Goal: Task Accomplishment & Management: Use online tool/utility

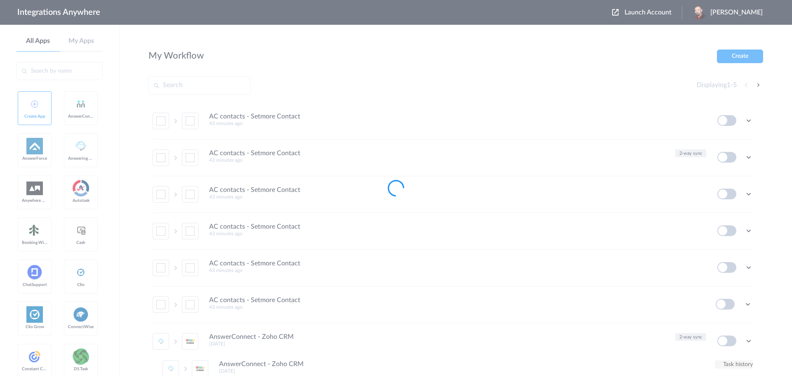
click at [666, 12] on div at bounding box center [396, 188] width 792 height 376
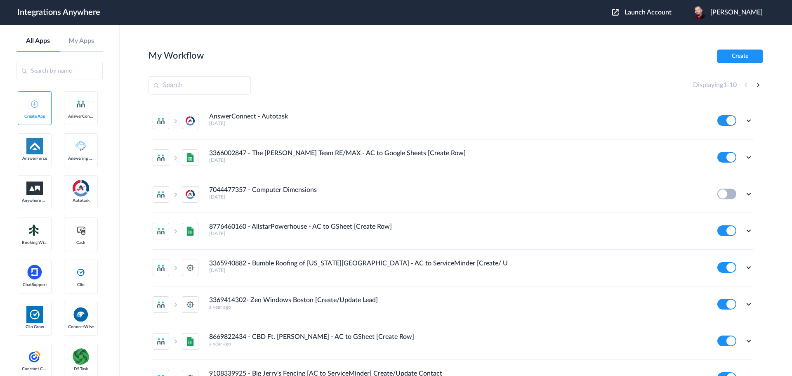
click at [662, 12] on span "Launch Account" at bounding box center [648, 12] width 47 height 7
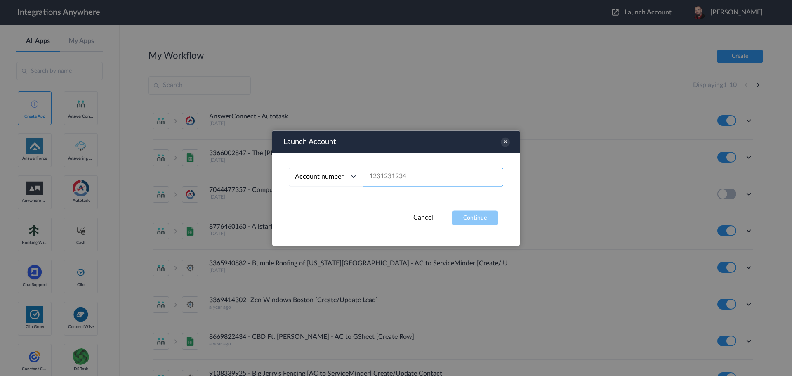
paste input "8774353204"
type input "8774353204"
click at [472, 220] on button "Continue" at bounding box center [475, 217] width 47 height 14
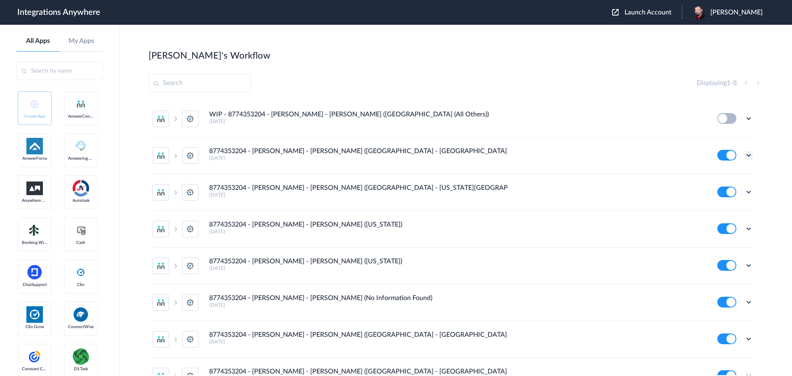
click at [745, 153] on icon at bounding box center [749, 155] width 8 height 8
click at [715, 174] on link "Edit" at bounding box center [715, 174] width 20 height 6
click at [745, 153] on icon at bounding box center [749, 155] width 8 height 8
click at [721, 172] on li "Edit" at bounding box center [726, 174] width 54 height 15
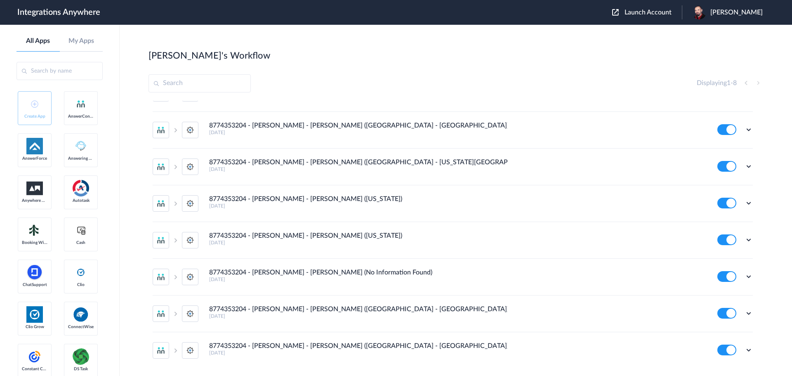
scroll to position [52, 0]
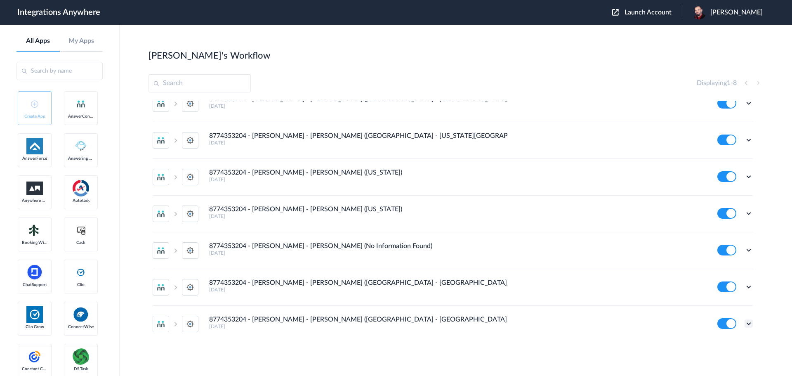
click at [745, 323] on icon at bounding box center [749, 323] width 8 height 8
click at [719, 269] on li "Edit" at bounding box center [726, 272] width 54 height 15
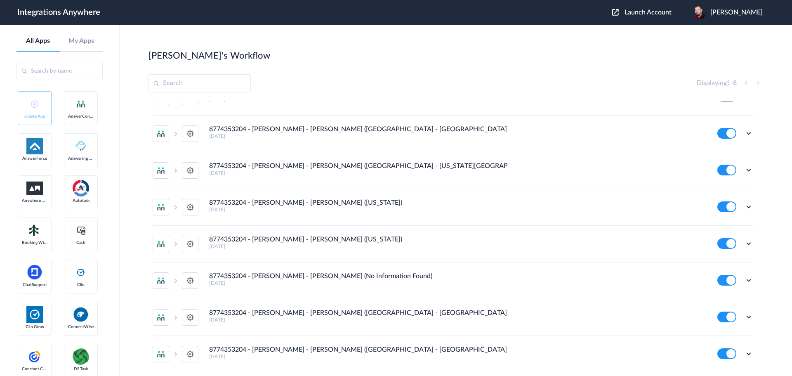
scroll to position [0, 0]
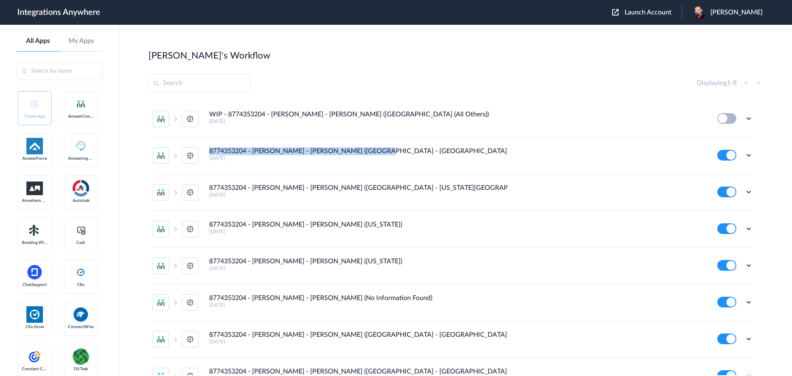
drag, startPoint x: 210, startPoint y: 149, endPoint x: 370, endPoint y: 153, distance: 160.5
click at [370, 153] on div "8774353204 - Spaulding - AC - SM (FL - Miami Beach) 2 years ago" at bounding box center [457, 154] width 497 height 14
copy h4 "8774353204 - Spaulding - AC - SM (FL - Miami Beach)"
click at [745, 115] on icon at bounding box center [749, 118] width 8 height 8
click at [719, 141] on li "Edit" at bounding box center [726, 137] width 54 height 15
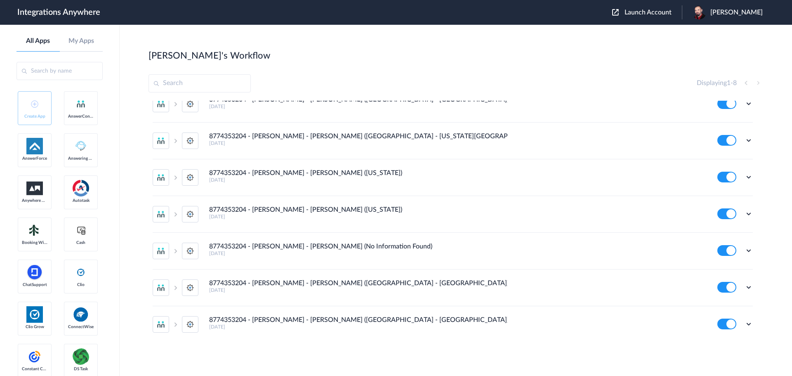
scroll to position [52, 0]
click at [745, 323] on icon at bounding box center [749, 323] width 8 height 8
click at [718, 274] on link "Edit" at bounding box center [715, 273] width 20 height 6
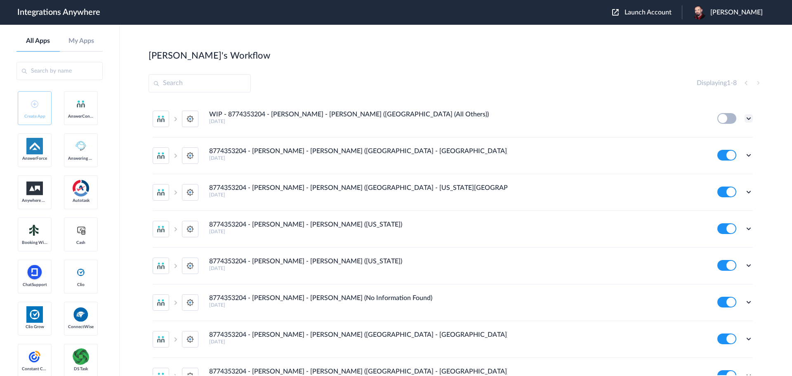
click at [745, 118] on icon at bounding box center [749, 118] width 8 height 8
click at [719, 165] on li "Delete" at bounding box center [726, 167] width 54 height 15
click at [728, 166] on li "Are you sure?" at bounding box center [726, 171] width 54 height 22
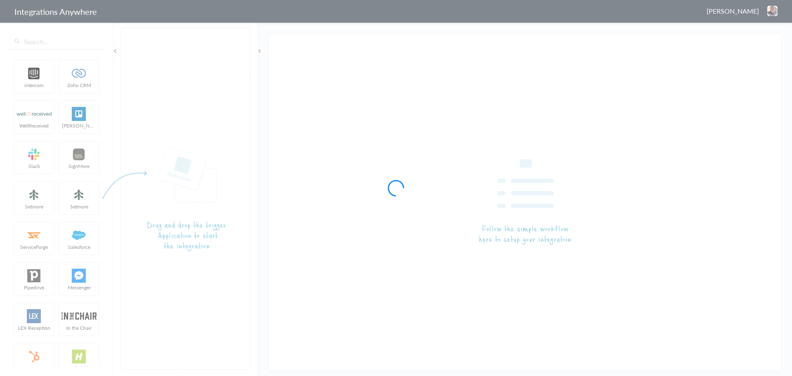
type input "8774353204 - [PERSON_NAME] - [PERSON_NAME] ([GEOGRAPHIC_DATA] - [GEOGRAPHIC_DAT…"
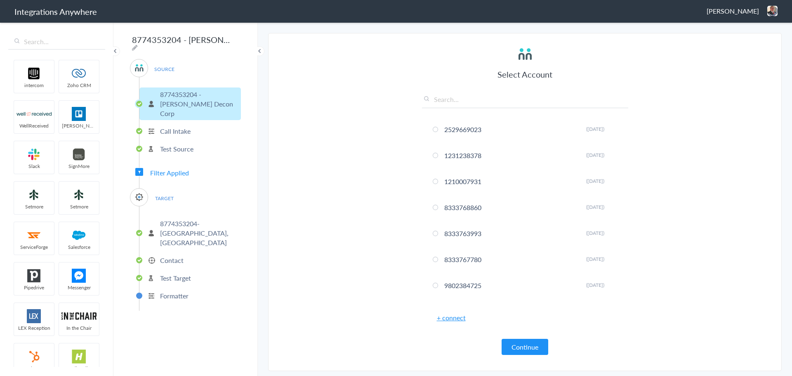
click at [165, 168] on span "Filter Applied" at bounding box center [169, 172] width 39 height 9
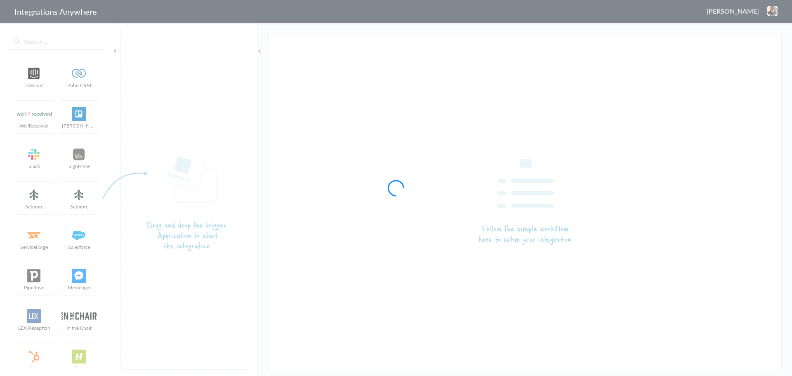
type input "8774353204 - [PERSON_NAME] - [PERSON_NAME] ([GEOGRAPHIC_DATA] - [GEOGRAPHIC_DAT…"
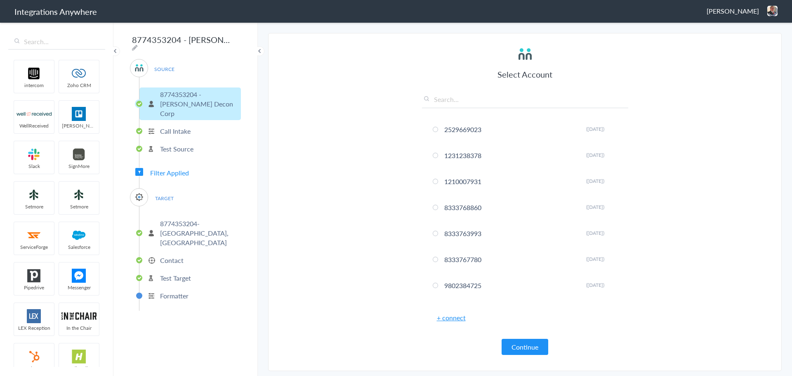
click at [170, 168] on span "Filter Applied" at bounding box center [169, 172] width 39 height 9
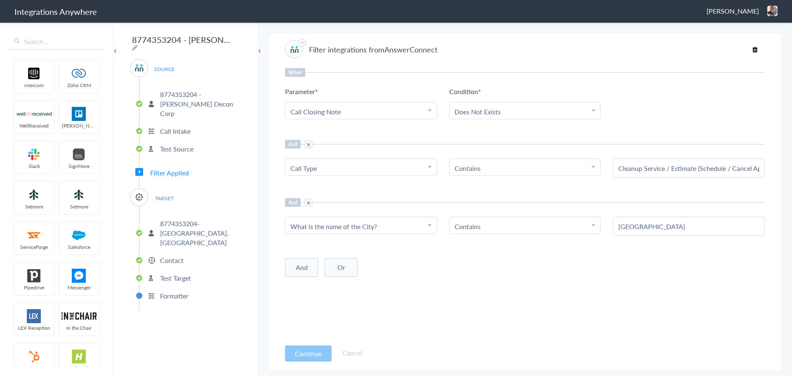
click at [167, 255] on p "Contact" at bounding box center [172, 259] width 24 height 9
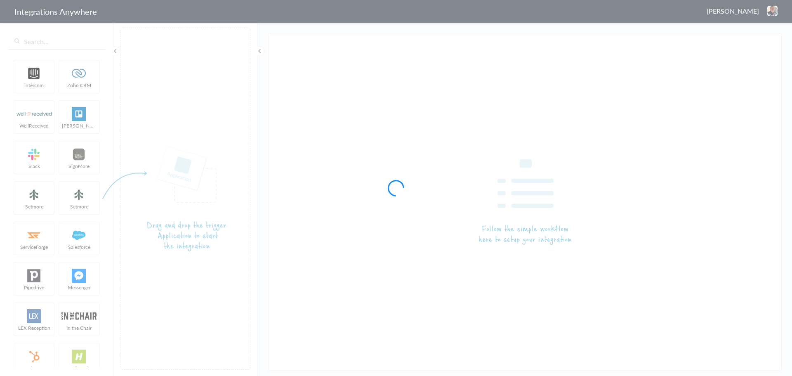
type input "8774353204 - Spaulding - AC - SM (FL - Tampa)"
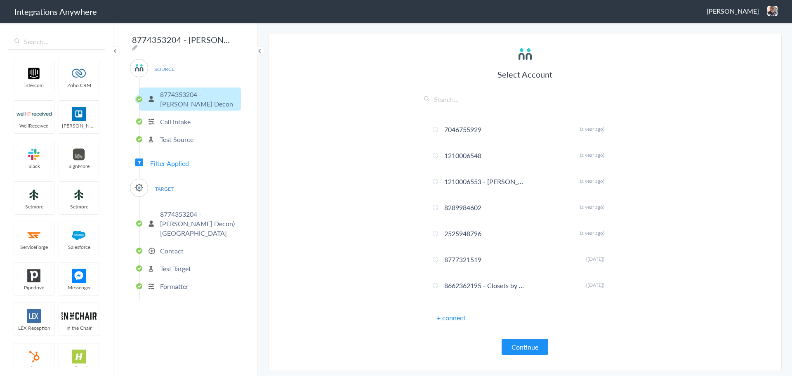
click at [165, 162] on span "Filter Applied" at bounding box center [169, 162] width 39 height 9
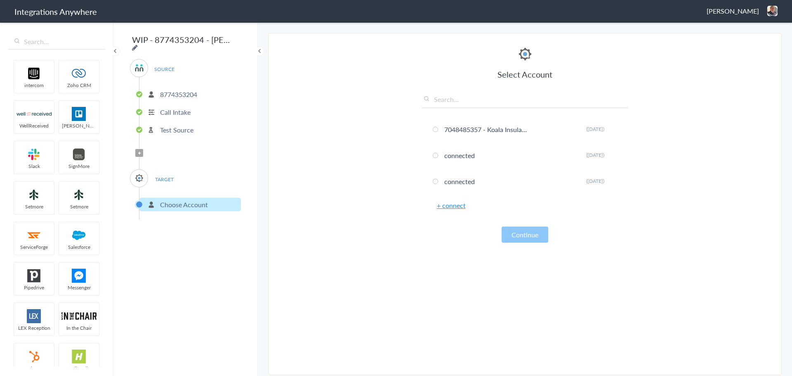
click at [138, 44] on icon at bounding box center [135, 47] width 6 height 7
type input "8774353204 - Spaulding - AC - SM (Tampa (All Others)"
click at [258, 143] on main "The system encountered four errors. Check More Trigger Connect Action Setup Tes…" at bounding box center [525, 198] width 534 height 354
click at [138, 151] on icon at bounding box center [139, 152] width 2 height 3
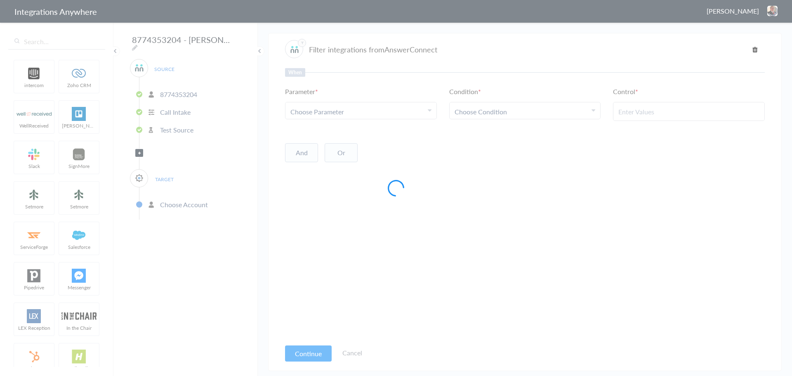
click at [408, 101] on div at bounding box center [396, 188] width 792 height 376
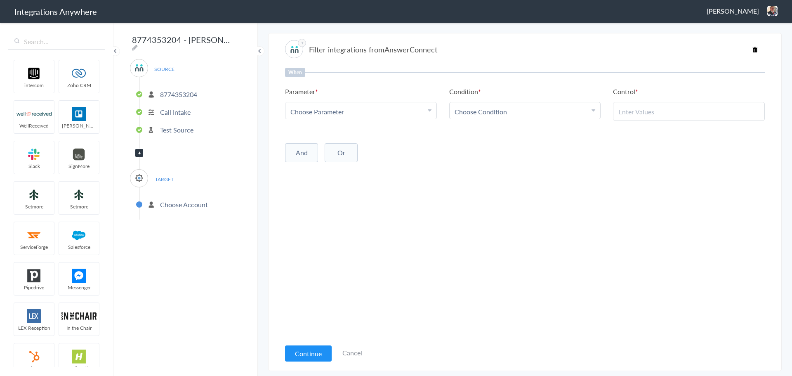
click at [401, 109] on div "Choose Parameter" at bounding box center [360, 111] width 141 height 9
click at [365, 134] on input "text" at bounding box center [360, 134] width 151 height 18
type input "Call Cl"
drag, startPoint x: 321, startPoint y: 153, endPoint x: 332, endPoint y: 152, distance: 10.8
click at [321, 153] on link "Call Closing Note" at bounding box center [360, 152] width 151 height 18
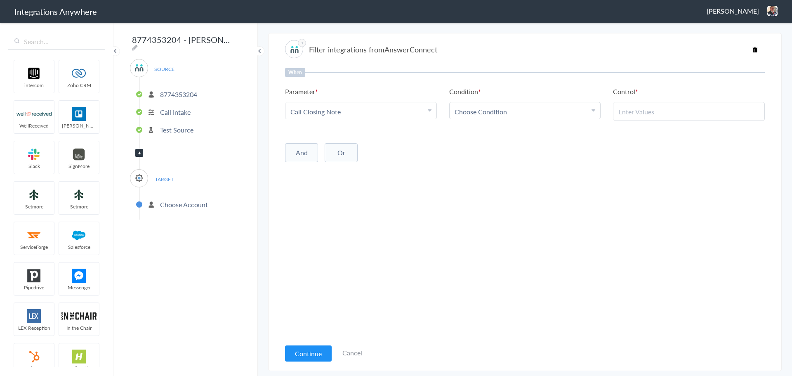
click at [507, 97] on li "Condition Choose Condition Contains Does Not Contains Does Not Exists Equal To …" at bounding box center [525, 103] width 152 height 33
click at [506, 104] on link "Choose Condition" at bounding box center [525, 110] width 151 height 16
click at [497, 139] on link "Does Not Exists" at bounding box center [525, 146] width 151 height 18
click at [295, 149] on button "And" at bounding box center [301, 150] width 33 height 19
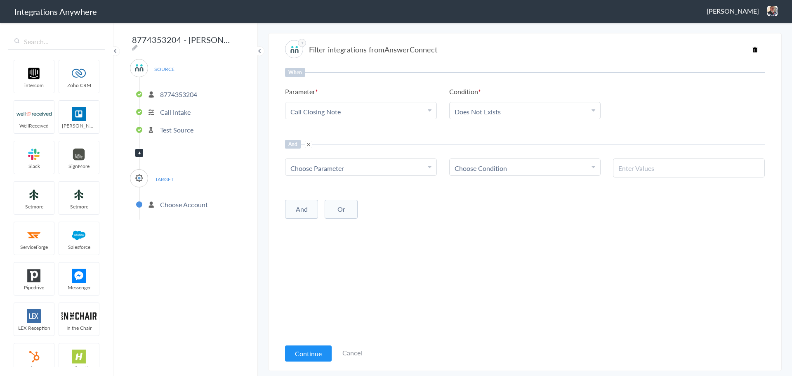
click at [376, 168] on div "Choose Parameter" at bounding box center [360, 167] width 141 height 9
click at [345, 191] on input "text" at bounding box center [360, 191] width 151 height 18
type input "call ty"
click at [333, 208] on link "Call Type" at bounding box center [360, 209] width 151 height 18
click at [495, 164] on span "Choose Condition" at bounding box center [481, 167] width 52 height 9
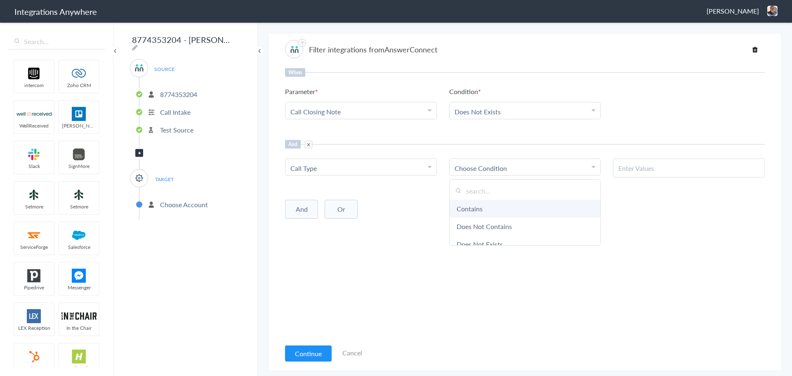
click at [475, 210] on link "Contains" at bounding box center [525, 209] width 151 height 18
click at [667, 169] on input "text" at bounding box center [688, 167] width 141 height 9
paste input "Cleanup Service / Estimate (Schedule / Cancel Appointment)"
type input "Cleanup Service / Estimate (Schedule / Cancel Appointment)"
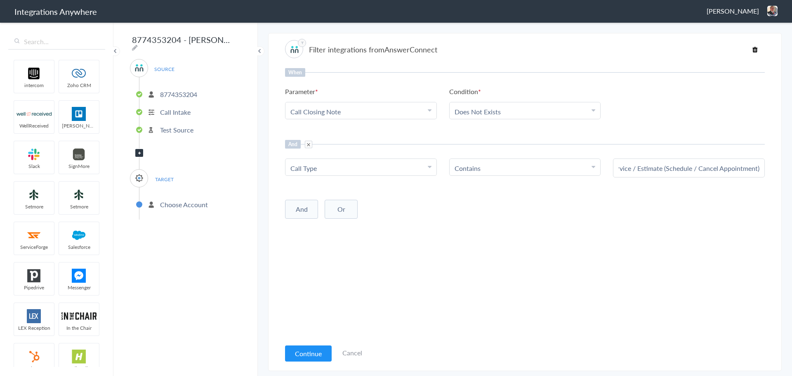
drag, startPoint x: 525, startPoint y: 240, endPoint x: 474, endPoint y: 231, distance: 51.1
click at [521, 239] on div "When Parameter Choose Parameter Call Closing Note Name Email Phone Was the call…" at bounding box center [525, 203] width 480 height 271
click at [297, 207] on button "And" at bounding box center [301, 209] width 33 height 19
click at [342, 219] on link "Choose Parameter" at bounding box center [360, 225] width 151 height 16
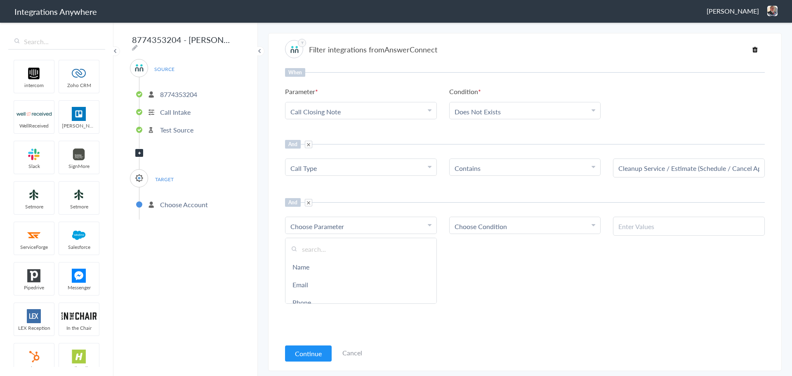
click at [334, 241] on input "text" at bounding box center [360, 249] width 151 height 18
type input "what"
drag, startPoint x: 338, startPoint y: 268, endPoint x: 363, endPoint y: 262, distance: 25.4
click at [338, 268] on link "What is the name of the City?" at bounding box center [360, 267] width 151 height 18
click at [484, 222] on span "Choose Condition" at bounding box center [481, 226] width 52 height 9
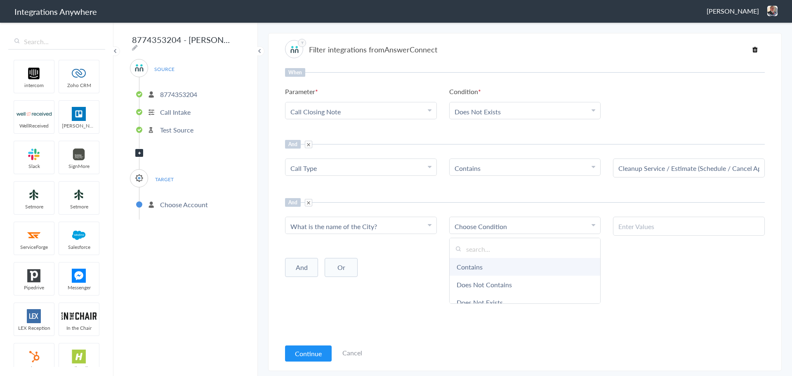
click at [470, 263] on link "Contains" at bounding box center [525, 267] width 151 height 18
click at [661, 229] on input "text" at bounding box center [688, 226] width 141 height 9
paste input "All Others"
type input "All Others"
click at [591, 259] on div "And Or Add Filter" at bounding box center [525, 266] width 480 height 21
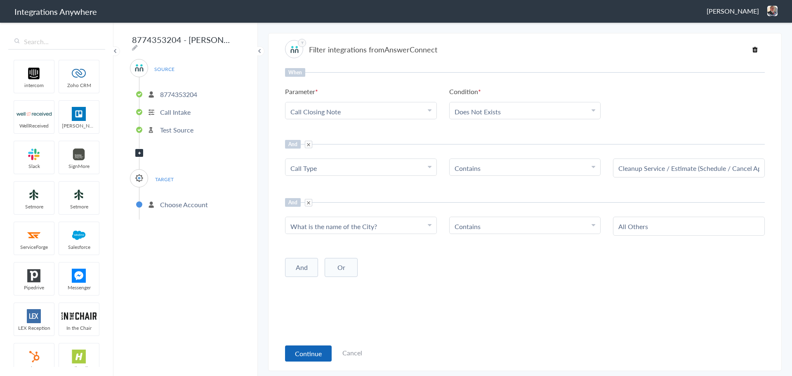
click at [306, 353] on button "Continue" at bounding box center [308, 353] width 47 height 16
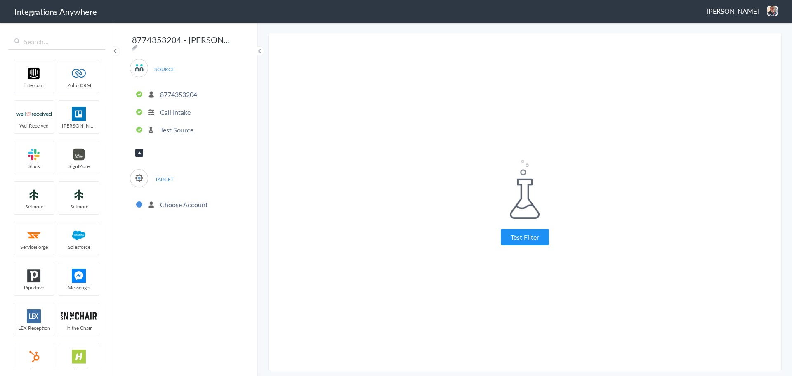
click at [521, 235] on button "Test Filter" at bounding box center [525, 237] width 48 height 16
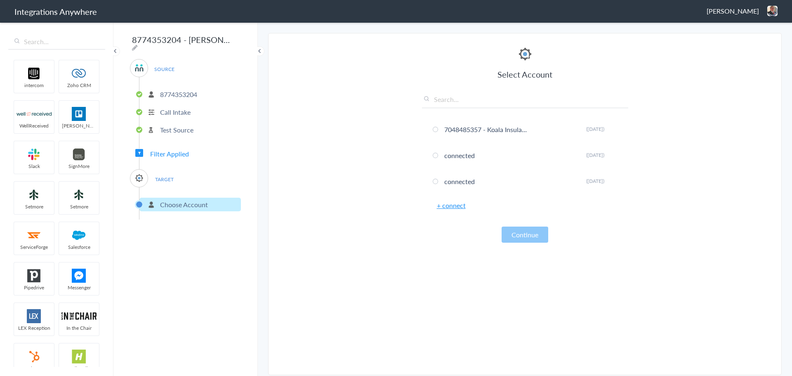
click at [454, 205] on link "+ connect" at bounding box center [451, 204] width 29 height 9
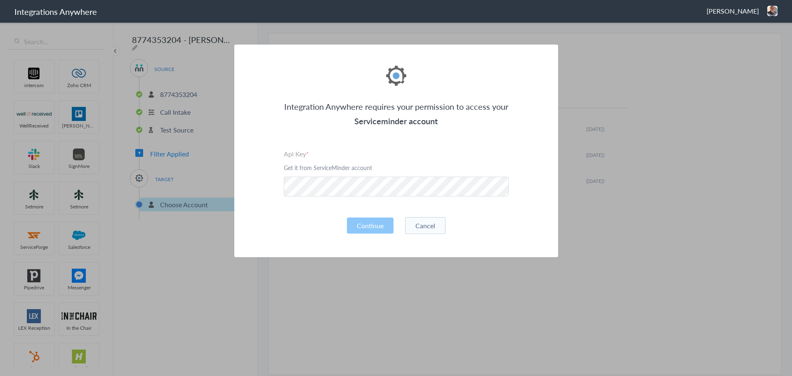
click at [702, 233] on section "Integration Anywhere requires your permission to access your Serviceminder acco…" at bounding box center [396, 188] width 792 height 376
click at [424, 225] on button "Cancel" at bounding box center [425, 225] width 40 height 17
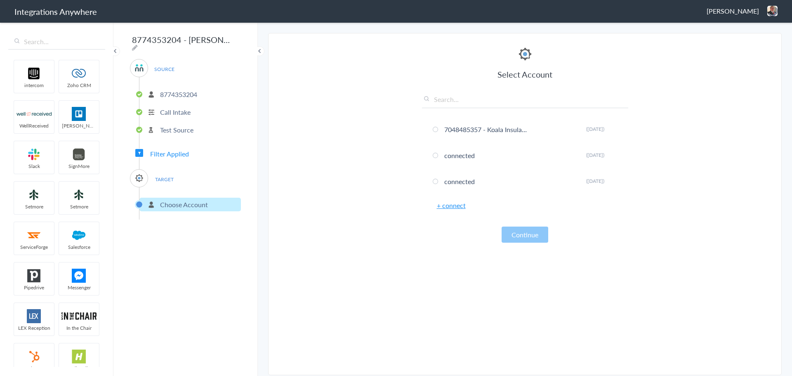
click at [492, 104] on input "text" at bounding box center [525, 101] width 206 height 14
paste input "8774353204 - Spaulding Decon"
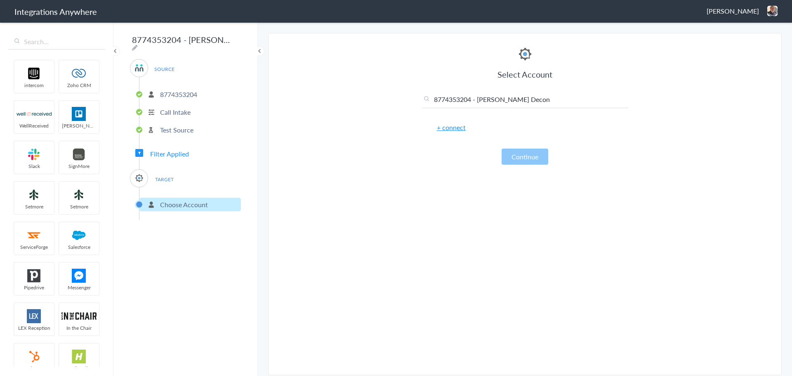
click at [528, 102] on input "8774353204 - Spaulding Decon" at bounding box center [525, 101] width 206 height 14
type input "8"
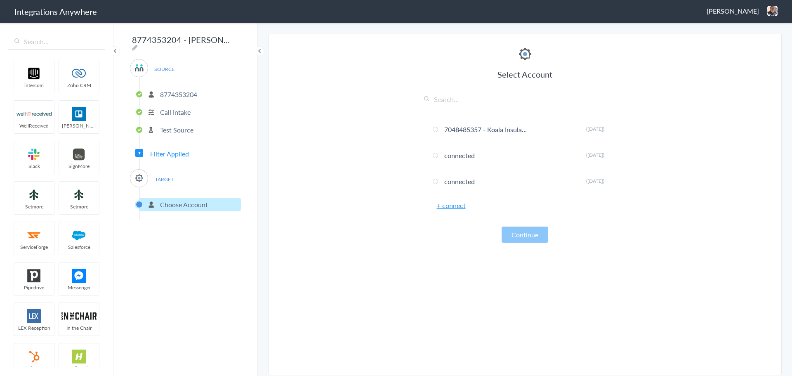
click at [229, 41] on div "8774353204 - Spaulding - AC - SM (Tampa (All Others) SOURCE 8774353204 Call Int…" at bounding box center [185, 198] width 144 height 354
click at [138, 44] on icon at bounding box center [135, 47] width 6 height 7
type input "8774353204 - Spaulding - AC - SM (Tampa (All Others)"
click at [221, 41] on input "8774353204 - Spaulding - AC - SM (Tampa (All Others)" at bounding box center [181, 40] width 102 height 16
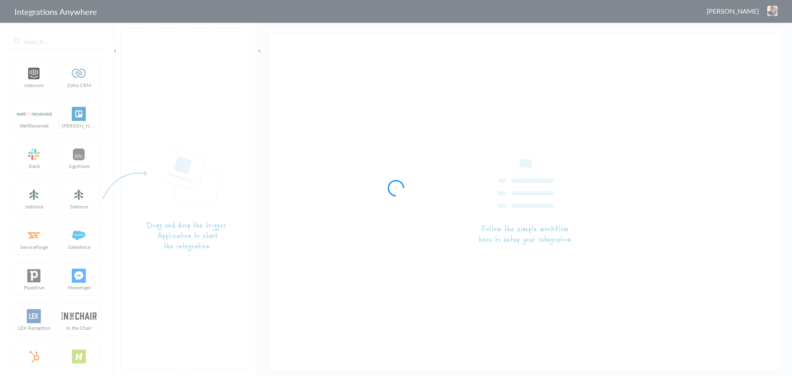
type input "8774353204 - [PERSON_NAME] - [PERSON_NAME] ([GEOGRAPHIC_DATA] - [GEOGRAPHIC_DAT…"
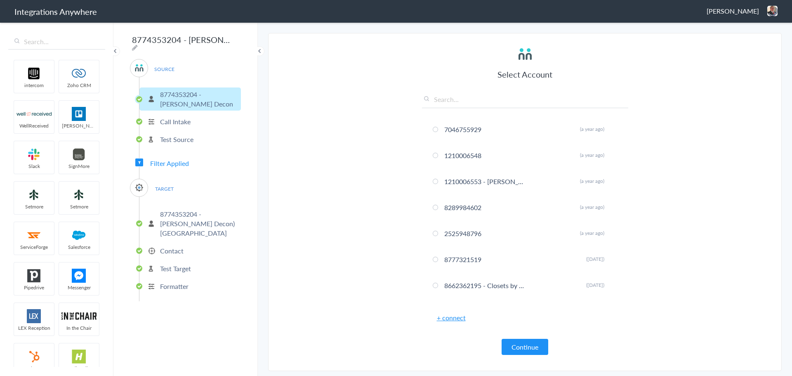
click at [167, 162] on span "Filter Applied" at bounding box center [169, 162] width 39 height 9
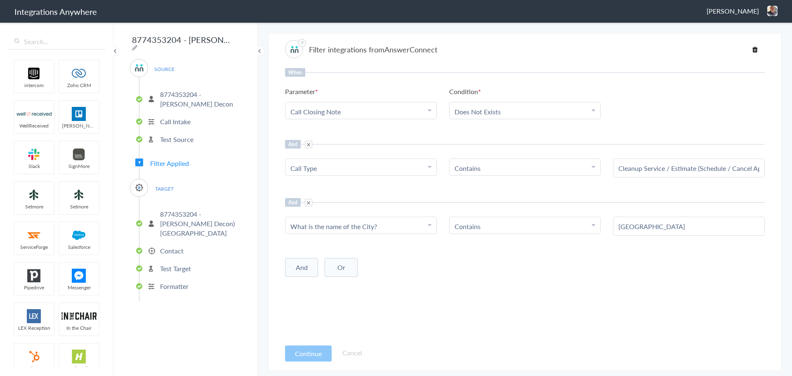
click at [335, 266] on button "Or" at bounding box center [341, 267] width 33 height 19
click at [344, 284] on span "Choose Parameter" at bounding box center [317, 284] width 54 height 9
click at [337, 304] on input "text" at bounding box center [360, 307] width 151 height 18
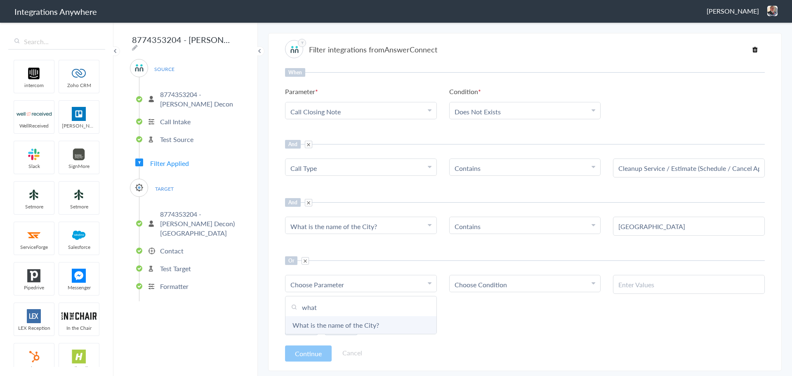
type input "what"
click at [349, 327] on link "What is the name of the City?" at bounding box center [360, 325] width 151 height 18
click at [505, 290] on link "Choose Condition" at bounding box center [525, 283] width 151 height 16
drag, startPoint x: 478, startPoint y: 323, endPoint x: 487, endPoint y: 322, distance: 8.8
click at [478, 323] on link "Contains" at bounding box center [525, 325] width 151 height 18
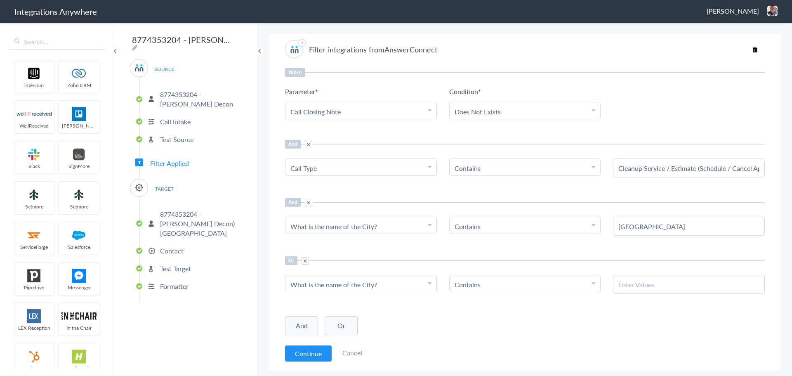
click at [653, 284] on input "text" at bounding box center [688, 284] width 141 height 9
paste input "All Others"
type input "All Others"
click at [423, 322] on div "And Or Add Filter" at bounding box center [525, 324] width 480 height 21
click at [316, 350] on button "Continue" at bounding box center [308, 353] width 47 height 16
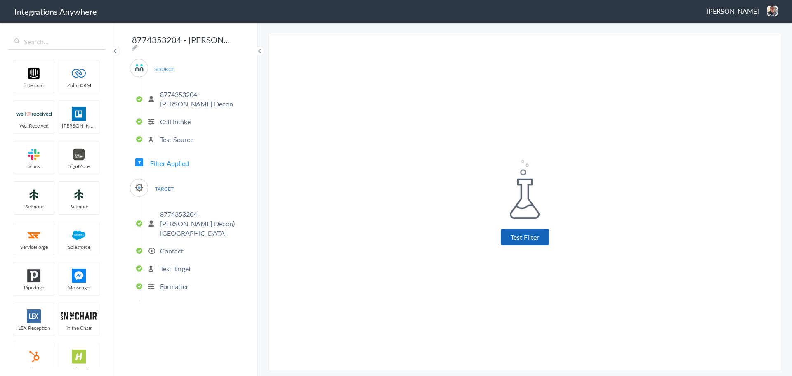
click at [507, 238] on button "Test Filter" at bounding box center [525, 237] width 48 height 16
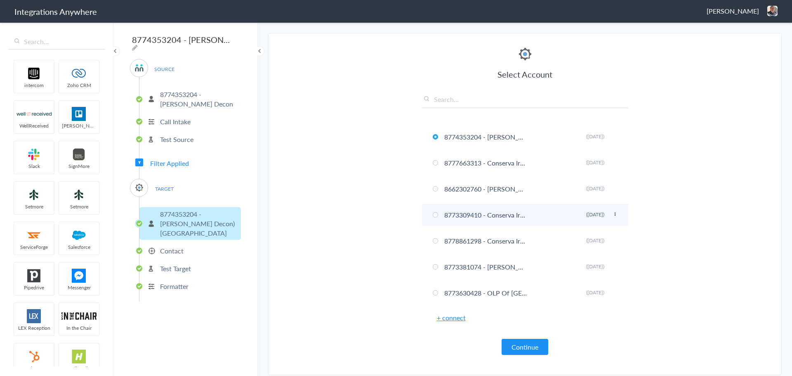
scroll to position [412, 0]
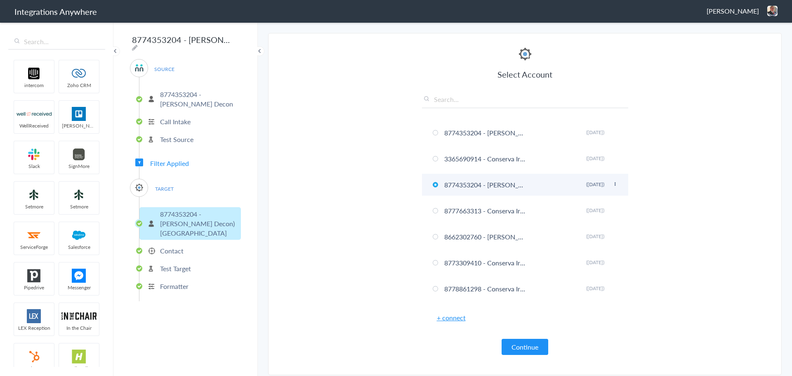
click at [613, 185] on icon at bounding box center [615, 184] width 5 height 5
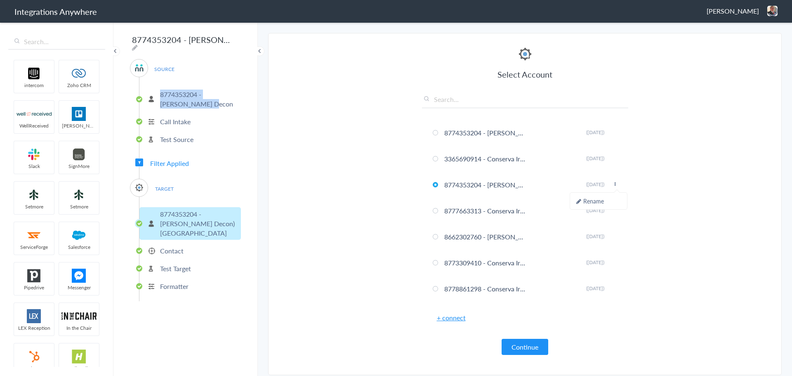
drag, startPoint x: 159, startPoint y: 91, endPoint x: 210, endPoint y: 99, distance: 51.3
click at [210, 99] on li "8774353204 - Spaulding Decon" at bounding box center [189, 98] width 101 height 23
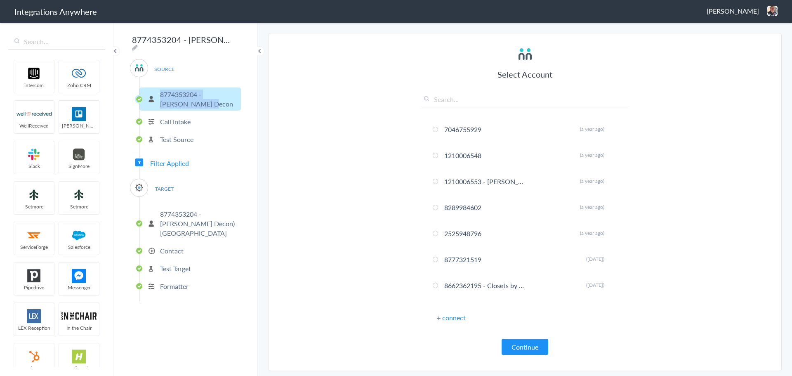
copy p "8774353204 - Spaulding Decon"
click at [526, 340] on button "Continue" at bounding box center [525, 347] width 47 height 16
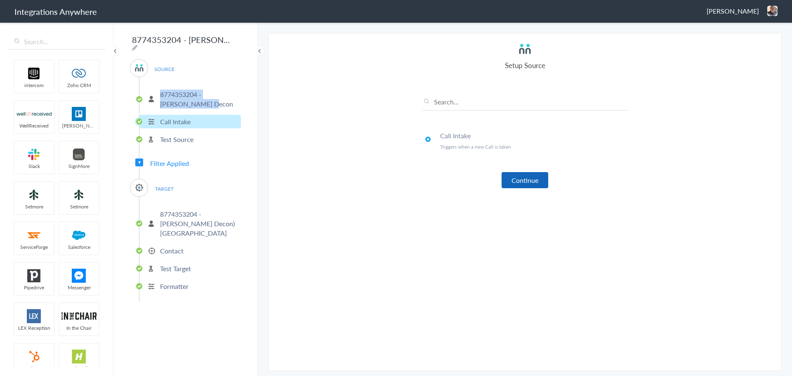
click at [516, 181] on button "Continue" at bounding box center [525, 180] width 47 height 16
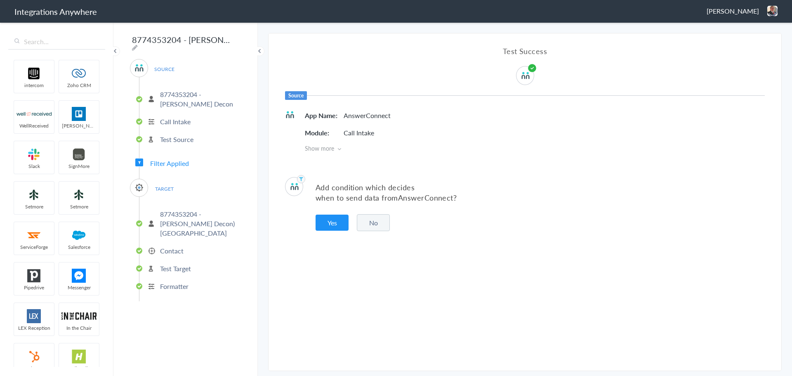
click at [262, 199] on main "The system encountered four errors. Check More Trigger Connect Action Setup Tes…" at bounding box center [525, 198] width 534 height 354
click at [165, 160] on span "Filter Applied" at bounding box center [169, 162] width 39 height 9
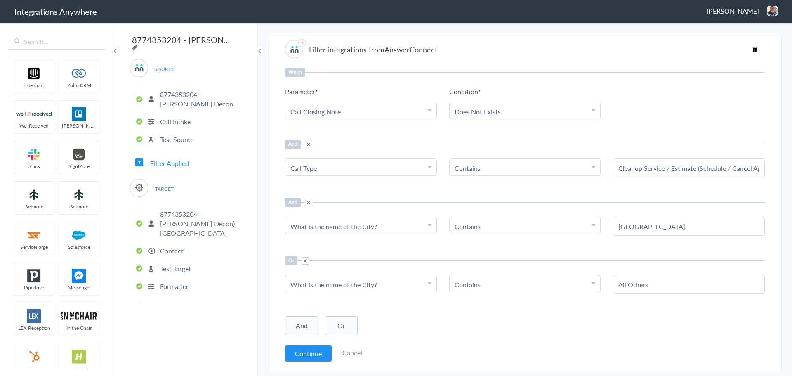
click at [138, 44] on icon at bounding box center [135, 47] width 6 height 7
click at [224, 39] on input "8774353204 - Spaulding - AC - SM (FL - Tampa)" at bounding box center [181, 40] width 102 height 16
type input "8774353204 - Spaulding - AC - SM (FL - Tampa & All Others))"
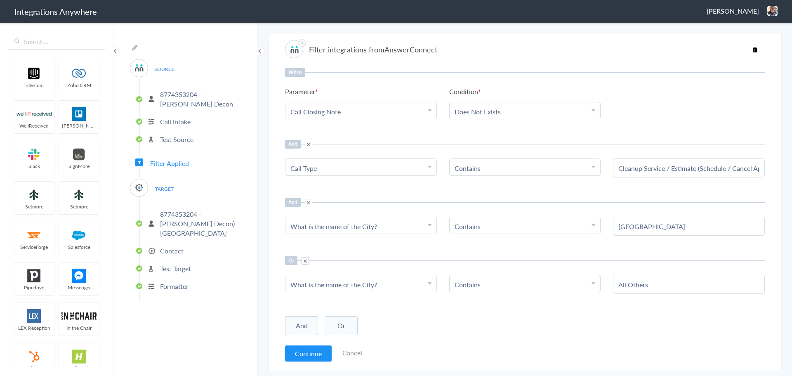
scroll to position [0, 0]
click at [256, 67] on div "8774353204 - Spaulding - AC - SM (FL - Tampa & All Others)) SOURCE 8774353204 -…" at bounding box center [185, 198] width 144 height 354
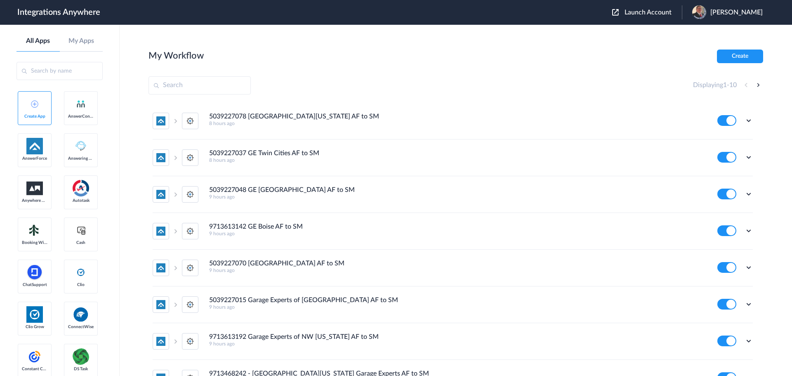
click at [647, 9] on span "Launch Account" at bounding box center [648, 12] width 47 height 7
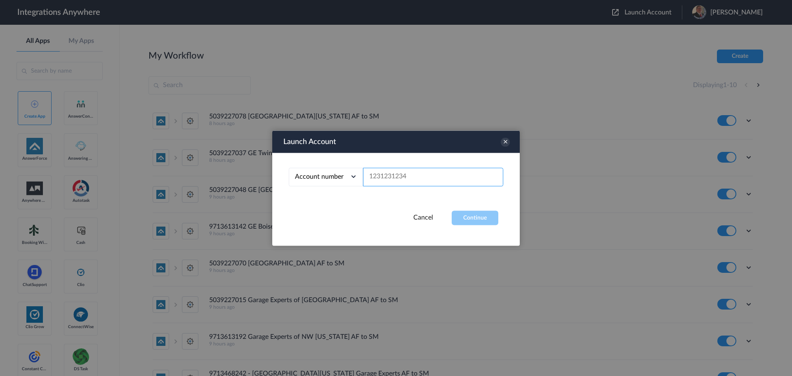
paste input "8774353204"
type input "8774353204"
click at [476, 218] on button "Continue" at bounding box center [475, 217] width 47 height 14
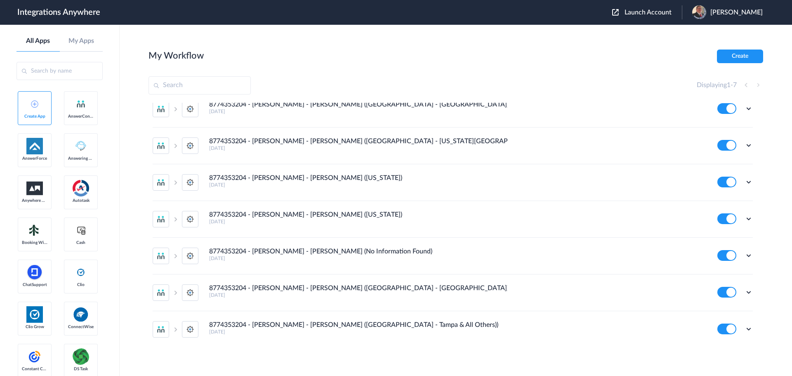
scroll to position [15, 0]
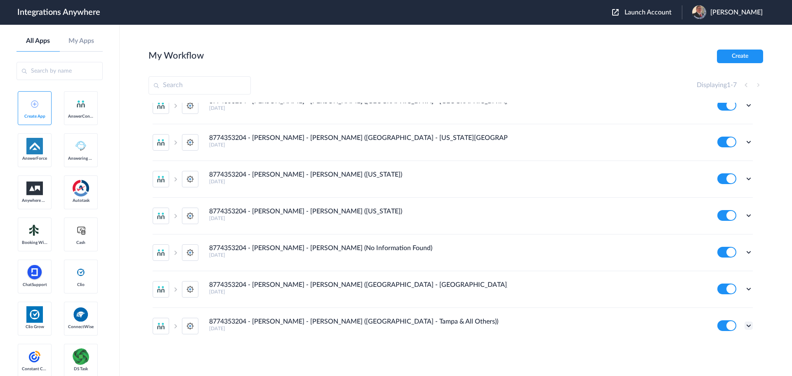
click at [745, 325] on icon at bounding box center [749, 325] width 8 height 8
click at [716, 278] on li "Edit" at bounding box center [726, 274] width 54 height 15
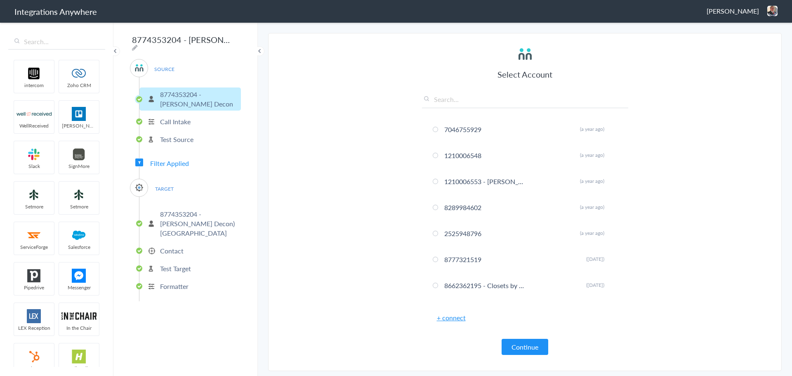
click at [138, 44] on icon at bounding box center [135, 47] width 6 height 7
click at [223, 40] on input "8774353204 - Spaulding - AC - SM (FL - Tampa & All Others))" at bounding box center [181, 40] width 102 height 16
type input "8774353204 - Spaulding - AC - SM (FL - Tampa & All Others)"
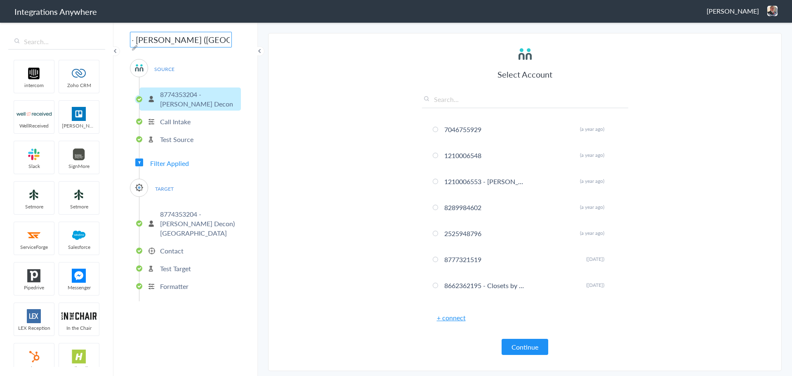
click at [260, 99] on main "The system encountered four errors. Check More Trigger Connect Action Setup Tes…" at bounding box center [525, 198] width 534 height 354
click at [174, 158] on span "Filter Applied" at bounding box center [169, 162] width 39 height 9
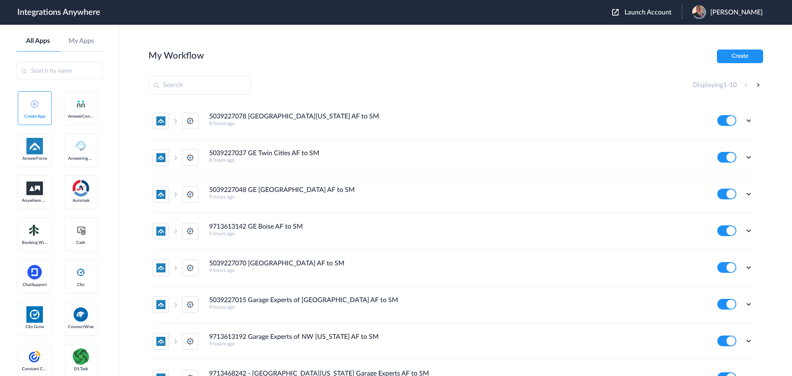
click at [635, 13] on span "Launch Account" at bounding box center [648, 12] width 47 height 7
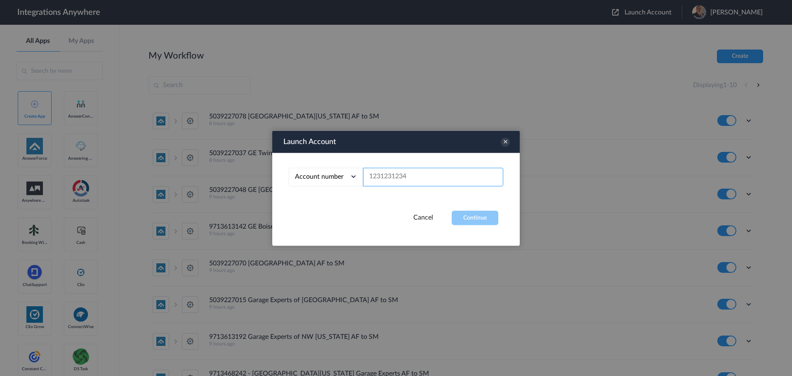
paste input "8774353204"
type input "8774353204"
click at [482, 219] on button "Continue" at bounding box center [475, 217] width 47 height 14
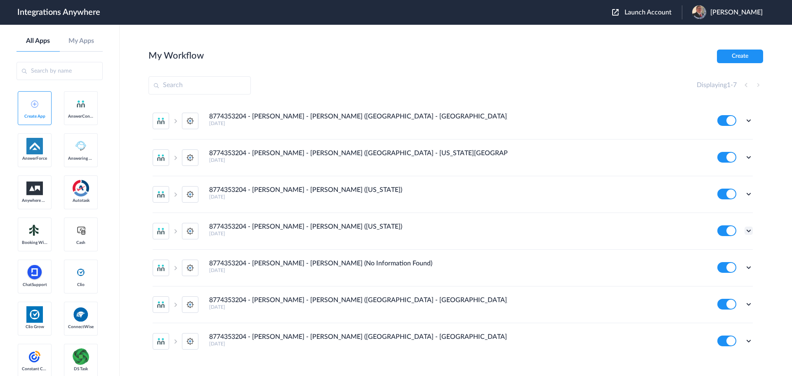
click at [745, 231] on icon at bounding box center [749, 230] width 8 height 8
drag, startPoint x: 709, startPoint y: 247, endPoint x: 715, endPoint y: 249, distance: 6.3
click at [715, 249] on link "Edit" at bounding box center [715, 250] width 20 height 6
click at [745, 193] on icon at bounding box center [749, 194] width 8 height 8
click at [705, 214] on link "Edit" at bounding box center [715, 213] width 20 height 6
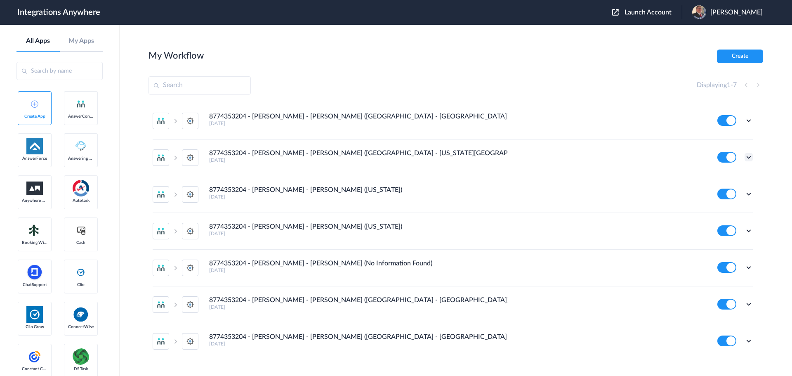
click at [745, 157] on icon at bounding box center [749, 157] width 8 height 8
click at [721, 177] on li "Edit" at bounding box center [726, 176] width 54 height 15
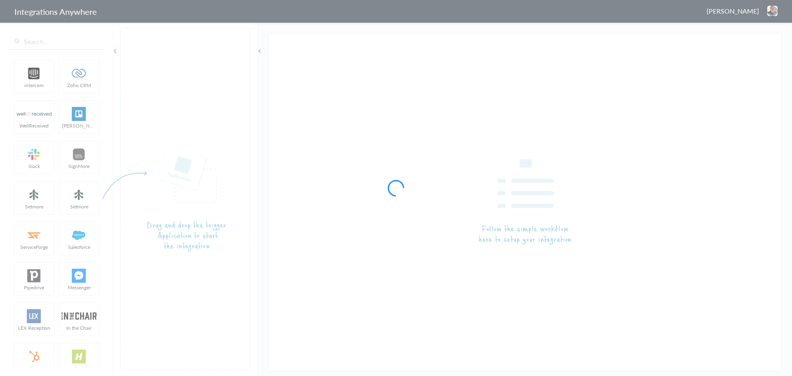
type input "8774353204 - [PERSON_NAME] - [PERSON_NAME] ([US_STATE])"
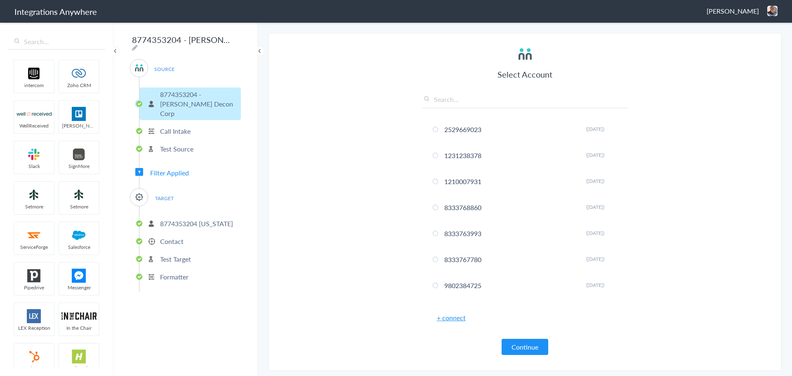
click at [154, 168] on span "Filter Applied" at bounding box center [169, 172] width 39 height 9
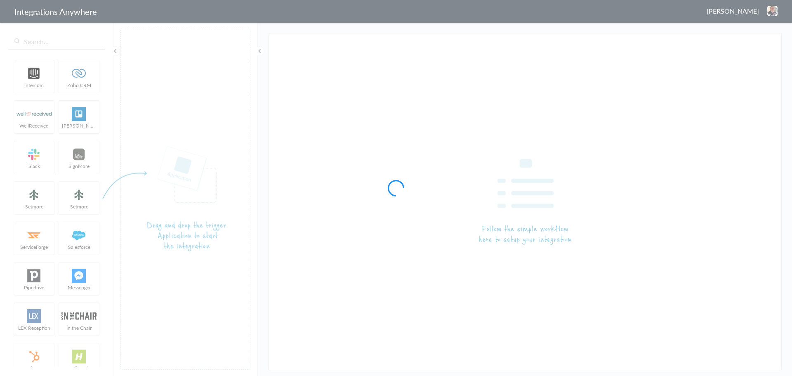
type input "8774353204 - [PERSON_NAME] - [PERSON_NAME] ([US_STATE])"
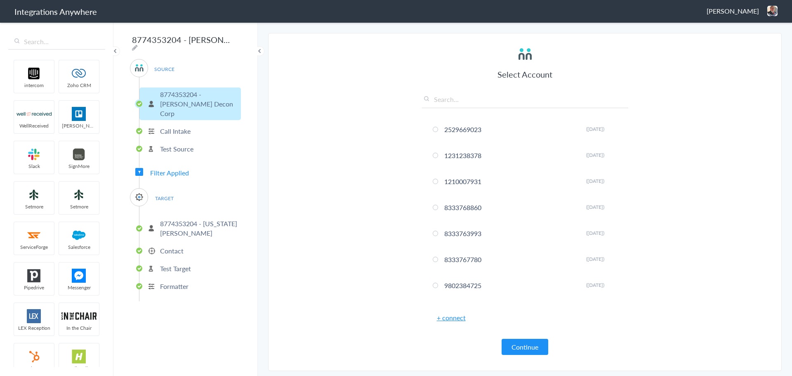
click at [168, 168] on span "Filter Applied" at bounding box center [169, 172] width 39 height 9
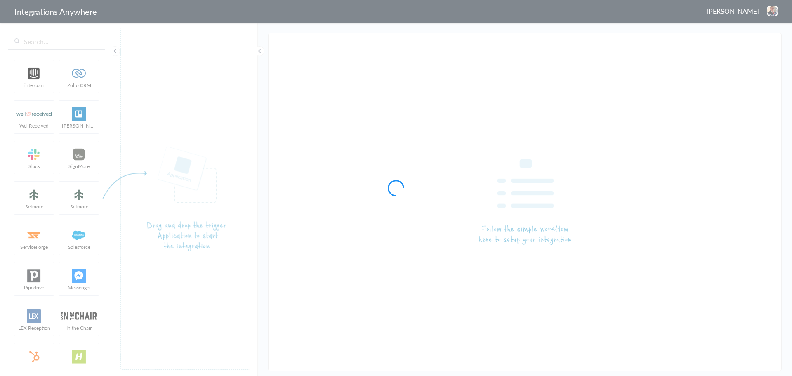
type input "8774353204 - [PERSON_NAME] - [PERSON_NAME] ([GEOGRAPHIC_DATA] - [US_STATE][GEOG…"
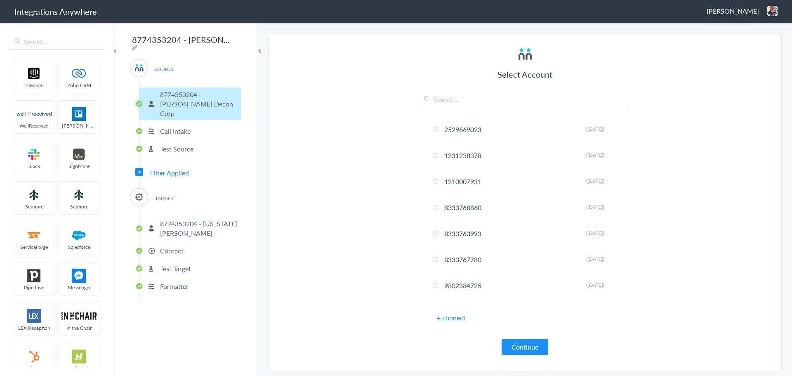
click at [165, 168] on span "Filter Applied" at bounding box center [169, 172] width 39 height 9
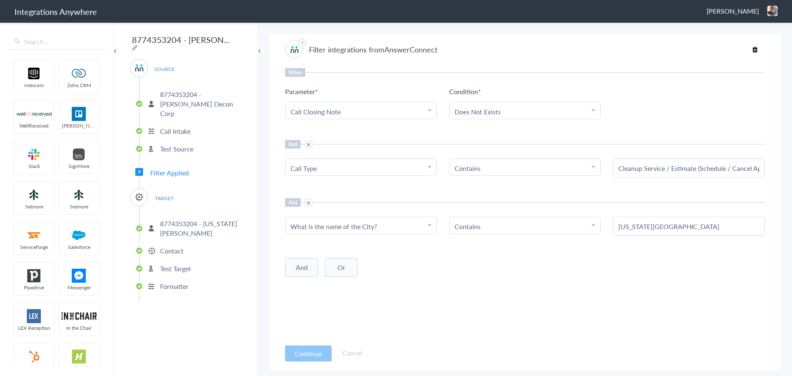
click at [340, 269] on button "Or" at bounding box center [341, 267] width 33 height 19
click at [355, 286] on div "Choose Parameter" at bounding box center [360, 284] width 141 height 9
click at [340, 307] on input "text" at bounding box center [360, 307] width 151 height 18
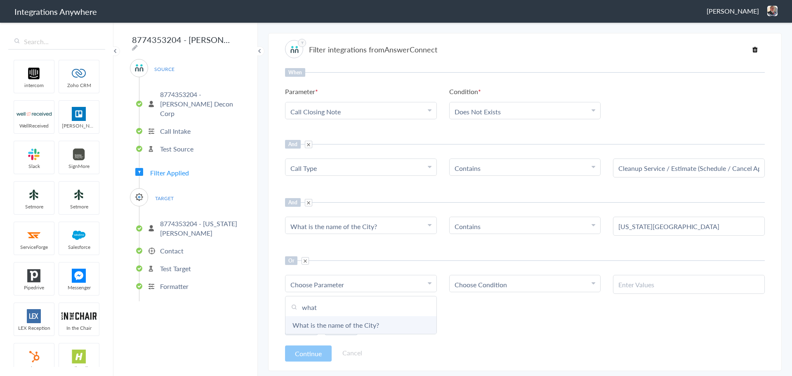
type input "what"
click at [344, 322] on link "What is the name of the City?" at bounding box center [360, 325] width 151 height 18
click at [486, 281] on span "Choose Condition" at bounding box center [481, 284] width 52 height 9
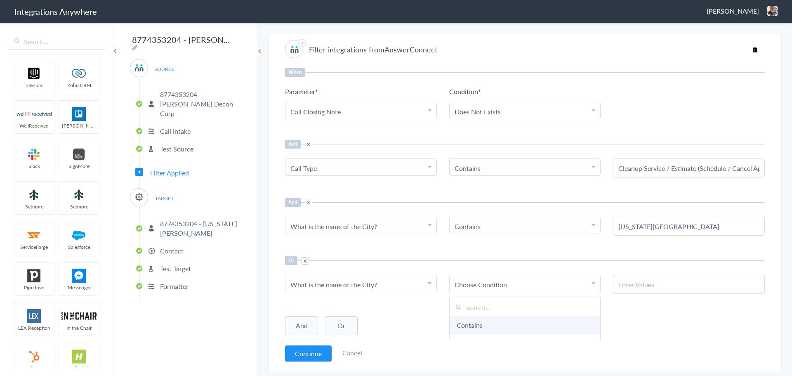
click at [471, 323] on link "Contains" at bounding box center [525, 325] width 151 height 18
click at [643, 285] on input "text" at bounding box center [688, 284] width 141 height 9
paste input "All Others"
type input "All Others"
click at [612, 245] on div "When Parameter Choose Parameter Call Closing Note Name Email Phone Was the call…" at bounding box center [525, 203] width 480 height 271
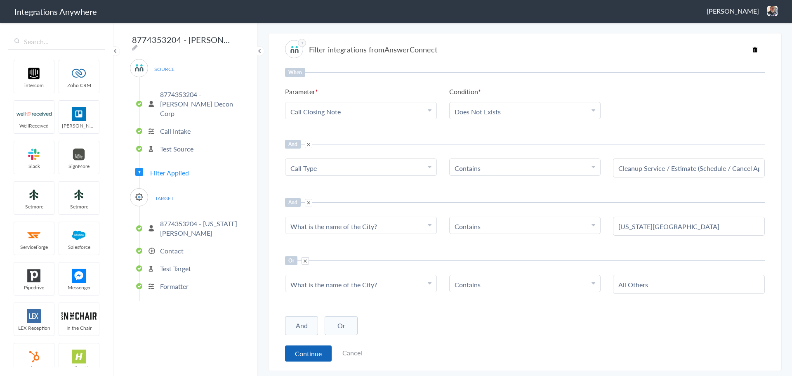
click at [306, 355] on button "Continue" at bounding box center [308, 353] width 47 height 16
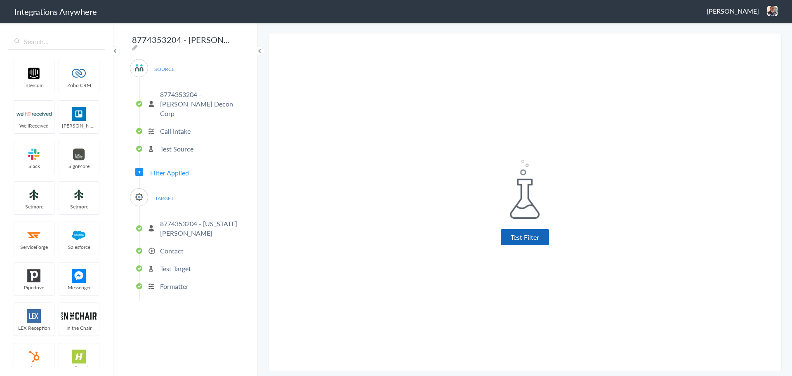
click at [518, 230] on button "Test Filter" at bounding box center [525, 237] width 48 height 16
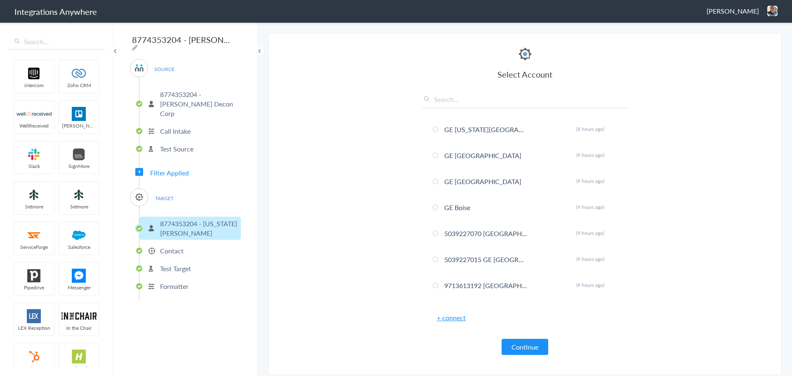
click at [518, 343] on button "Continue" at bounding box center [525, 347] width 47 height 16
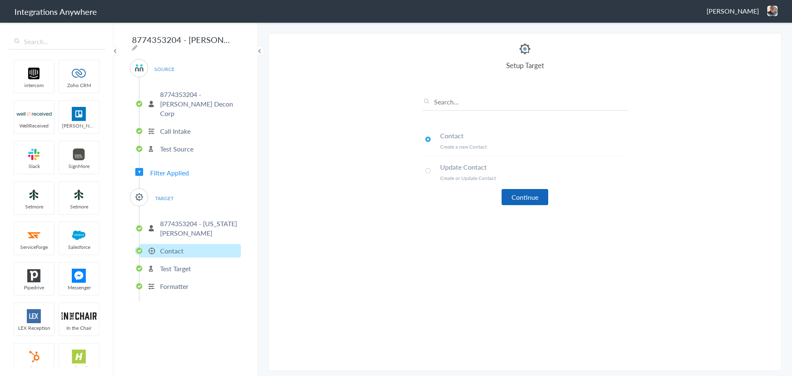
click at [523, 200] on button "Continue" at bounding box center [525, 197] width 47 height 16
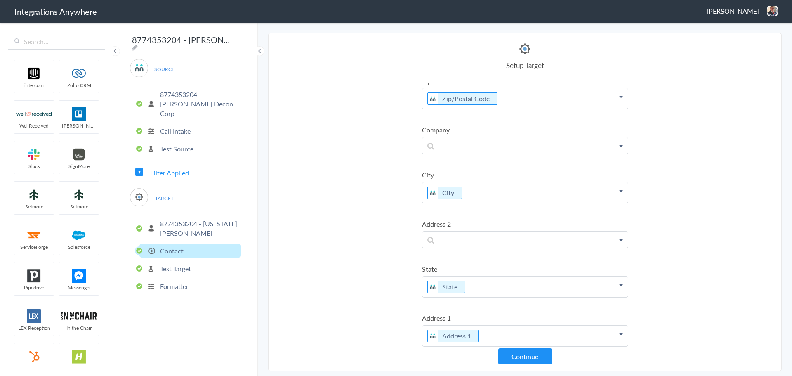
scroll to position [388, 0]
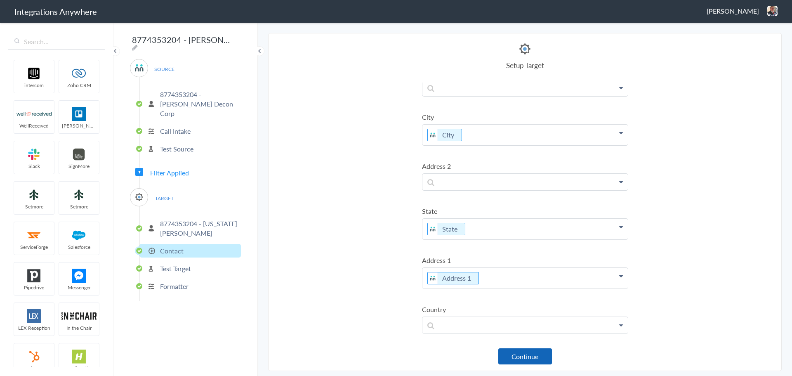
click at [537, 357] on button "Continue" at bounding box center [525, 356] width 54 height 16
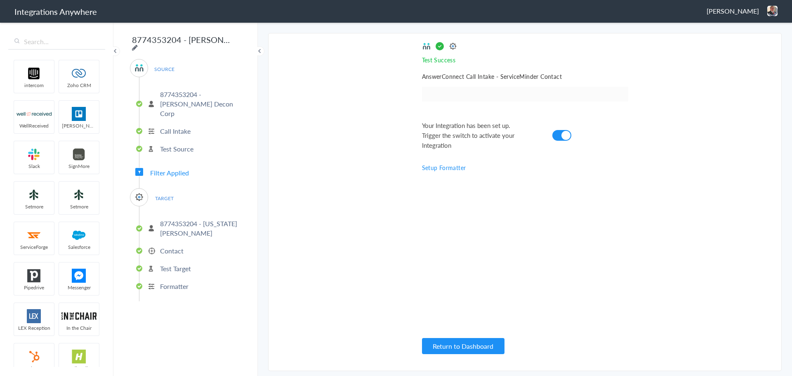
click at [138, 44] on icon at bounding box center [135, 47] width 6 height 7
click at [224, 40] on input "8774353204 - Spaulding - AC - SM (OK - Oklahoma City)" at bounding box center [181, 40] width 102 height 16
type input "8774353204 - Spaulding - AC - SM (OK - Oklahoma City & All Others)"
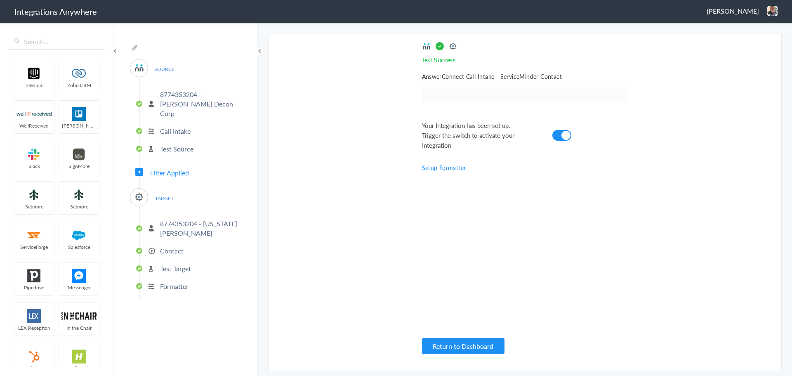
scroll to position [0, 0]
click at [258, 132] on main "The system encountered four errors. Check More Trigger Connect Action Setup Tes…" at bounding box center [525, 198] width 534 height 354
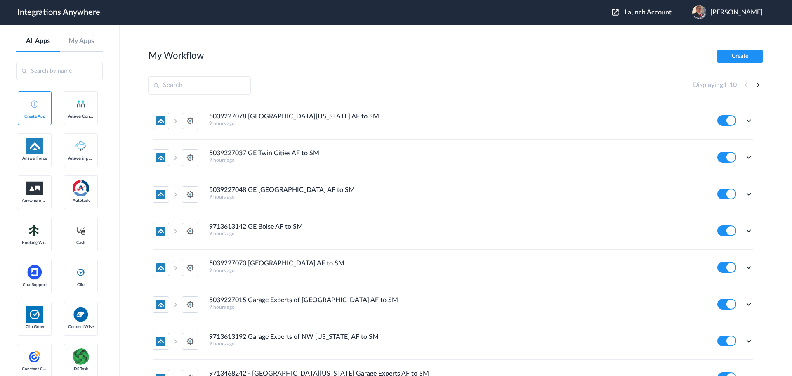
click at [622, 5] on header "Integrations Anywhere Launch Account Jason Marsteller My Account Logout" at bounding box center [396, 12] width 792 height 25
click at [630, 10] on span "Launch Account" at bounding box center [648, 12] width 47 height 7
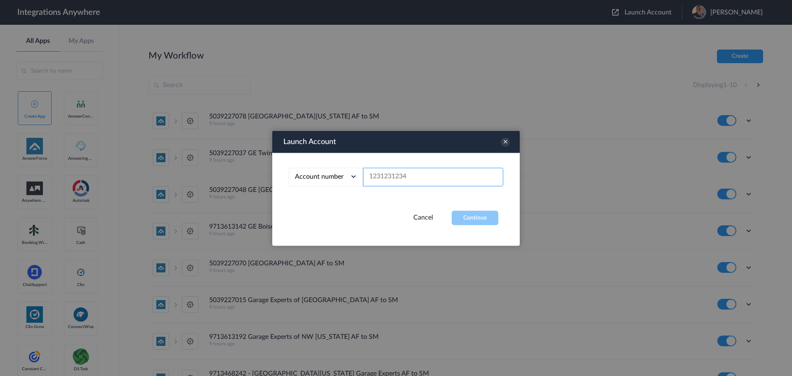
paste input "8774353204"
type input "8774353204"
click at [483, 215] on button "Continue" at bounding box center [475, 217] width 47 height 14
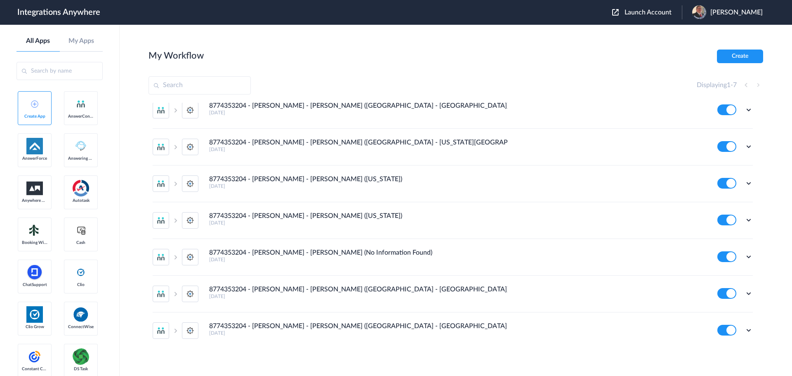
scroll to position [15, 0]
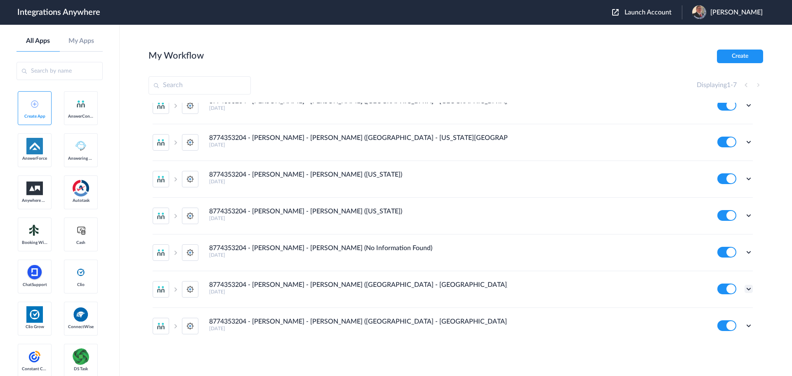
click at [746, 290] on icon at bounding box center [749, 289] width 8 height 8
click at [720, 307] on li "Edit" at bounding box center [726, 307] width 54 height 15
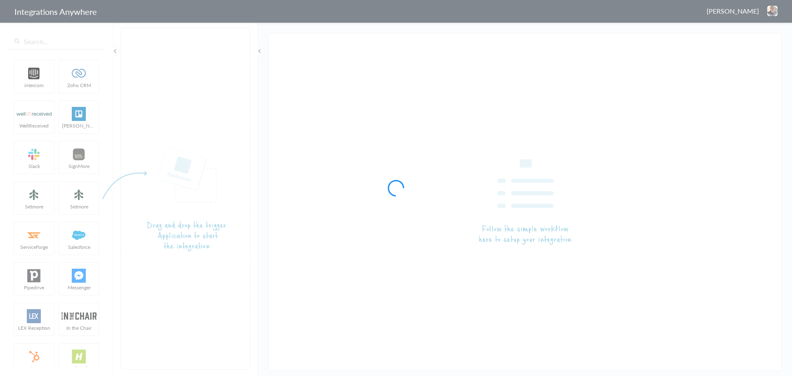
type input "8774353204 - [PERSON_NAME] - [PERSON_NAME] ([GEOGRAPHIC_DATA] - [GEOGRAPHIC_DAT…"
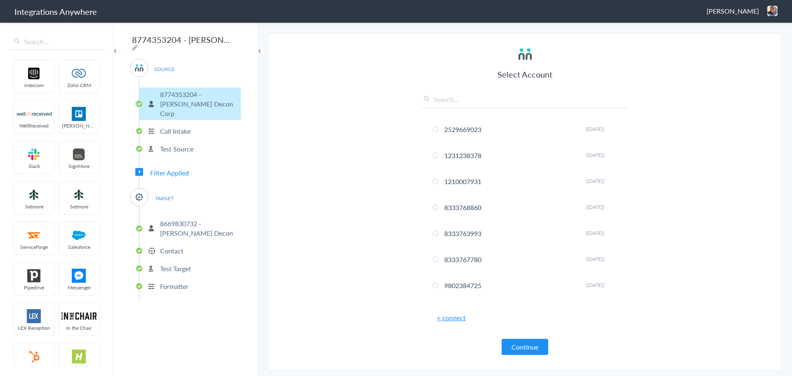
click at [161, 168] on span "Filter Applied" at bounding box center [169, 172] width 39 height 9
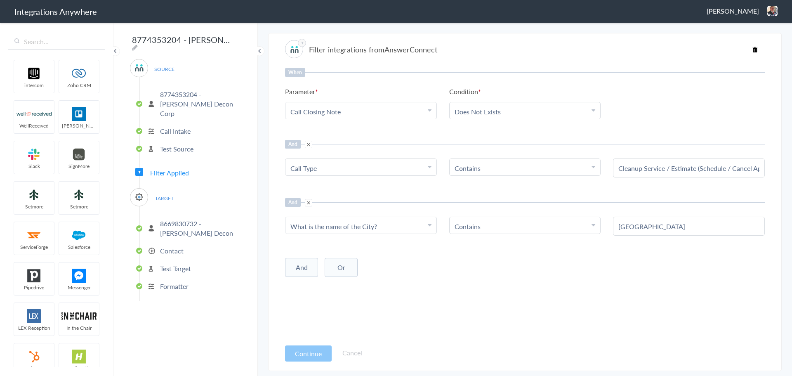
click at [335, 263] on button "Or" at bounding box center [341, 267] width 33 height 19
click at [344, 284] on div "Choose Parameter" at bounding box center [360, 284] width 141 height 9
click at [330, 305] on input "text" at bounding box center [360, 307] width 151 height 18
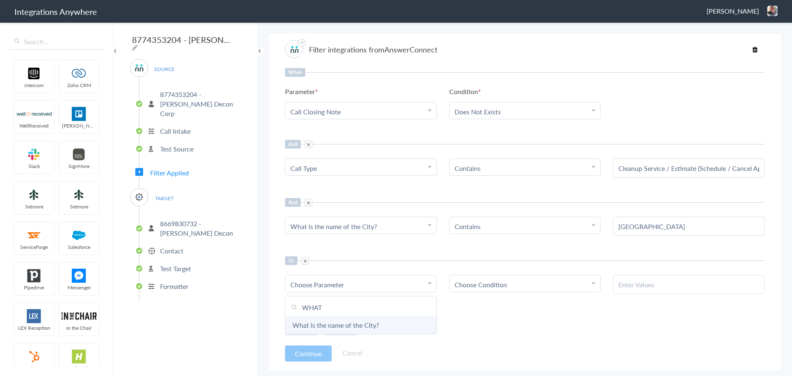
type input "WHAT"
click at [326, 326] on link "What is the name of the City?" at bounding box center [360, 325] width 151 height 18
click at [489, 280] on span "Choose Condition" at bounding box center [481, 284] width 52 height 9
drag, startPoint x: 472, startPoint y: 324, endPoint x: 493, endPoint y: 318, distance: 21.7
click at [472, 324] on link "Contains" at bounding box center [525, 325] width 151 height 18
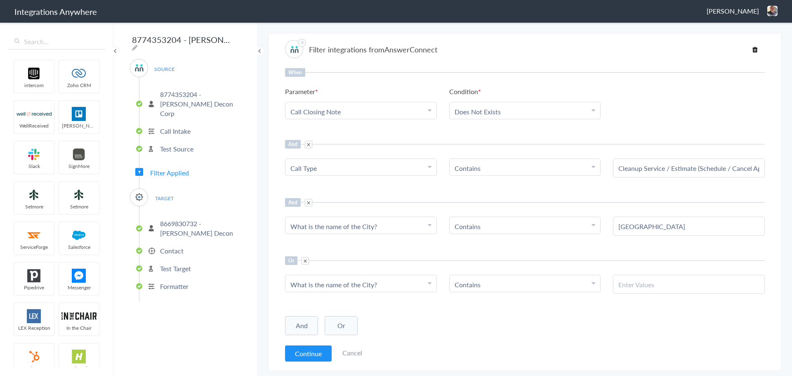
paste input "All Others"
type input "All Others"
click at [588, 248] on div "When Parameter Choose Parameter Call Closing Note Name Email Phone Was the call…" at bounding box center [525, 203] width 480 height 271
click at [302, 354] on button "Continue" at bounding box center [308, 353] width 47 height 16
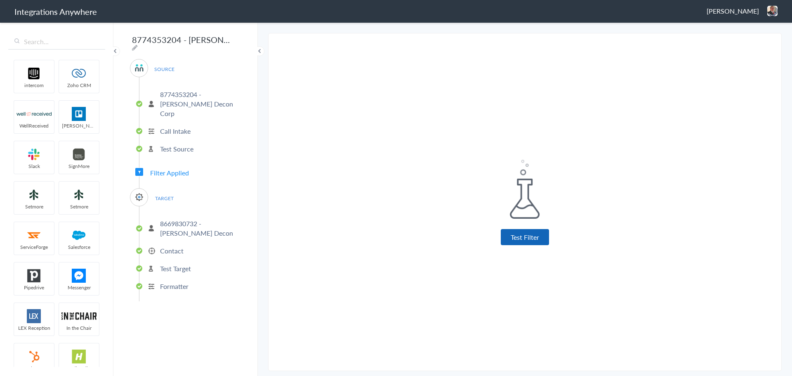
click at [532, 238] on button "Test Filter" at bounding box center [525, 237] width 48 height 16
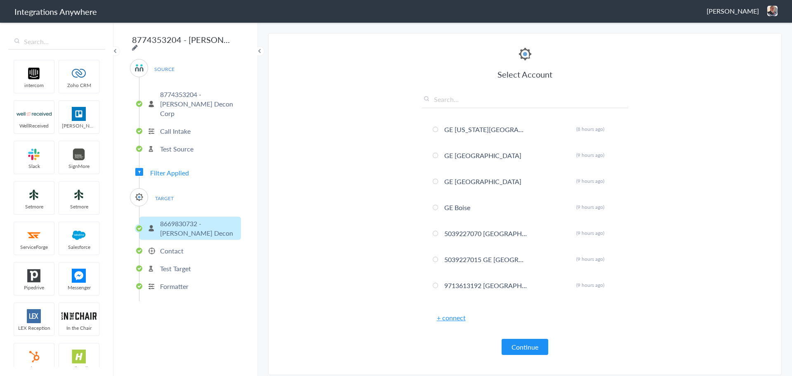
click at [138, 44] on icon at bounding box center [135, 47] width 6 height 7
click at [220, 41] on input "8774353204 - Spaulding - AC - SM (TX - Flower Mound)" at bounding box center [181, 40] width 102 height 16
click at [224, 40] on input "8774353204 - Spaulding - AC - SM (TX - Flower Mound)" at bounding box center [181, 40] width 102 height 16
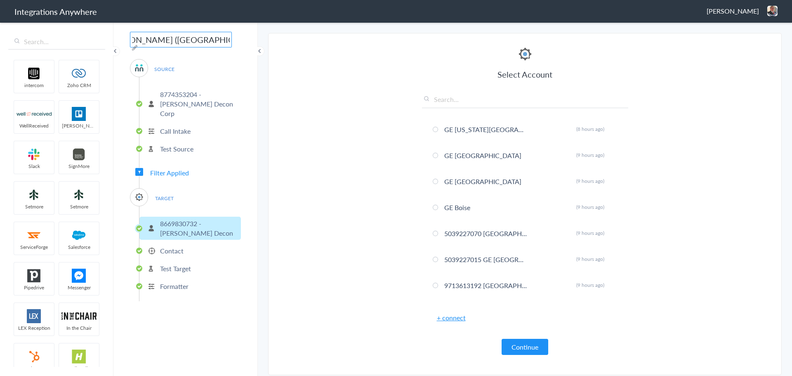
type input "8774353204 - Spaulding - AC - SM (TX - Flower Mound & All Others)"
click at [256, 124] on div "8774353204 - Spaulding - AC - SM (TX - Flower Mound & All Others) SOURCE 877435…" at bounding box center [185, 198] width 144 height 354
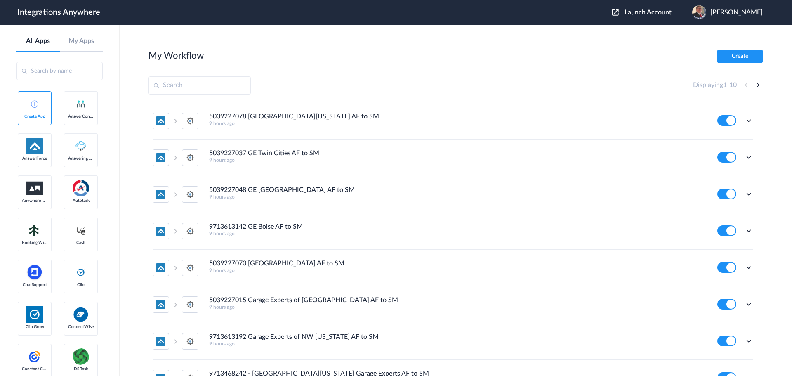
click at [655, 17] on div "Launch Account [PERSON_NAME] My Account Logout" at bounding box center [691, 12] width 159 height 14
click at [653, 14] on span "Launch Account" at bounding box center [648, 12] width 47 height 7
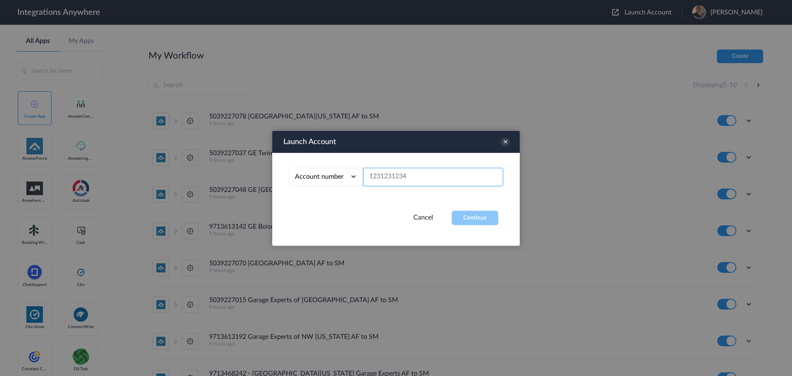
paste input "All Others"
click at [408, 174] on input "All Others" at bounding box center [433, 176] width 140 height 19
type input "8774353204"
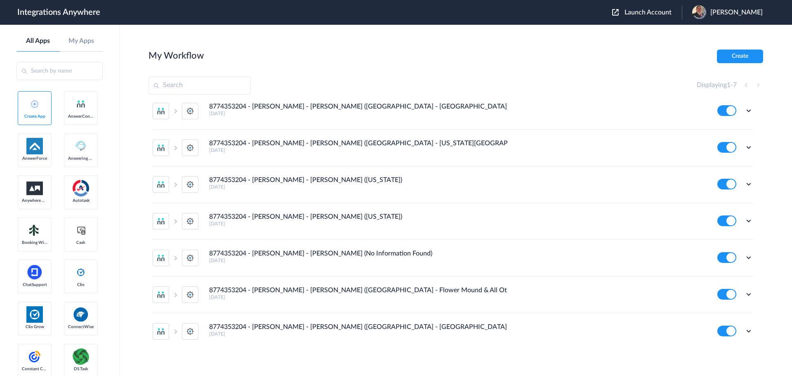
scroll to position [15, 0]
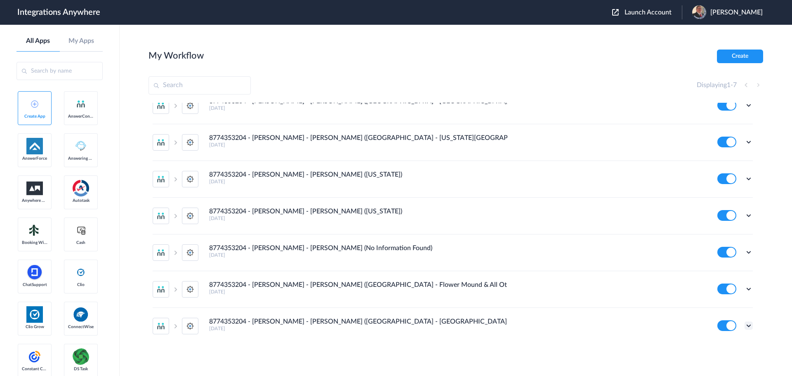
click at [745, 324] on icon at bounding box center [749, 325] width 8 height 8
click at [716, 271] on li "Edit" at bounding box center [726, 274] width 54 height 15
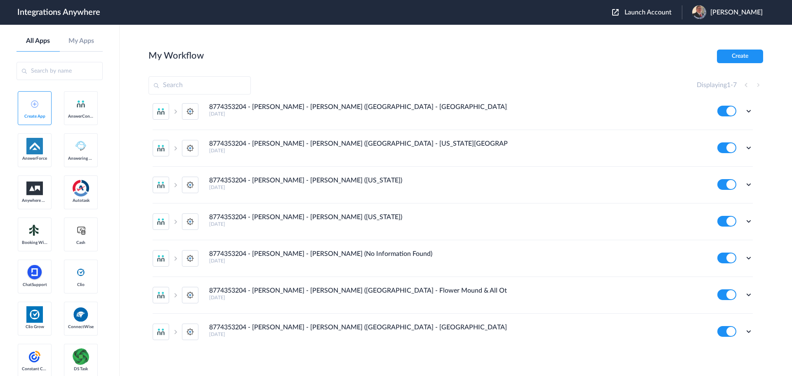
scroll to position [0, 0]
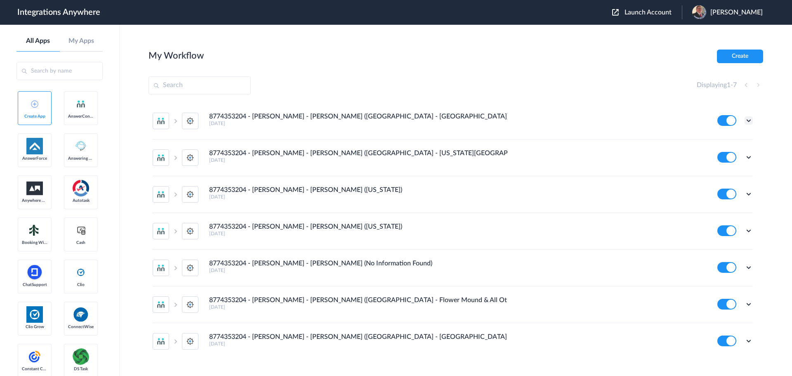
click at [745, 119] on icon at bounding box center [749, 120] width 8 height 8
drag, startPoint x: 773, startPoint y: 125, endPoint x: 743, endPoint y: 72, distance: 60.4
click at [772, 124] on main "My Workflow Create Displaying 1 - 7 8774353204 - [PERSON_NAME] - [PERSON_NAME] …" at bounding box center [456, 200] width 672 height 351
click at [733, 53] on button "Create" at bounding box center [740, 56] width 46 height 14
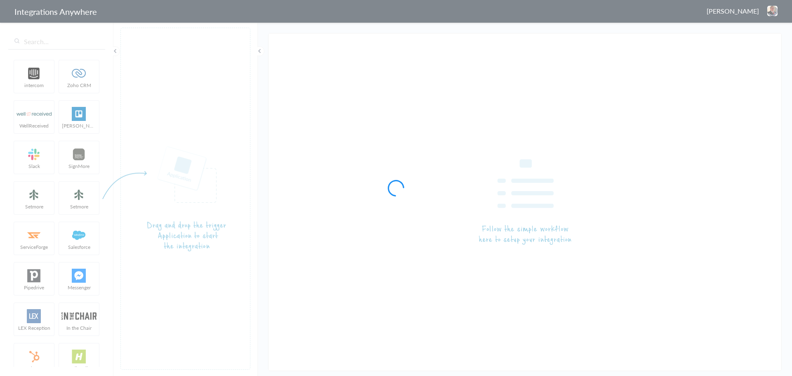
type input "8774353204 - [PERSON_NAME] - [PERSON_NAME] ([GEOGRAPHIC_DATA] - [GEOGRAPHIC_DAT…"
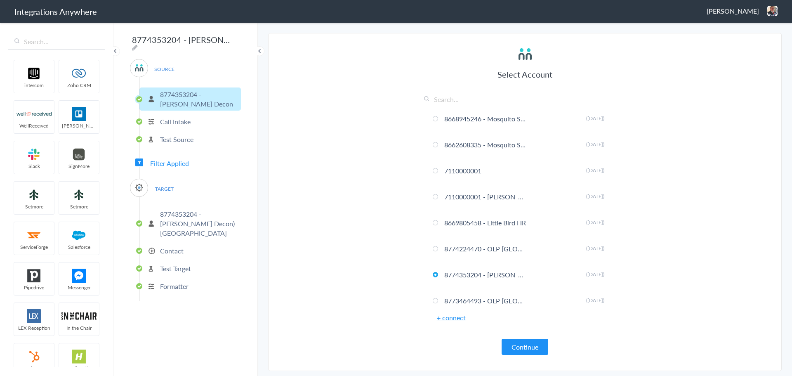
scroll to position [5189, 0]
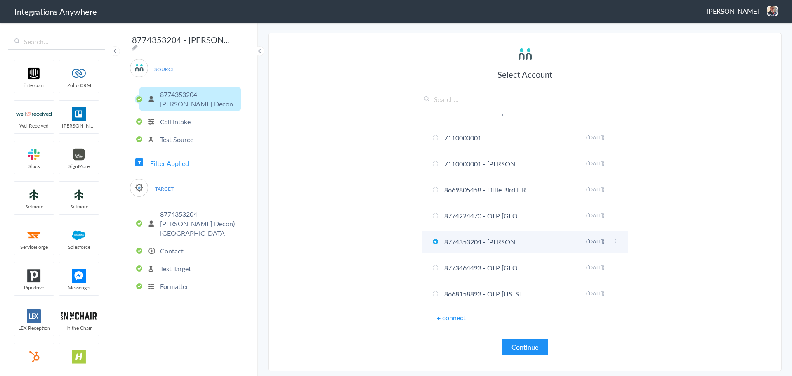
click at [613, 239] on icon at bounding box center [615, 241] width 5 height 5
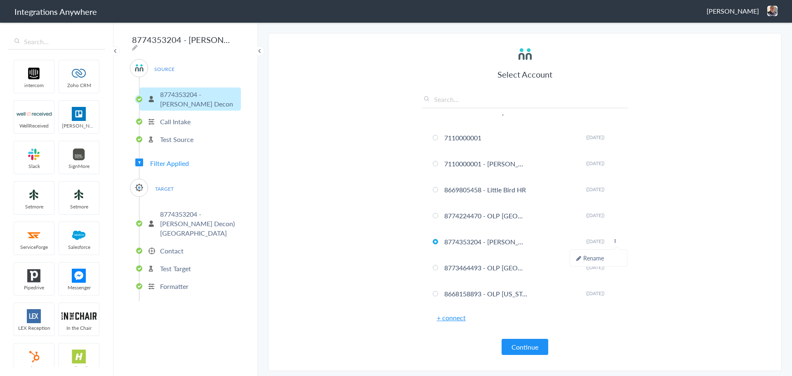
click at [689, 229] on section "Select Account 7046755929 Rename Delete (a year ago) 1210006548 Rename Delete (…" at bounding box center [525, 202] width 514 height 338
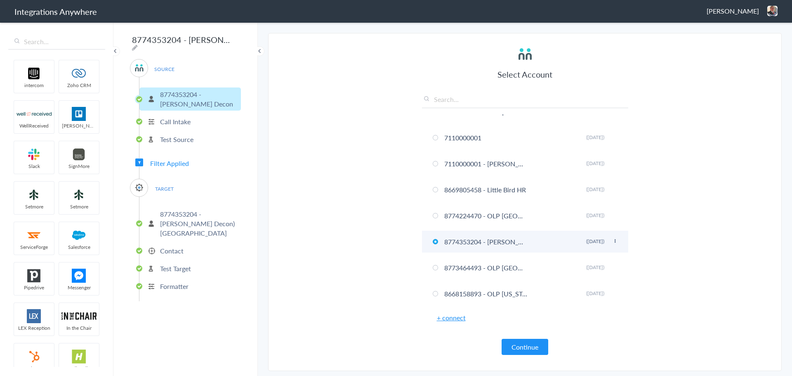
click at [504, 241] on li "8774353204 - Spaulding Decon Rename Delete (7 years ago)" at bounding box center [525, 242] width 206 height 22
drag, startPoint x: 444, startPoint y: 244, endPoint x: 488, endPoint y: 244, distance: 43.3
click at [488, 244] on li "8774353204 - Spaulding Decon Rename Delete (7 years ago)" at bounding box center [525, 242] width 206 height 22
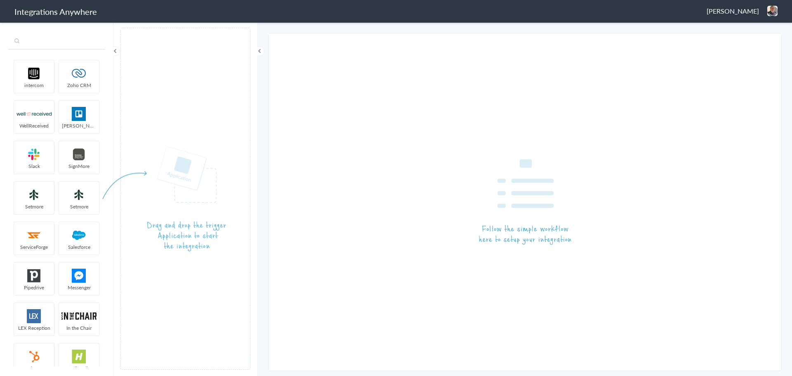
click at [49, 45] on input "text" at bounding box center [56, 42] width 97 height 16
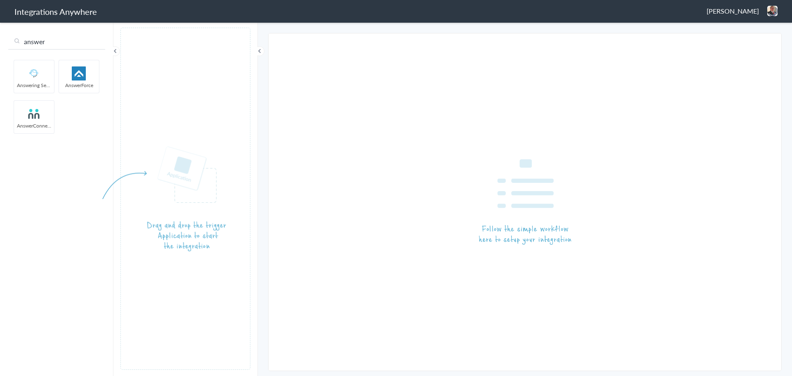
type input "answer"
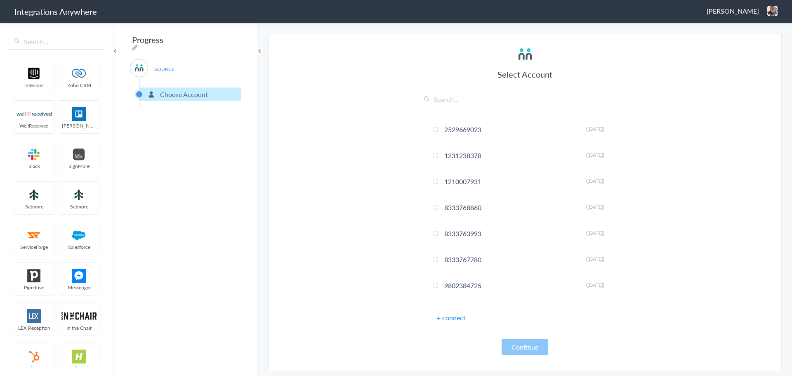
click at [488, 101] on input "text" at bounding box center [525, 101] width 206 height 14
paste input "8774353204"
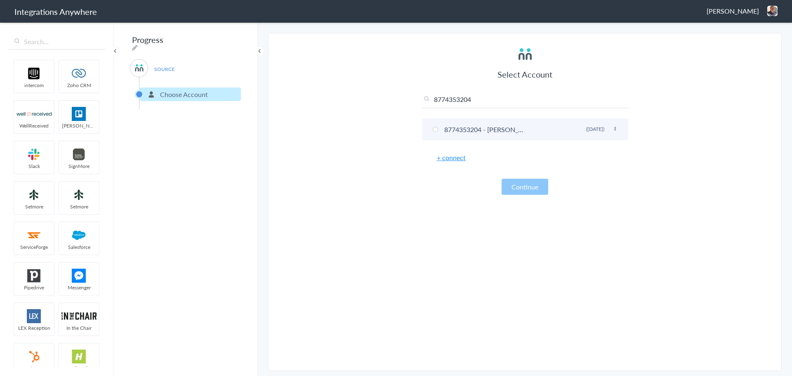
type input "8774353204"
click at [435, 130] on span at bounding box center [435, 129] width 5 height 5
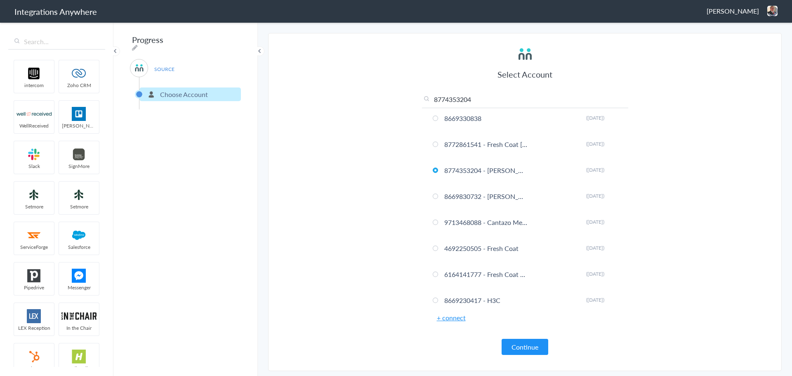
scroll to position [3052, 0]
click at [533, 344] on button "Continue" at bounding box center [525, 347] width 47 height 16
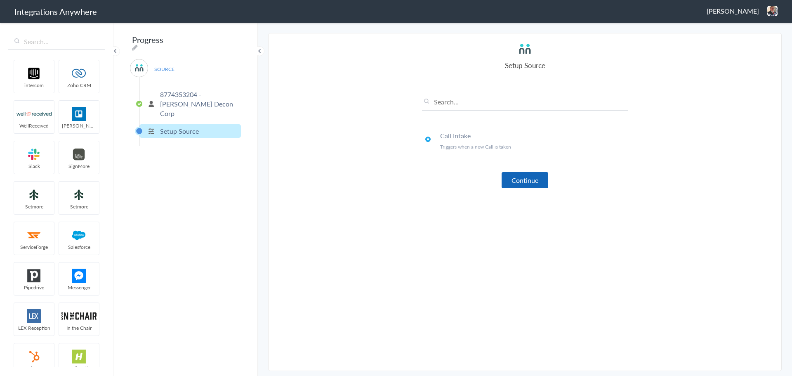
click at [519, 182] on button "Continue" at bounding box center [525, 180] width 47 height 16
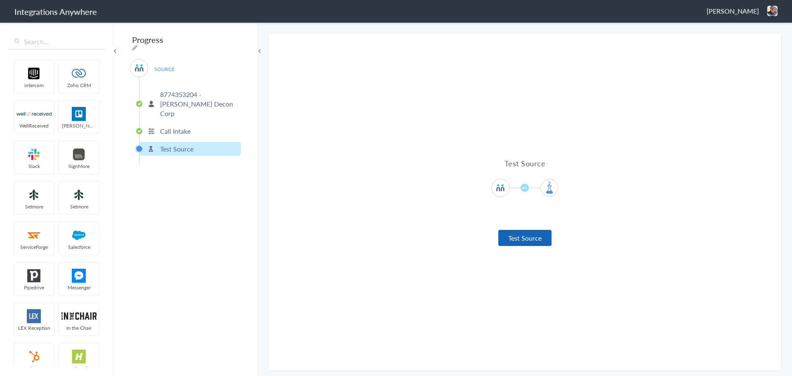
click at [515, 234] on button "Test Source" at bounding box center [524, 238] width 53 height 16
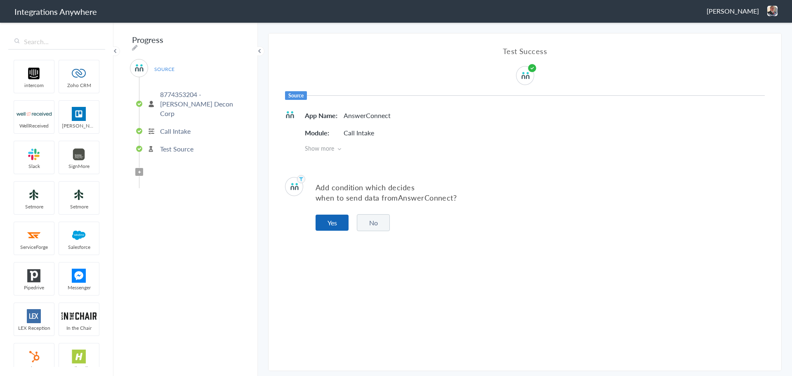
click at [327, 220] on button "Yes" at bounding box center [332, 222] width 33 height 16
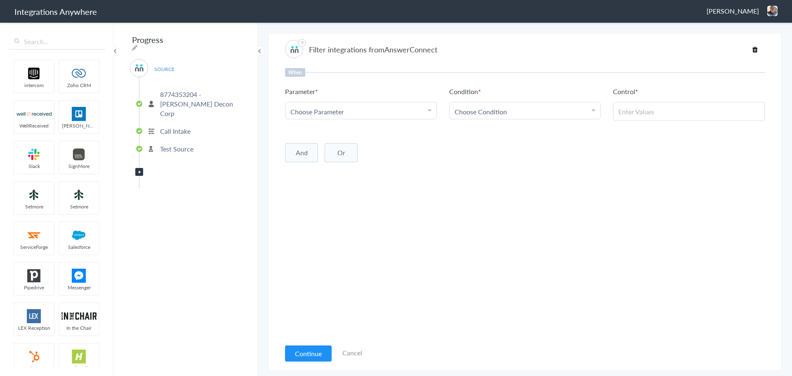
click at [340, 112] on span "Choose Parameter" at bounding box center [317, 111] width 54 height 9
click at [335, 134] on input "text" at bounding box center [360, 134] width 151 height 18
type input "call cl"
click at [323, 151] on link "Call Closing Note" at bounding box center [360, 152] width 151 height 18
click at [514, 106] on link "Choose Condition" at bounding box center [525, 110] width 151 height 16
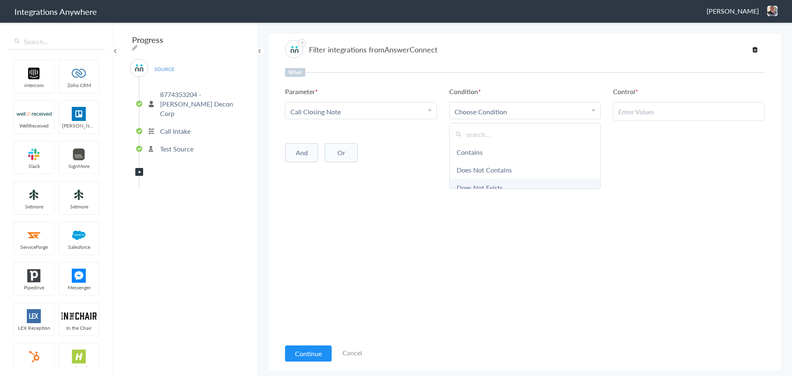
click at [498, 179] on link "Does Not Exists" at bounding box center [525, 188] width 151 height 18
click at [298, 149] on button "And" at bounding box center [301, 150] width 33 height 19
click at [331, 167] on span "Choose Parameter" at bounding box center [317, 167] width 54 height 9
click at [340, 195] on input "text" at bounding box center [360, 191] width 151 height 18
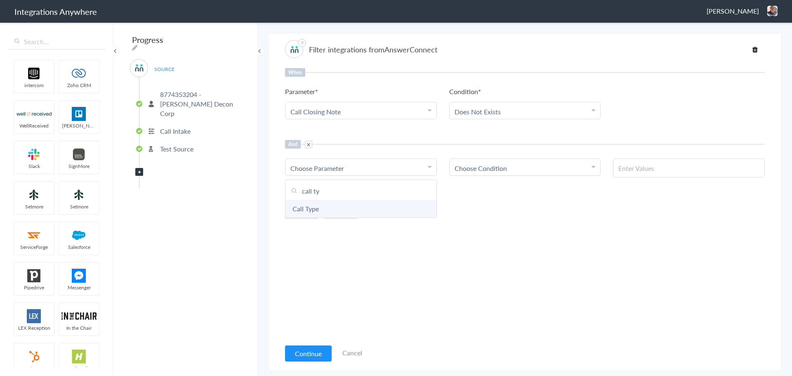
type input "call ty"
drag, startPoint x: 335, startPoint y: 209, endPoint x: 353, endPoint y: 203, distance: 19.0
click at [335, 209] on link "Call Type" at bounding box center [360, 209] width 151 height 18
click at [474, 165] on span "Choose Condition" at bounding box center [481, 167] width 52 height 9
click at [473, 208] on link "Contains" at bounding box center [525, 209] width 151 height 18
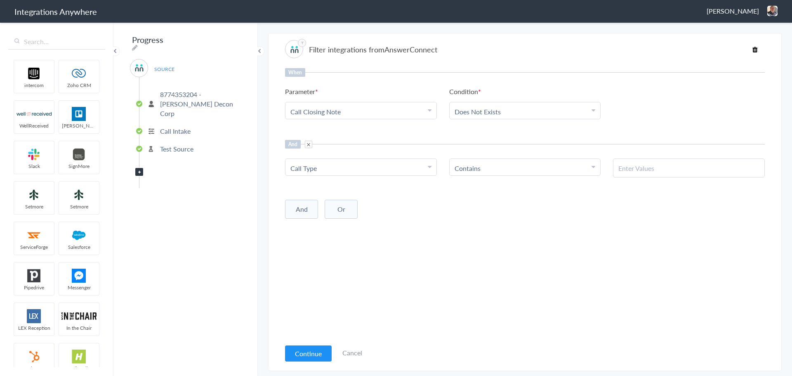
click at [667, 168] on input "text" at bounding box center [688, 167] width 141 height 9
paste input "Cleanup Service / Estimate (Schedule / Cancel Appointment)"
type input "Cleanup Service / Estimate (Schedule / Cancel Appointment)"
click at [625, 254] on div "When Parameter Choose Parameter Call Closing Note Name Email Phone Was the call…" at bounding box center [525, 203] width 480 height 271
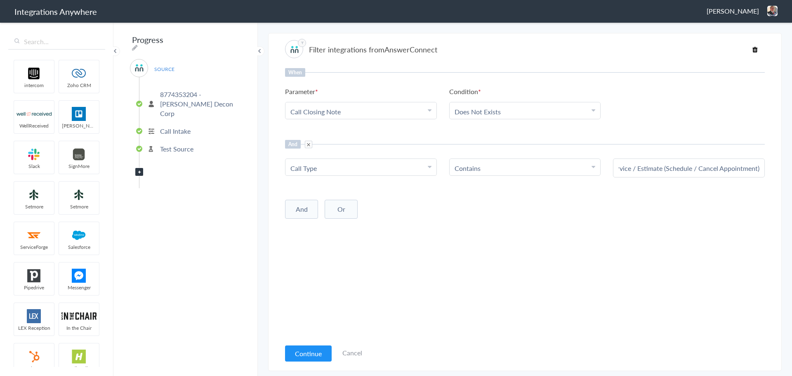
scroll to position [0, 0]
click at [296, 210] on button "And" at bounding box center [301, 209] width 33 height 19
click at [333, 231] on span "Choose Parameter" at bounding box center [317, 226] width 54 height 9
click at [336, 252] on input "text" at bounding box center [360, 249] width 151 height 18
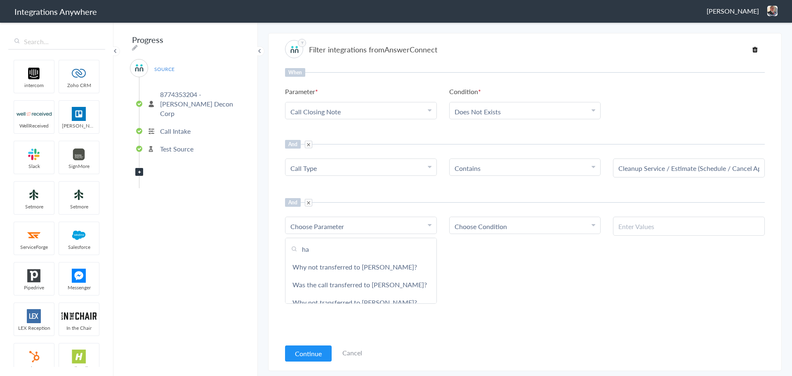
type input "h"
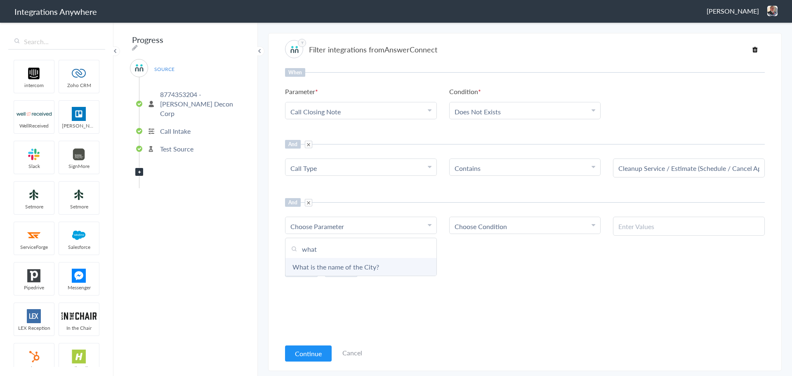
type input "what"
click at [346, 267] on link "What is the name of the City?" at bounding box center [360, 267] width 151 height 18
click at [489, 224] on span "Choose Condition" at bounding box center [481, 226] width 52 height 9
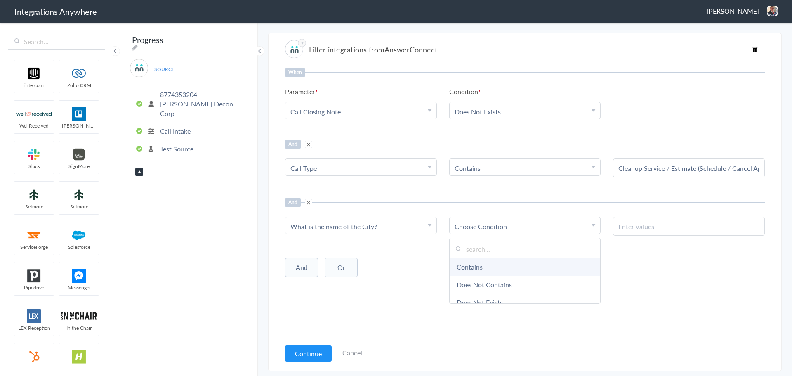
click at [471, 264] on link "Contains" at bounding box center [525, 267] width 151 height 18
click at [644, 227] on input "text" at bounding box center [688, 226] width 141 height 9
paste input "Daytona Beach"
type input "Daytona Beach"
click at [631, 282] on div "When Parameter Choose Parameter Call Closing Note Name Email Phone Was the call…" at bounding box center [525, 203] width 480 height 271
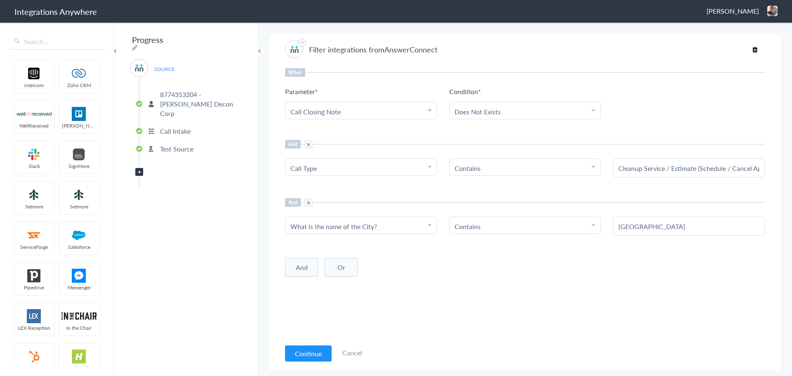
click at [304, 351] on button "Continue" at bounding box center [308, 353] width 47 height 16
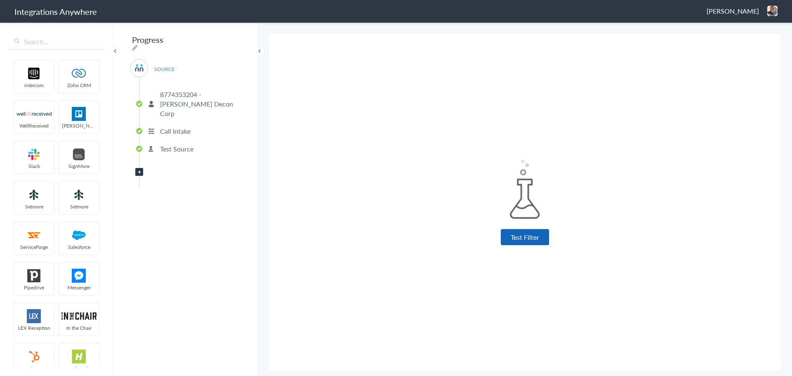
click at [516, 236] on button "Test Filter" at bounding box center [525, 237] width 48 height 16
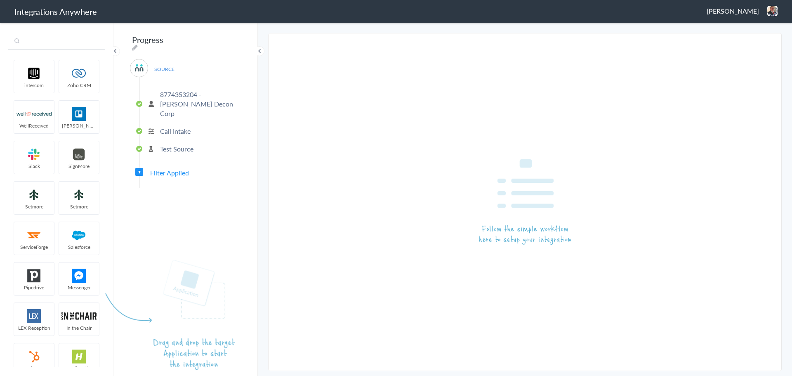
click at [45, 45] on input "text" at bounding box center [56, 42] width 97 height 16
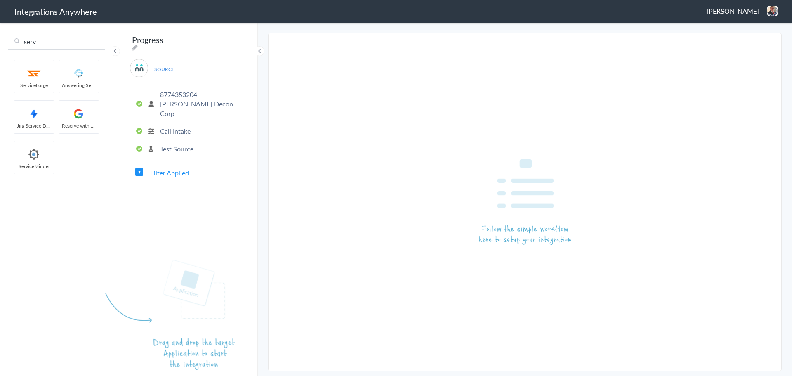
type input "serv"
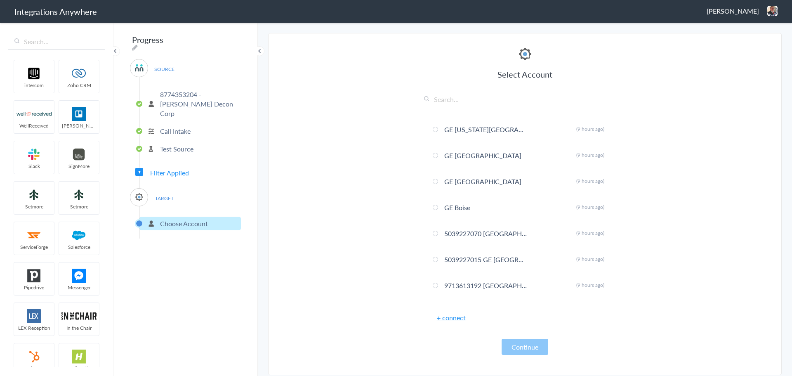
click at [460, 101] on input "text" at bounding box center [525, 101] width 206 height 14
type input "8774353204"
click at [436, 155] on span at bounding box center [435, 155] width 5 height 5
click at [514, 342] on button "Continue" at bounding box center [525, 347] width 47 height 16
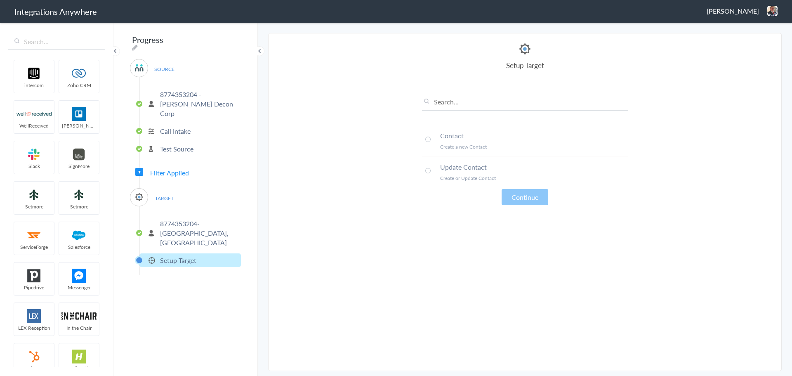
click at [182, 219] on p "8774353204- [GEOGRAPHIC_DATA], [GEOGRAPHIC_DATA]" at bounding box center [199, 233] width 79 height 28
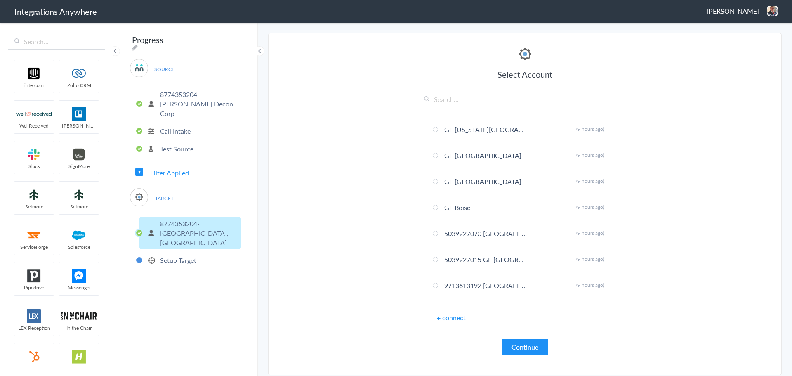
click at [172, 255] on p "Setup Target" at bounding box center [178, 259] width 36 height 9
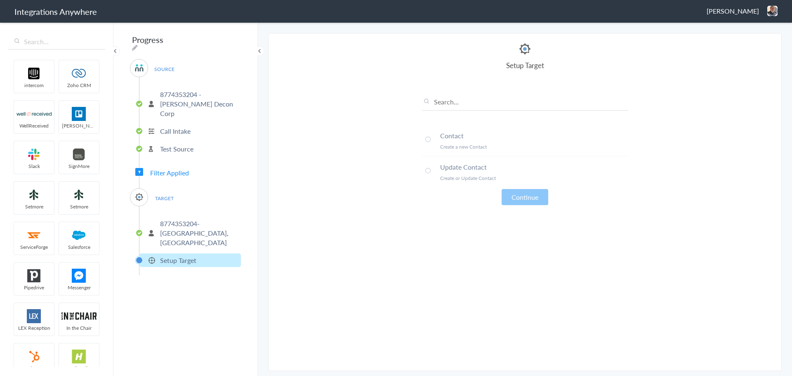
click at [430, 139] on span at bounding box center [427, 139] width 5 height 5
click at [514, 192] on button "Continue" at bounding box center [525, 197] width 47 height 16
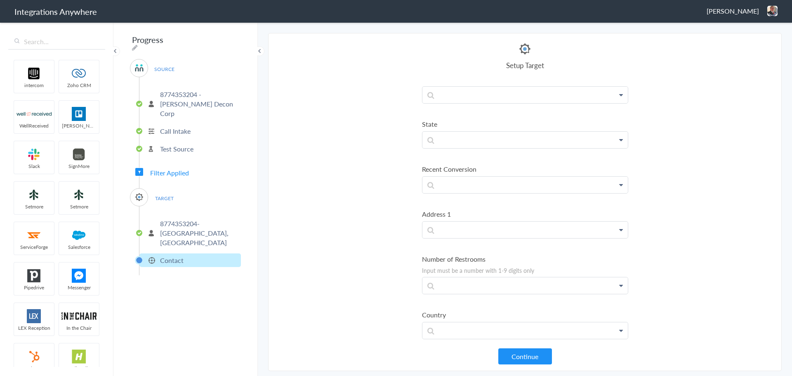
scroll to position [1473, 0]
click at [138, 44] on icon at bounding box center [135, 47] width 6 height 7
click at [181, 45] on input "Progress" at bounding box center [181, 40] width 102 height 16
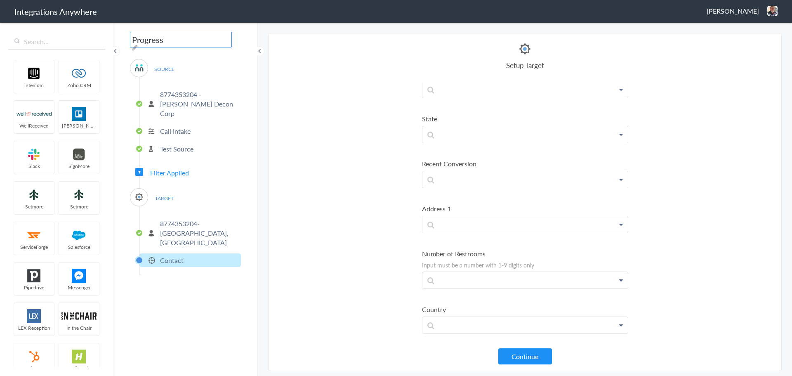
paste input "8774353204 - Spaulding - AC - SM (FL - Daytona Beach)"
type input "8774353204 - Spaulding - AC - SM (FL - Daytona Beach)"
click at [250, 136] on div "8774353204 - Spaulding - AC - SM (FL - Daytona Beach) SOURCE 8774353204 - Spaul…" at bounding box center [185, 198] width 144 height 354
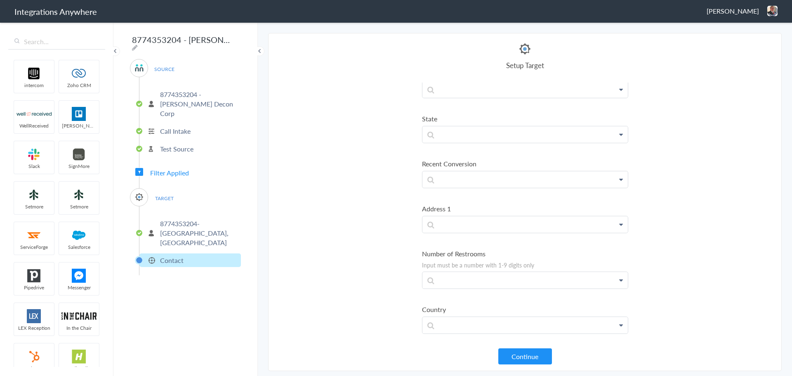
click at [186, 219] on p "8774353204- [GEOGRAPHIC_DATA], [GEOGRAPHIC_DATA]" at bounding box center [199, 233] width 79 height 28
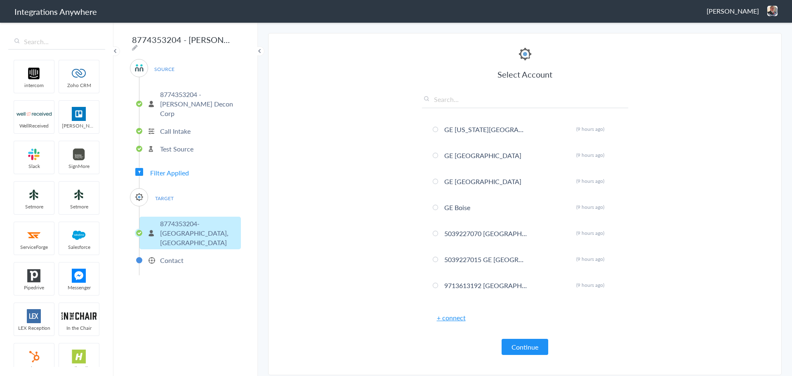
click at [258, 163] on main "The system encountered four errors. Check More Trigger Connect Action Setup Tes…" at bounding box center [525, 198] width 534 height 354
click at [521, 352] on button "Continue" at bounding box center [525, 347] width 47 height 16
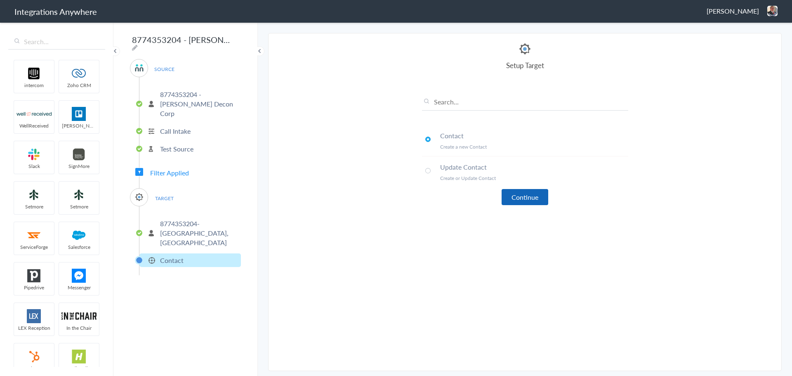
click at [527, 198] on button "Continue" at bounding box center [525, 197] width 47 height 16
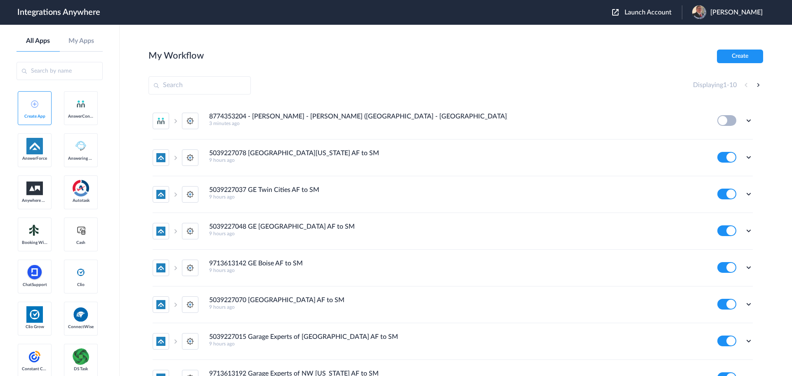
click at [645, 12] on span "Launch Account" at bounding box center [648, 12] width 47 height 7
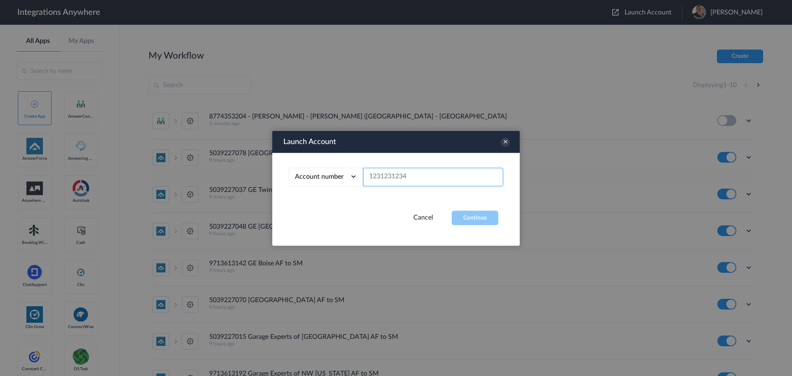
paste input "8774353204"
type input "8774353204"
click at [484, 217] on button "Continue" at bounding box center [475, 217] width 47 height 14
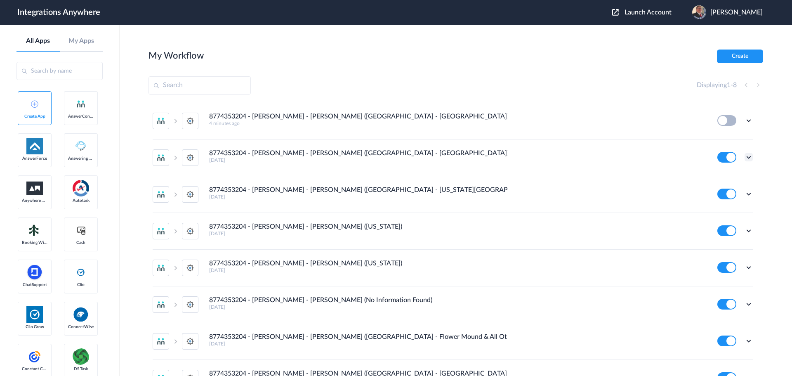
click at [745, 156] on icon at bounding box center [749, 157] width 8 height 8
click at [714, 176] on link "Edit" at bounding box center [715, 176] width 20 height 6
click at [745, 121] on icon at bounding box center [749, 120] width 8 height 8
click at [723, 141] on li "Edit" at bounding box center [726, 139] width 54 height 15
drag, startPoint x: 247, startPoint y: 115, endPoint x: 211, endPoint y: 114, distance: 36.7
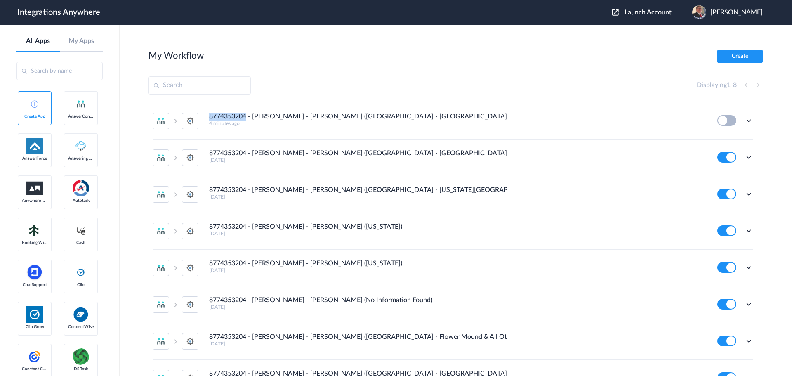
click at [211, 114] on h4 "8774353204 - Spaulding - AC - SM (FL - Daytona Beach)" at bounding box center [358, 117] width 298 height 8
copy h4 "8774353204"
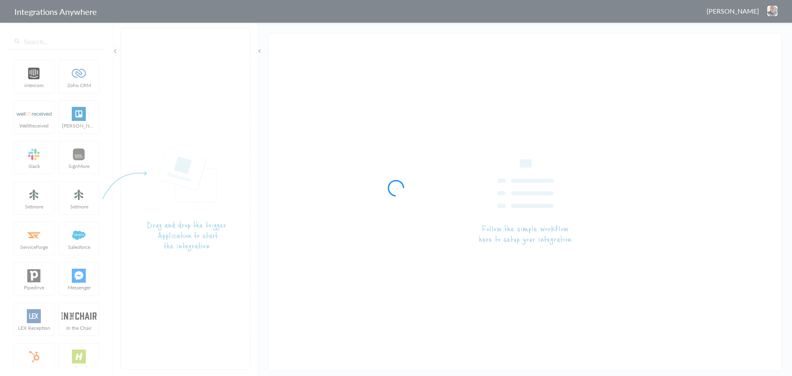
type input "8774353204 - [PERSON_NAME] - [PERSON_NAME] ([GEOGRAPHIC_DATA] - [GEOGRAPHIC_DAT…"
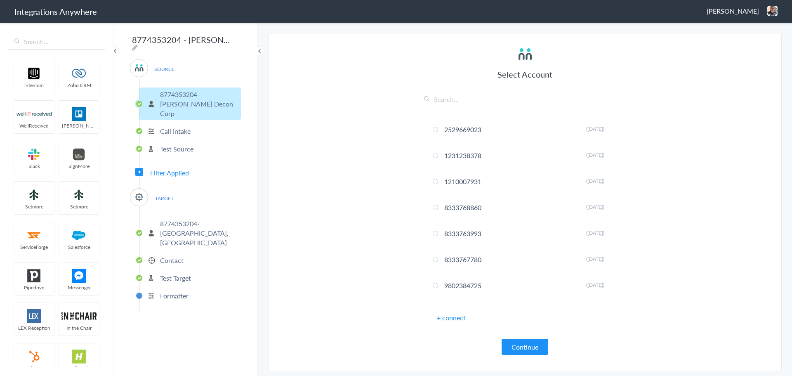
click at [166, 255] on p "Contact" at bounding box center [172, 259] width 24 height 9
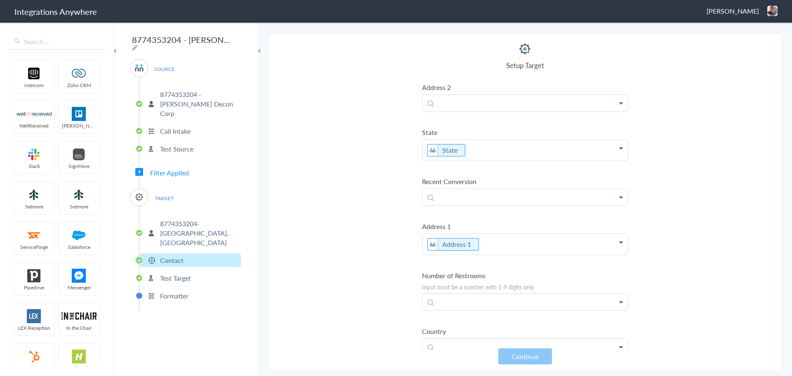
scroll to position [1548, 0]
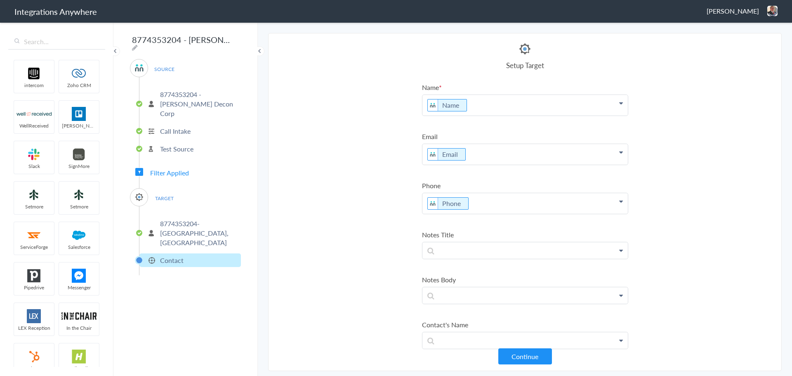
click at [231, 41] on div "8774353204 - [PERSON_NAME] - [PERSON_NAME] ([GEOGRAPHIC_DATA] - [GEOGRAPHIC_DAT…" at bounding box center [185, 198] width 144 height 354
click at [138, 44] on icon at bounding box center [135, 47] width 6 height 7
type input "8774353204 - Spaulding - AC - SM (FL - Daytona Beach)"
click at [481, 254] on p at bounding box center [524, 250] width 205 height 16
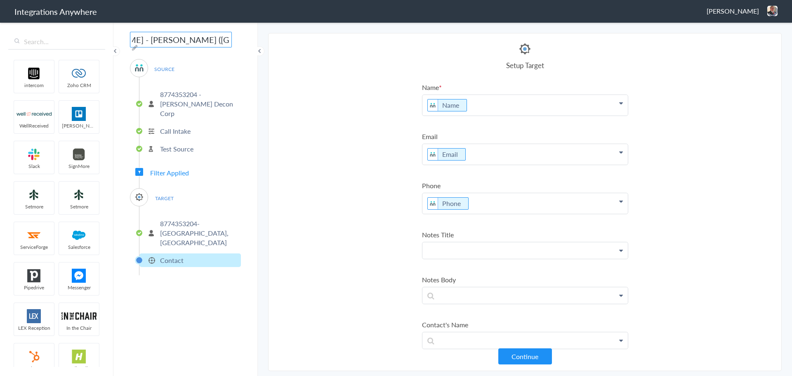
scroll to position [0, 0]
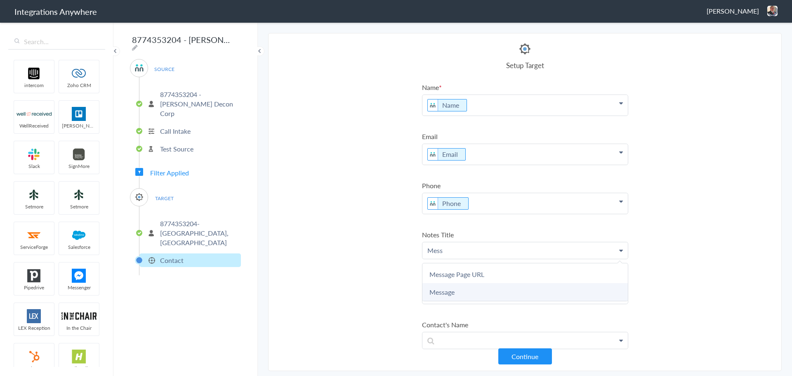
click at [450, 290] on link "Message" at bounding box center [524, 292] width 205 height 18
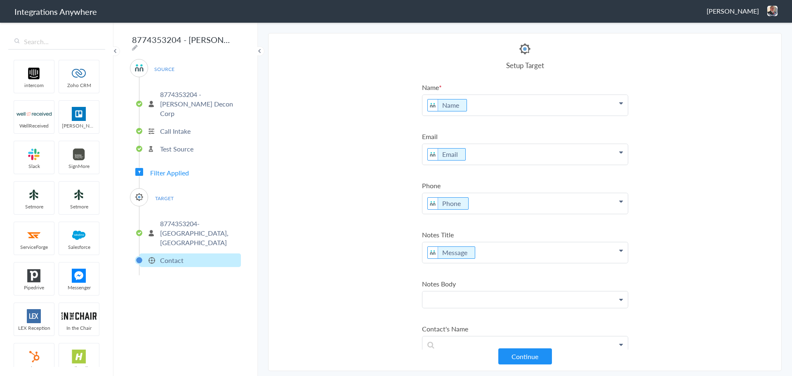
click at [475, 297] on p at bounding box center [524, 299] width 205 height 16
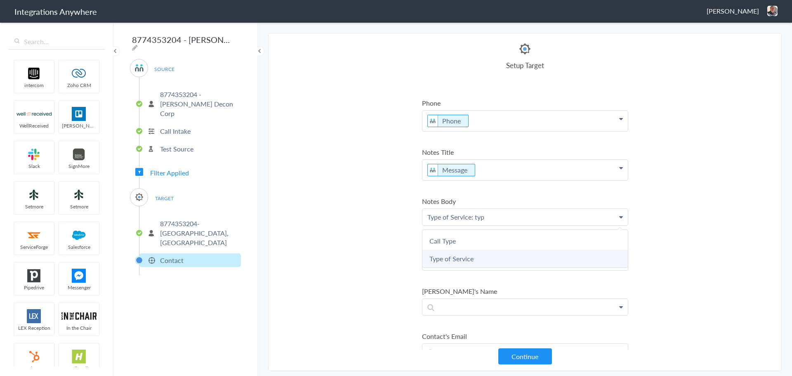
click at [476, 258] on link "Type of Service" at bounding box center [524, 259] width 205 height 18
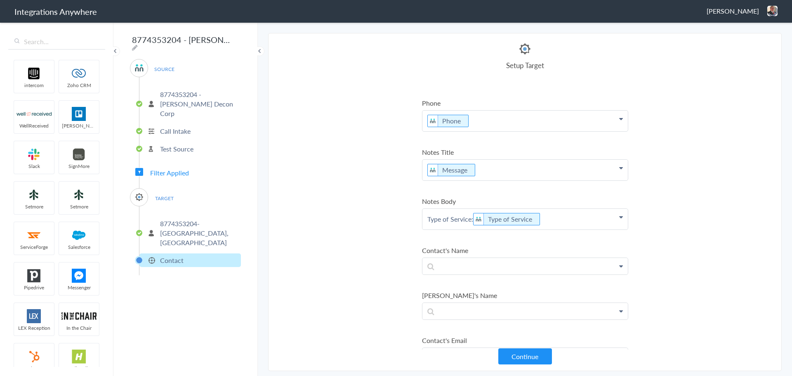
click at [556, 220] on p "Type of Service: Type of Service" at bounding box center [524, 219] width 205 height 21
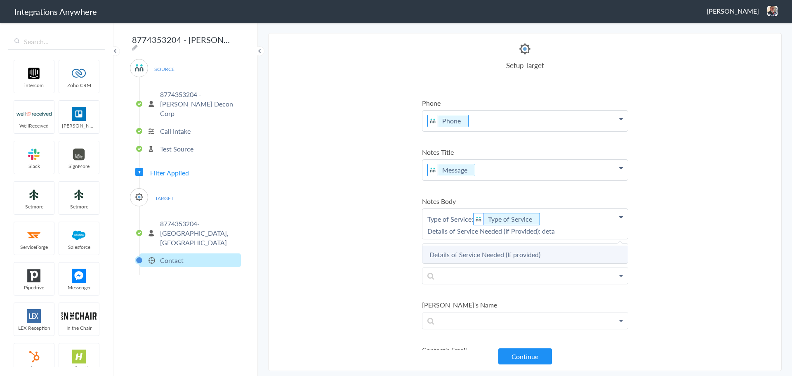
click at [505, 254] on link "Details of Service Needed (If provided)" at bounding box center [524, 254] width 205 height 18
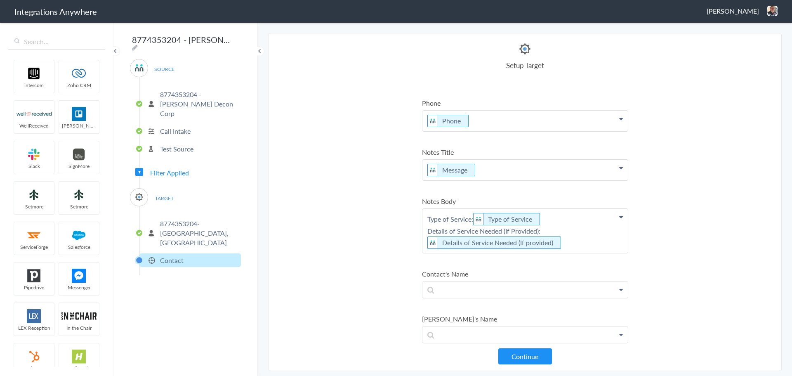
click at [573, 243] on p "Type of Service: Type of Service Details of Service Needed (If Provided): Detai…" at bounding box center [524, 231] width 205 height 44
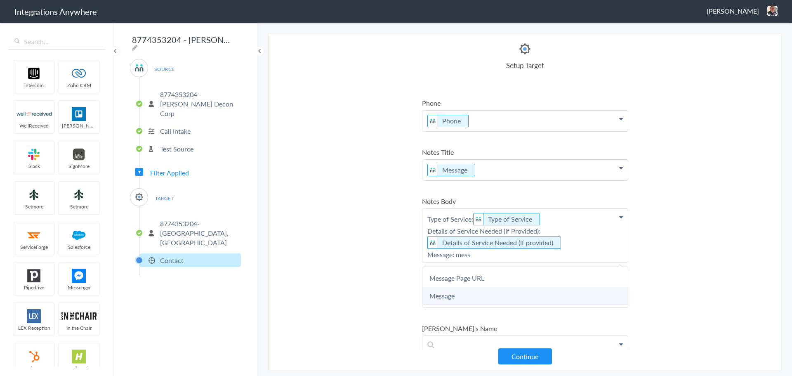
click at [437, 301] on link "Message" at bounding box center [524, 296] width 205 height 18
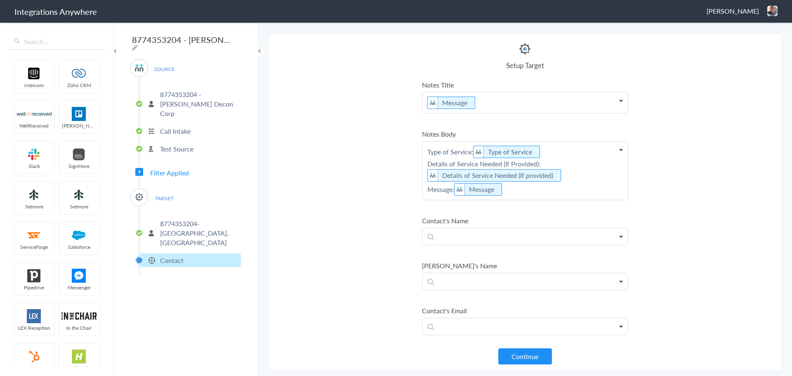
scroll to position [206, 0]
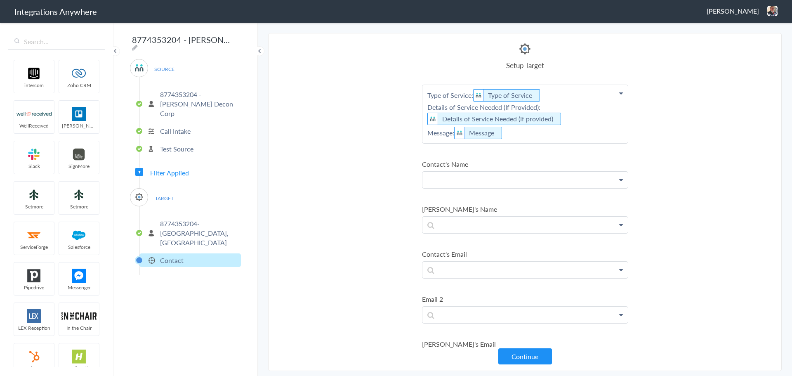
click at [498, 182] on p at bounding box center [524, 180] width 205 height 16
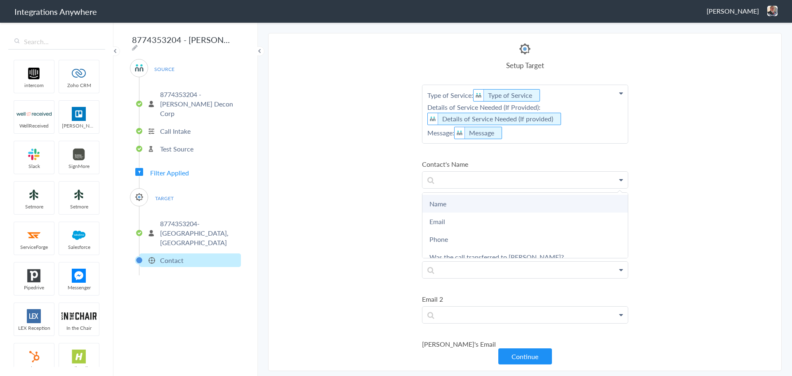
click at [470, 200] on link "Name" at bounding box center [524, 204] width 205 height 18
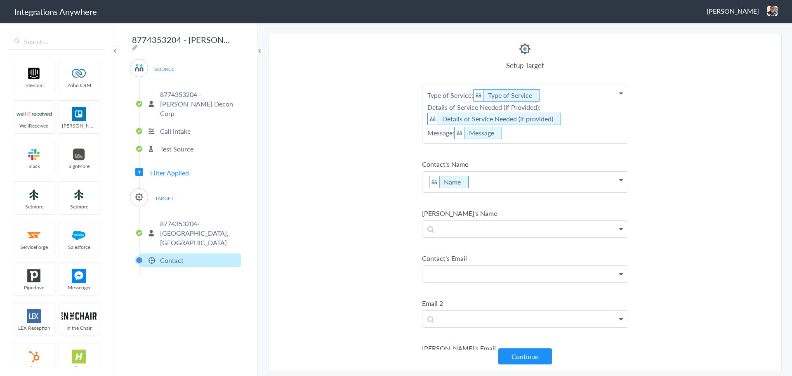
click at [502, 276] on p at bounding box center [524, 274] width 205 height 16
click at [467, 311] on link "Email" at bounding box center [524, 315] width 205 height 18
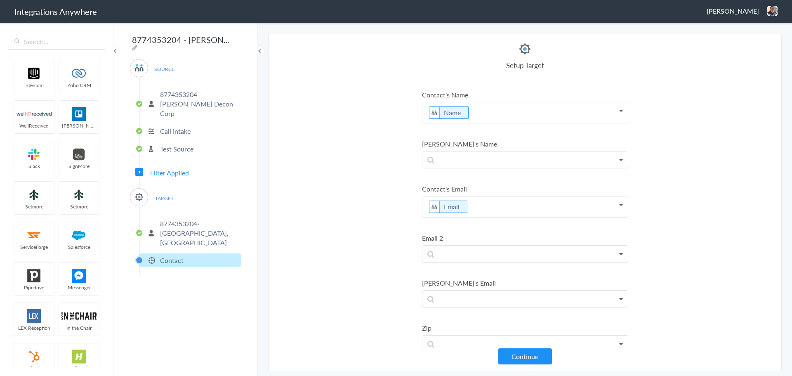
scroll to position [330, 0]
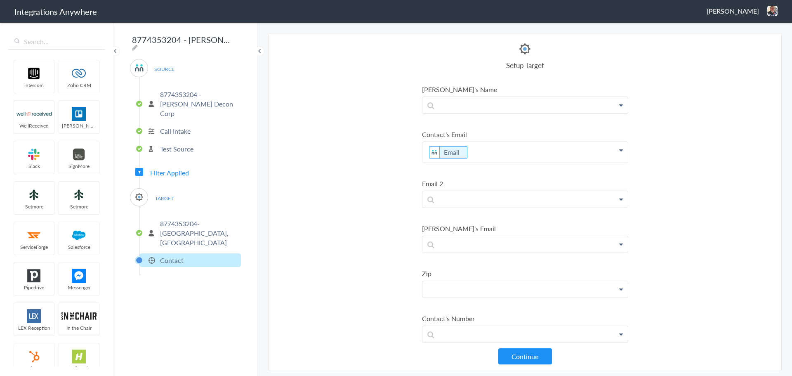
click at [488, 294] on p at bounding box center [524, 289] width 205 height 16
click at [435, 308] on link "Zip/Postal Code" at bounding box center [524, 313] width 205 height 18
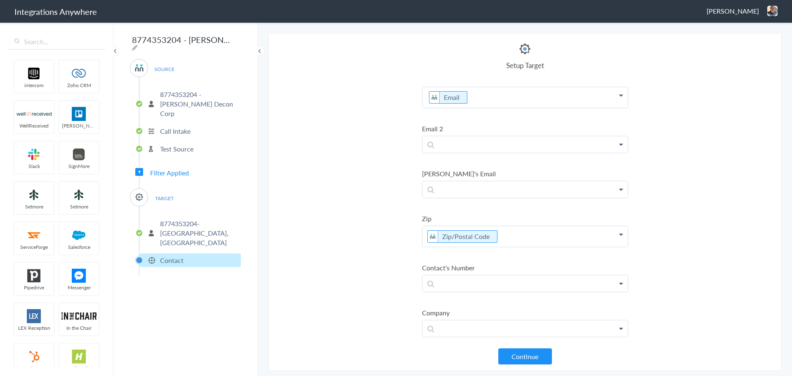
scroll to position [454, 0]
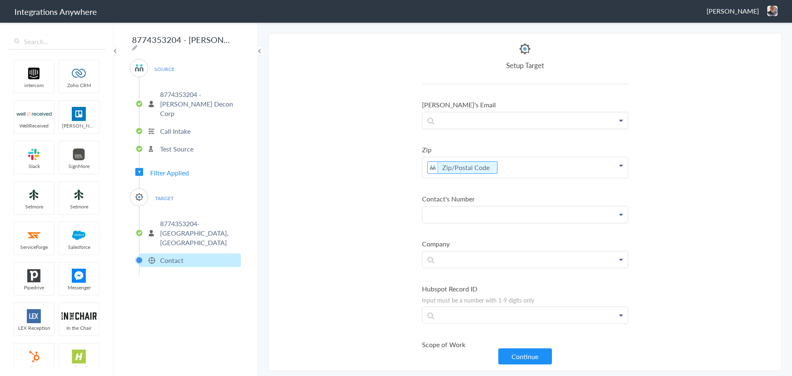
click at [490, 211] on p at bounding box center [524, 214] width 205 height 16
click at [451, 270] on link "Phone" at bounding box center [524, 274] width 205 height 18
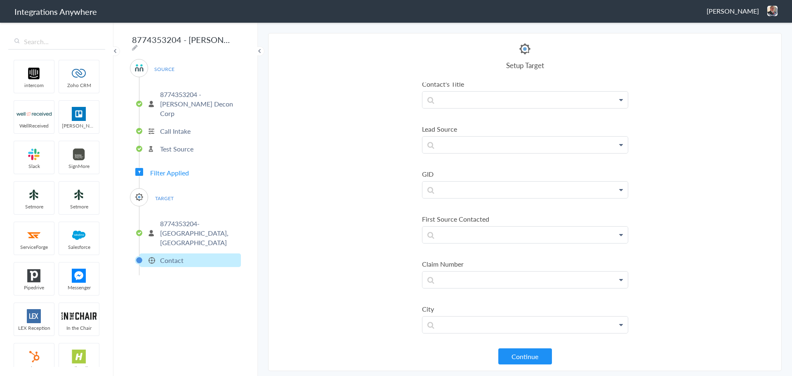
scroll to position [1237, 0]
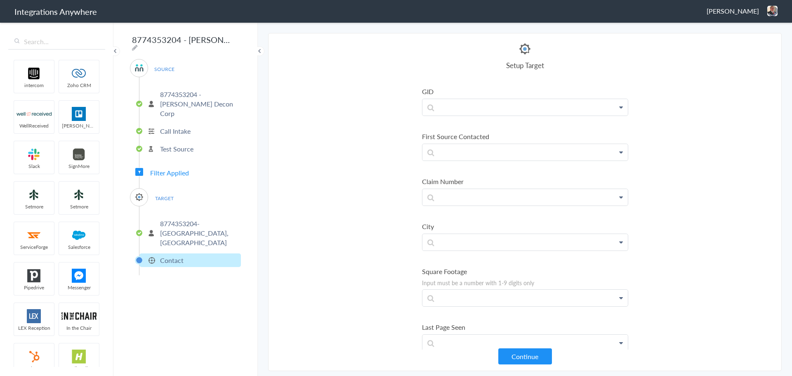
click at [479, 248] on link at bounding box center [524, 242] width 205 height 16
click at [481, 243] on p at bounding box center [524, 242] width 205 height 16
click at [459, 264] on link "City" at bounding box center [524, 266] width 205 height 18
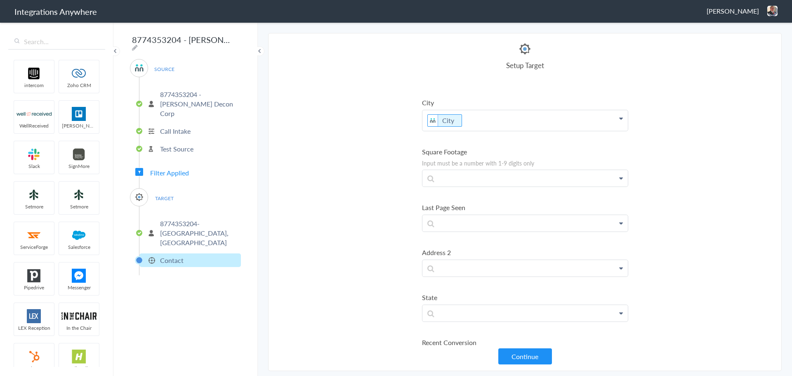
scroll to position [1444, 0]
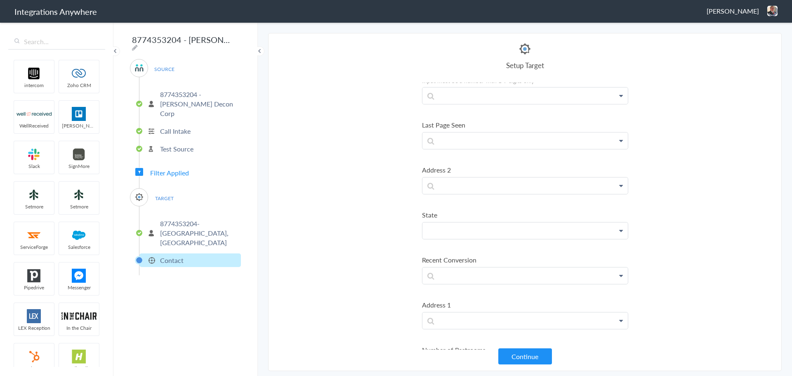
click at [497, 228] on p at bounding box center [524, 230] width 205 height 16
click at [469, 259] on link "State" at bounding box center [524, 254] width 205 height 18
click at [495, 228] on p at bounding box center [524, 224] width 205 height 16
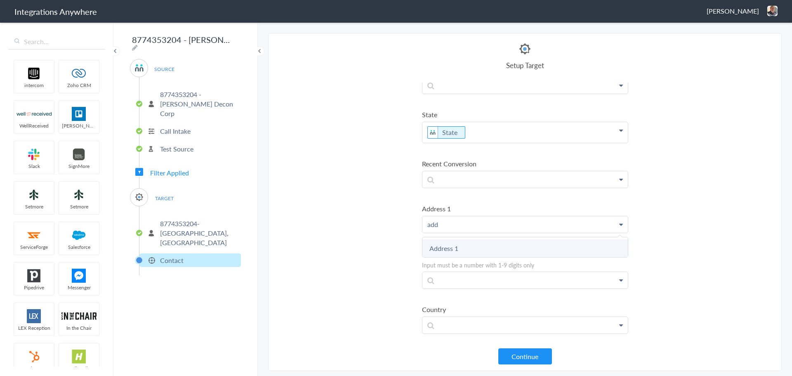
click at [465, 250] on link "Address 1" at bounding box center [524, 248] width 205 height 18
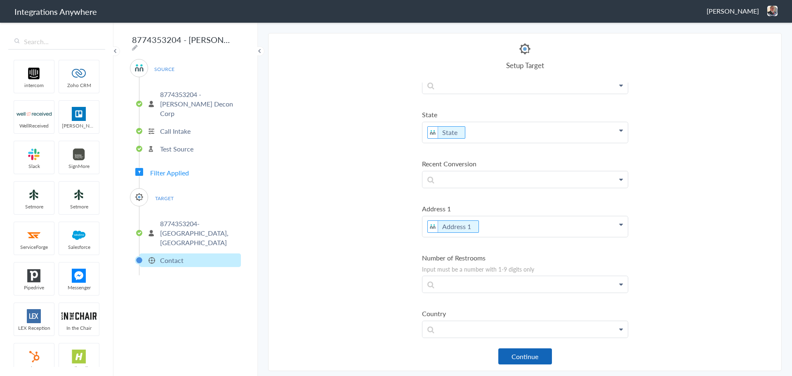
click at [526, 353] on button "Continue" at bounding box center [525, 356] width 54 height 16
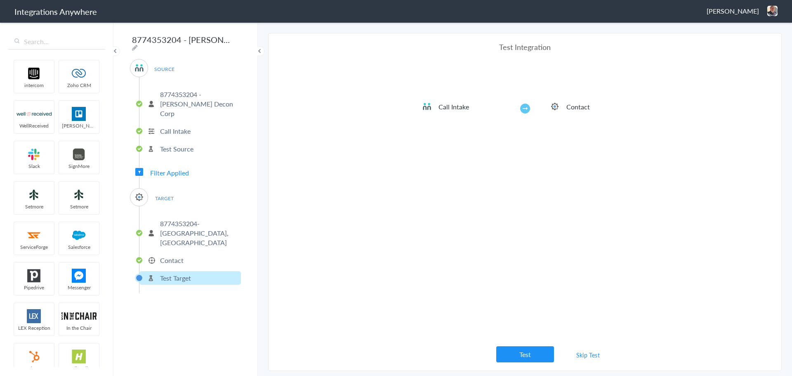
click at [588, 352] on link "Skip Test" at bounding box center [588, 354] width 44 height 15
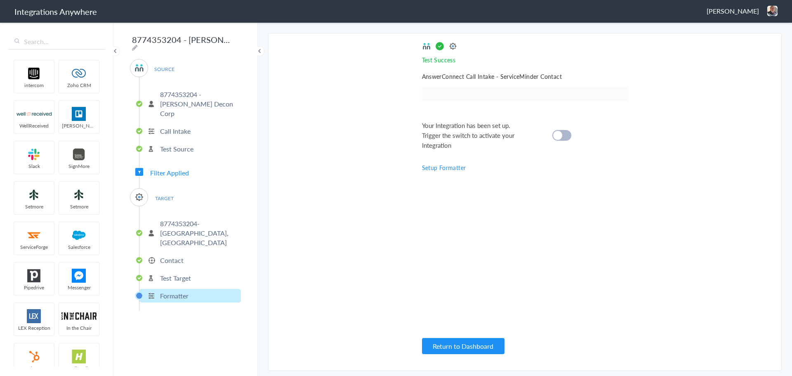
click at [565, 137] on div at bounding box center [561, 135] width 19 height 11
click at [171, 291] on p "Formatter" at bounding box center [174, 295] width 28 height 9
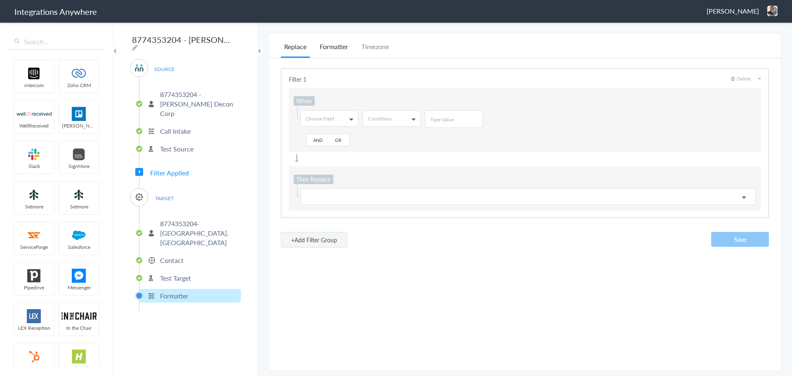
click at [336, 45] on li "Formatter" at bounding box center [333, 50] width 35 height 16
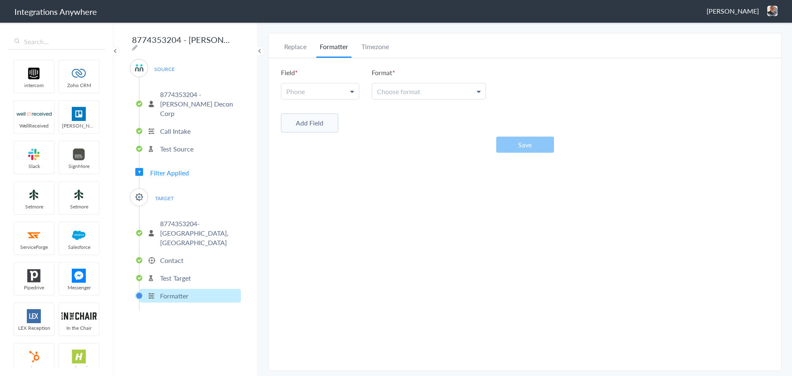
click at [330, 89] on link "Phone" at bounding box center [320, 91] width 78 height 16
drag, startPoint x: 297, startPoint y: 130, endPoint x: 346, endPoint y: 114, distance: 51.4
click at [297, 130] on link "Phone" at bounding box center [319, 129] width 77 height 18
click at [415, 95] on span "Choose format" at bounding box center [398, 91] width 43 height 9
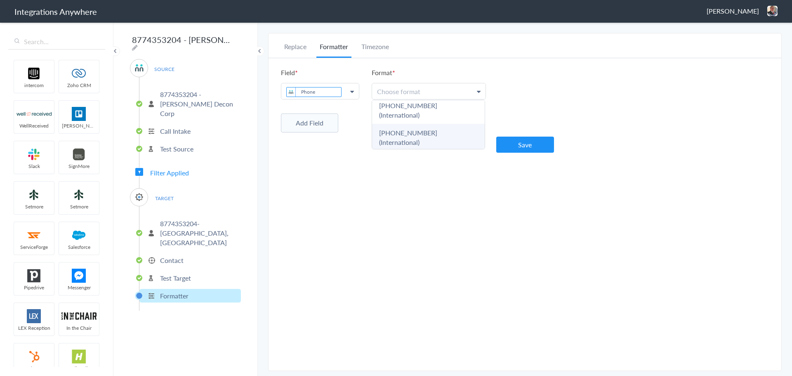
scroll to position [69, 0]
click at [434, 123] on link "[PHONE_NUMBER] (National)" at bounding box center [428, 132] width 113 height 18
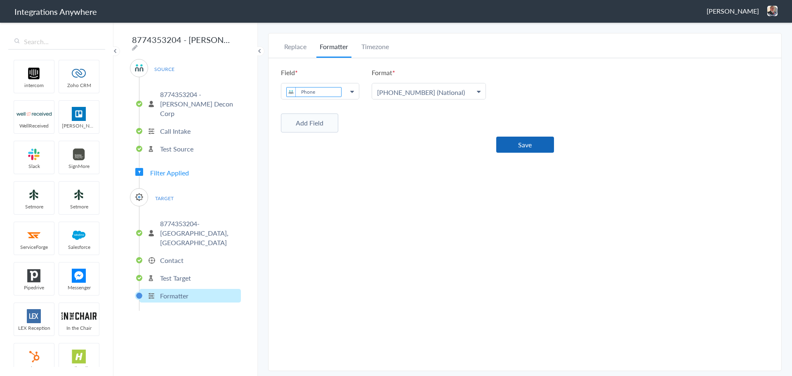
click at [528, 144] on button "Save" at bounding box center [525, 145] width 58 height 16
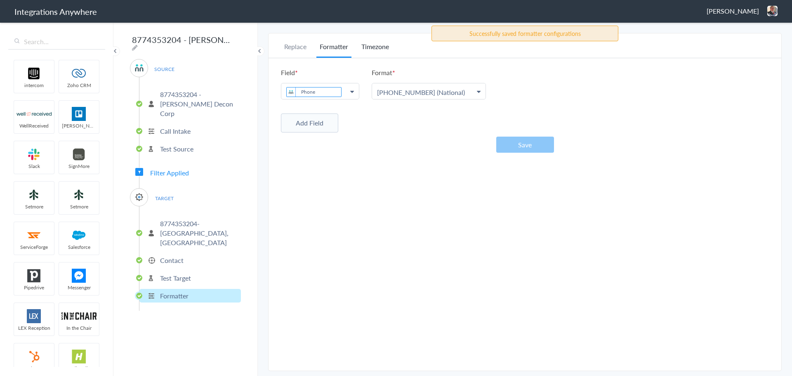
click at [377, 47] on li "Timezone" at bounding box center [375, 50] width 34 height 16
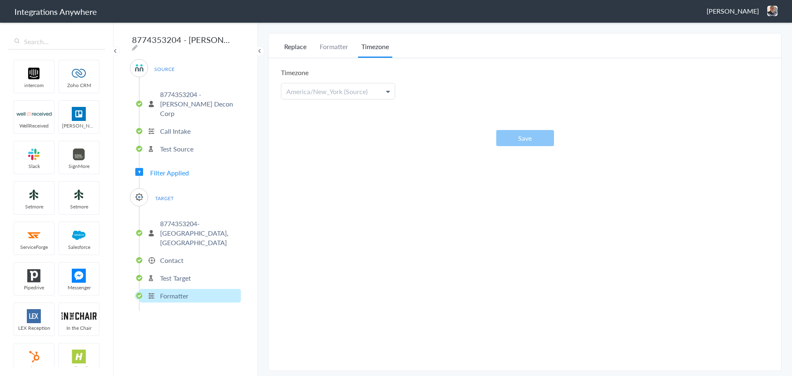
click at [295, 47] on li "Replace" at bounding box center [295, 50] width 29 height 16
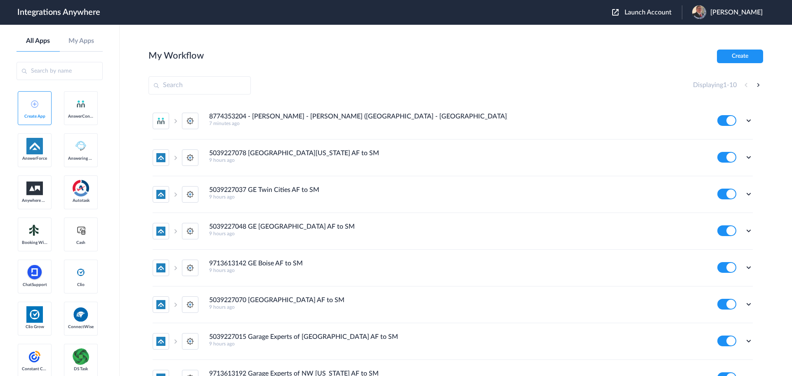
click at [642, 9] on button "Launch Account" at bounding box center [647, 13] width 70 height 8
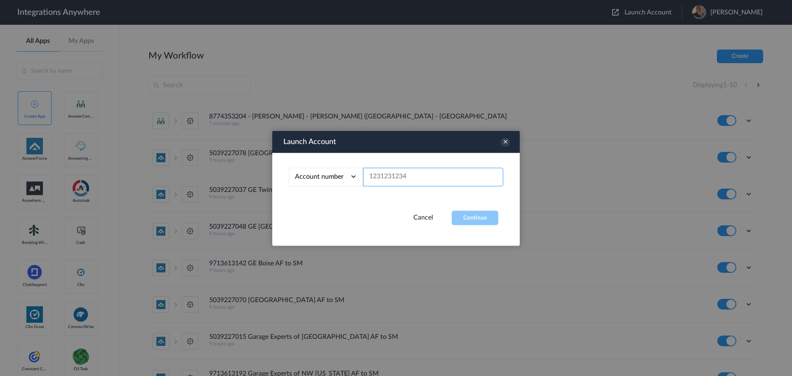
click at [416, 173] on input "text" at bounding box center [433, 176] width 140 height 19
paste input "8774353204"
type input "8774353204"
click at [479, 218] on button "Continue" at bounding box center [475, 217] width 47 height 14
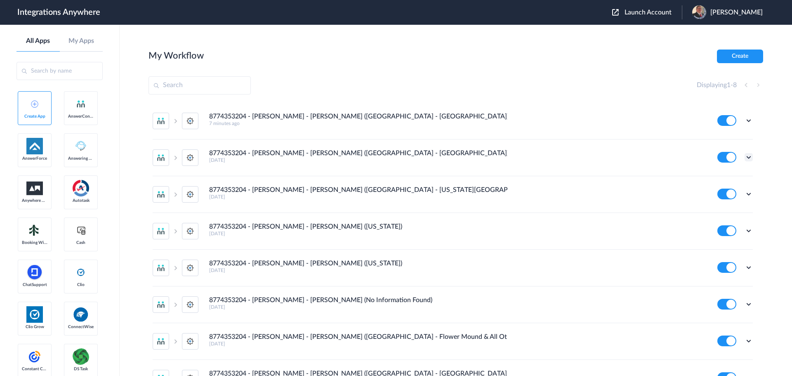
drag, startPoint x: 349, startPoint y: 153, endPoint x: 742, endPoint y: 157, distance: 392.3
click at [745, 157] on icon at bounding box center [749, 157] width 8 height 8
click at [711, 174] on link "Edit" at bounding box center [715, 176] width 20 height 6
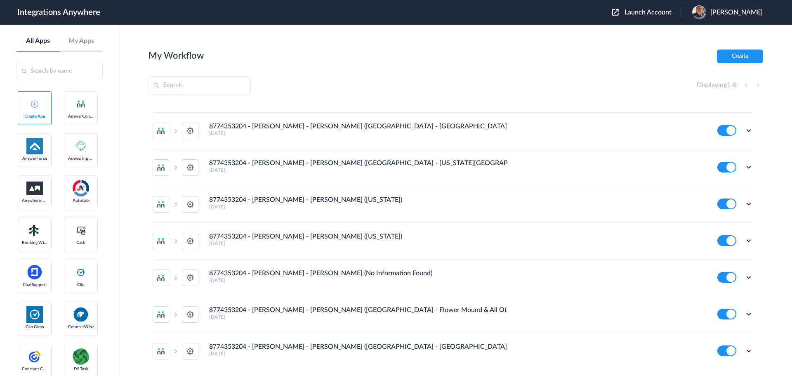
scroll to position [52, 0]
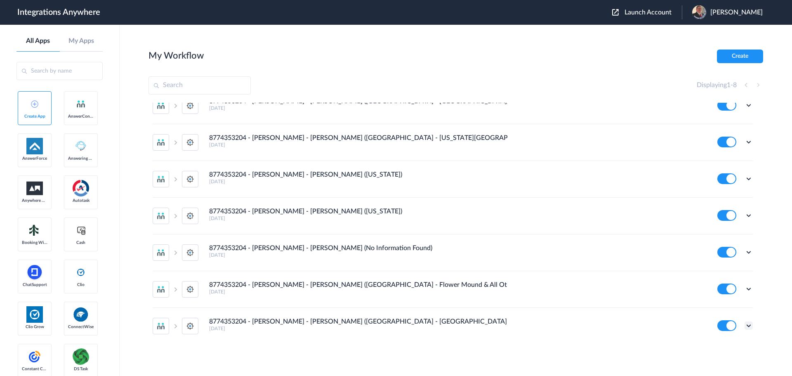
click at [745, 324] on icon at bounding box center [749, 325] width 8 height 8
click at [705, 274] on link "Edit" at bounding box center [715, 275] width 20 height 6
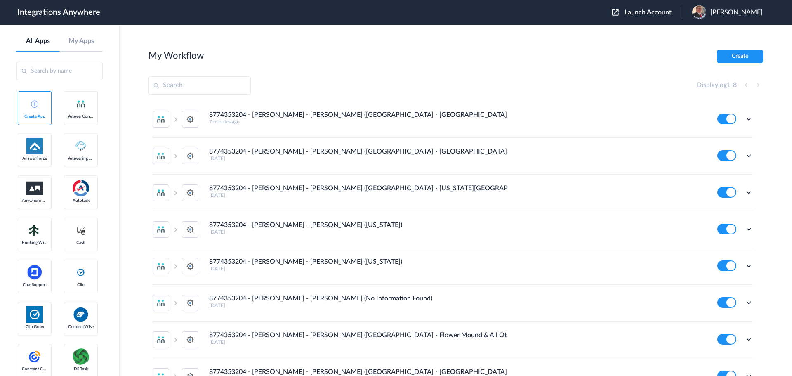
scroll to position [0, 0]
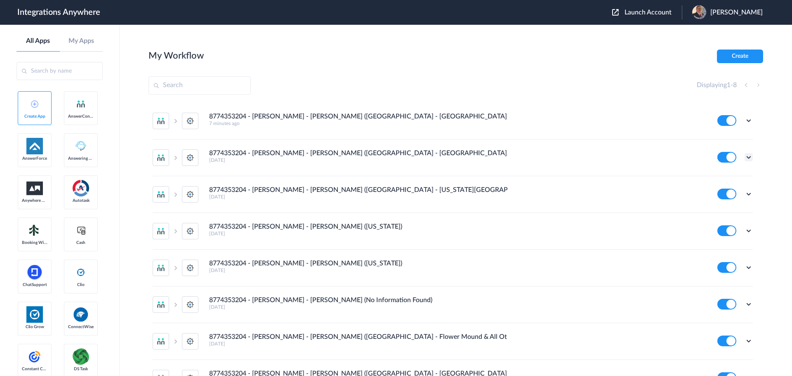
click at [745, 158] on icon at bounding box center [749, 157] width 8 height 8
click at [709, 177] on link "Edit" at bounding box center [715, 176] width 20 height 6
click at [737, 56] on button "Create" at bounding box center [740, 56] width 46 height 14
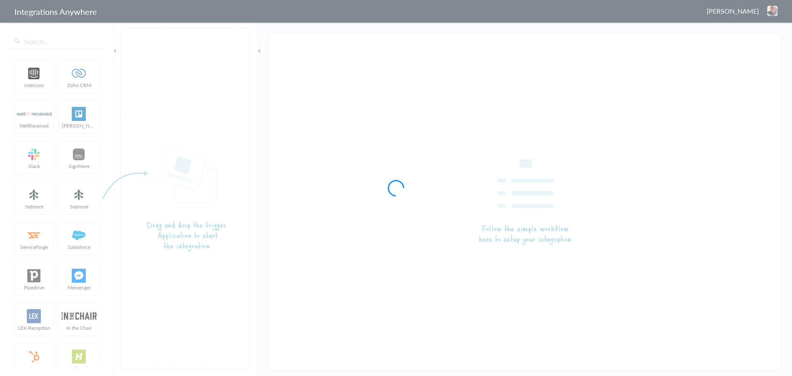
type input "8774353204 - [PERSON_NAME] - [PERSON_NAME] ([GEOGRAPHIC_DATA] - [GEOGRAPHIC_DAT…"
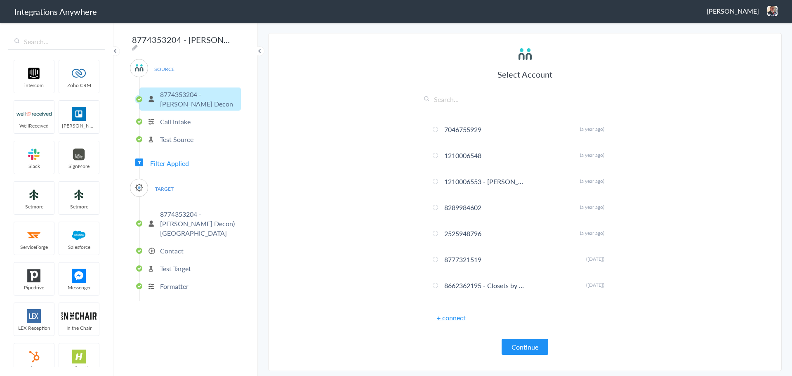
click at [176, 281] on p "Formatter" at bounding box center [174, 285] width 28 height 9
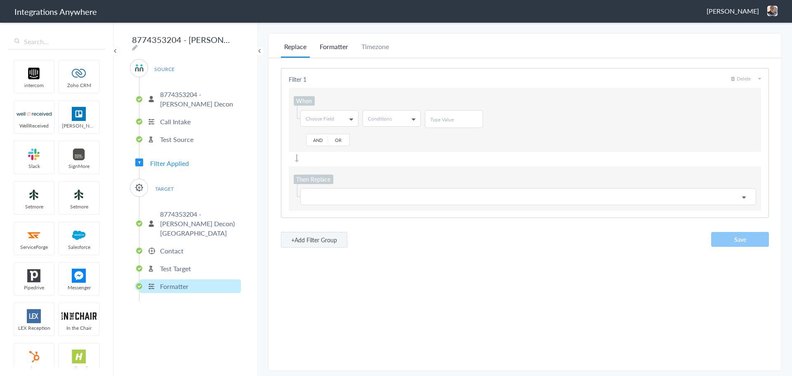
click at [331, 45] on li "Formatter" at bounding box center [333, 50] width 35 height 16
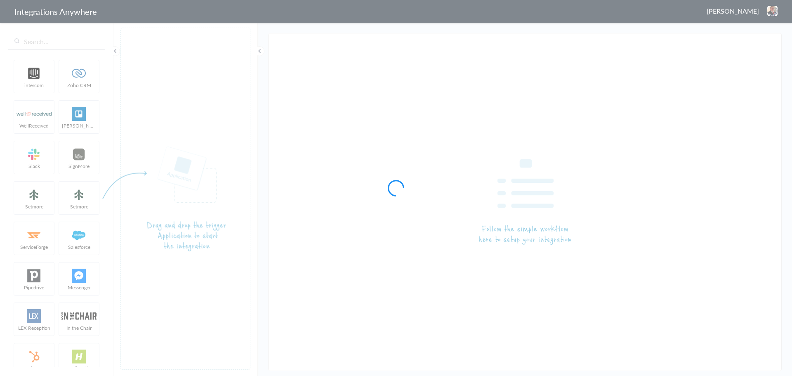
type input "8774353204 - [PERSON_NAME] - [PERSON_NAME] ([GEOGRAPHIC_DATA] - [GEOGRAPHIC_DAT…"
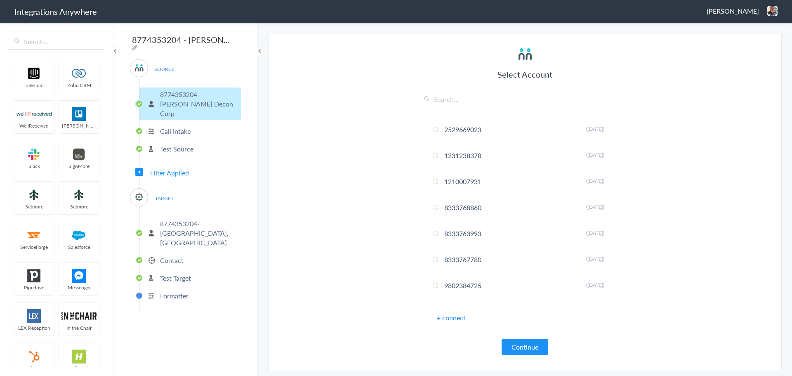
click at [170, 291] on p "Formatter" at bounding box center [174, 295] width 28 height 9
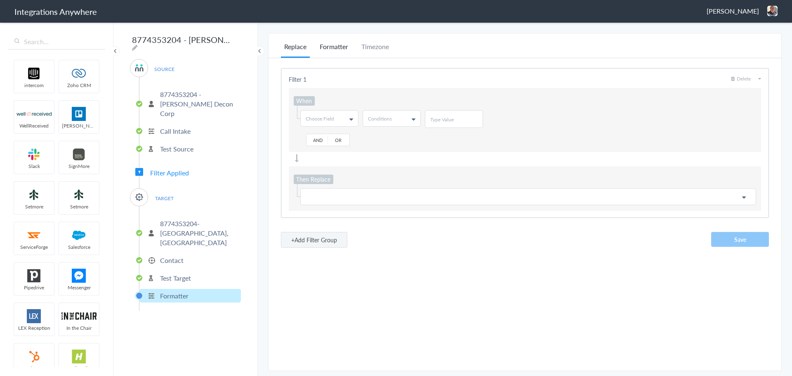
click at [335, 43] on li "Formatter" at bounding box center [333, 50] width 35 height 16
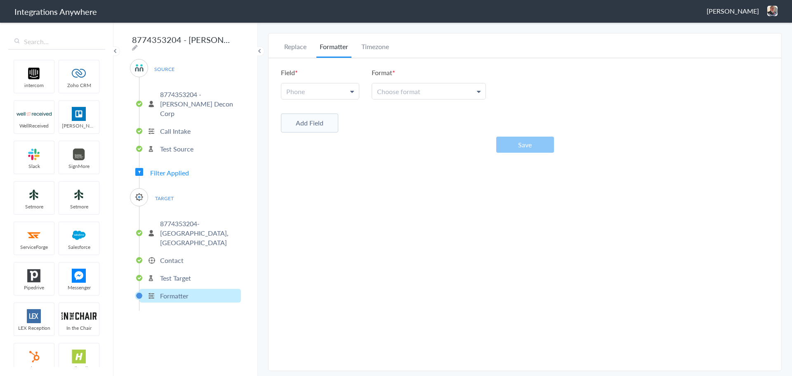
click at [335, 90] on link "Phone" at bounding box center [320, 91] width 78 height 16
click at [318, 127] on link "Phone" at bounding box center [319, 129] width 77 height 18
click at [423, 83] on link "Choose format" at bounding box center [428, 91] width 113 height 16
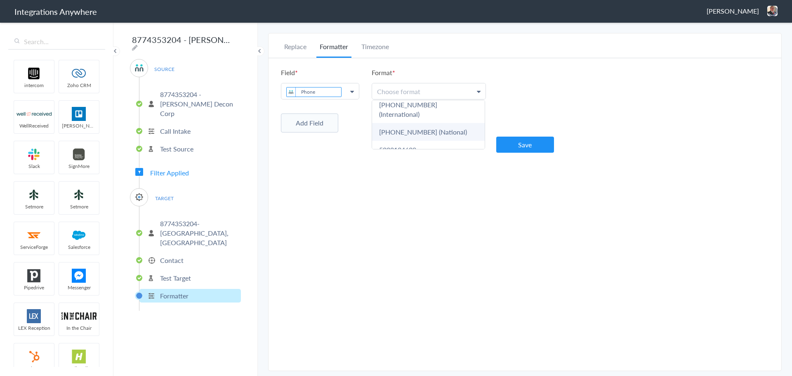
click at [414, 125] on link "[PHONE_NUMBER] (National)" at bounding box center [428, 132] width 113 height 18
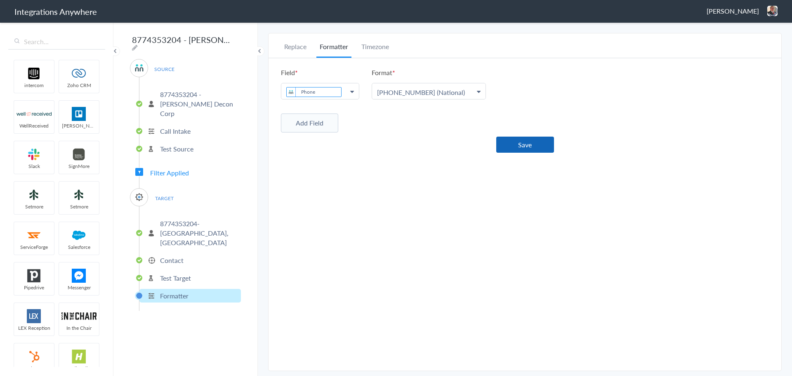
click at [505, 141] on button "Save" at bounding box center [525, 145] width 58 height 16
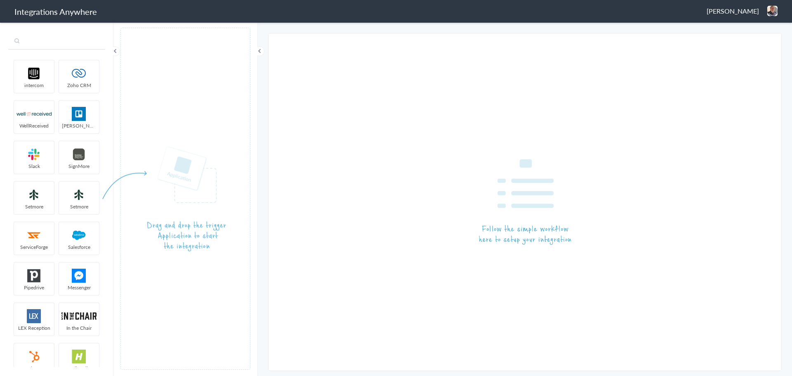
click at [54, 37] on input "text" at bounding box center [56, 42] width 97 height 16
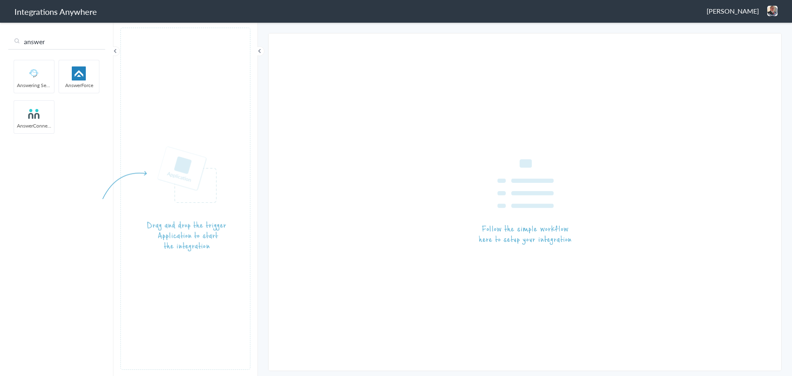
type input "answer"
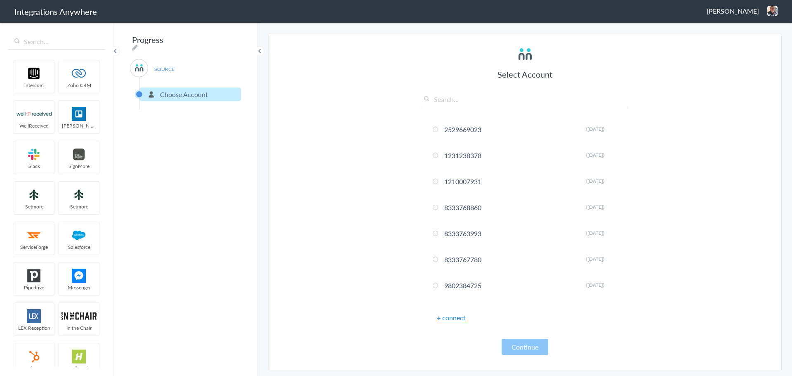
click at [453, 320] on link "+ connect" at bounding box center [451, 317] width 29 height 9
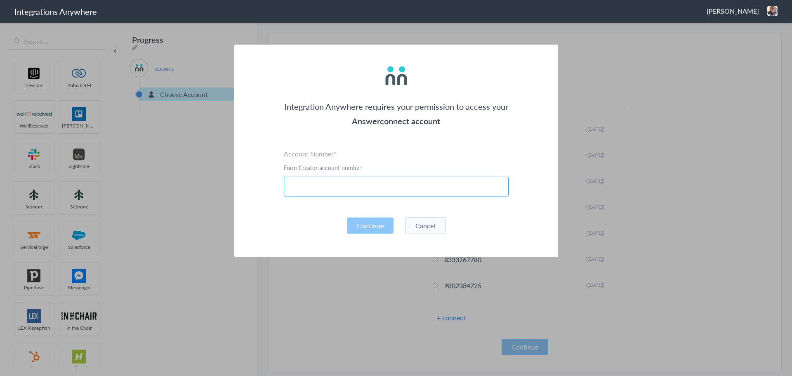
paste input "8774353204"
type input "8774353204"
click at [374, 226] on button "Continue" at bounding box center [370, 225] width 47 height 16
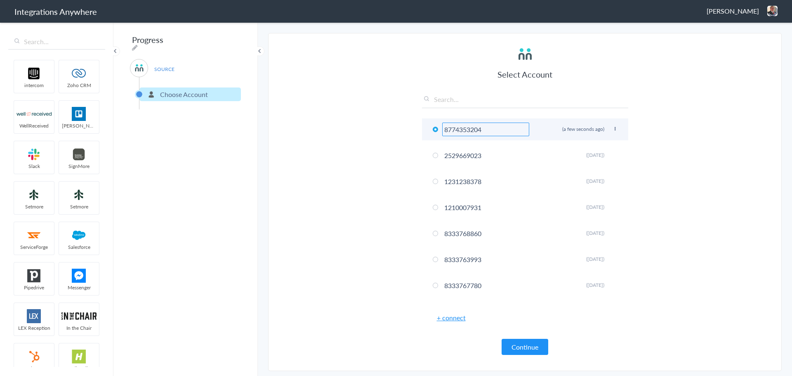
click at [613, 127] on icon at bounding box center [615, 129] width 5 height 5
click at [590, 142] on li "Rename" at bounding box center [598, 145] width 57 height 12
click at [482, 128] on input "8774353204" at bounding box center [485, 130] width 87 height 14
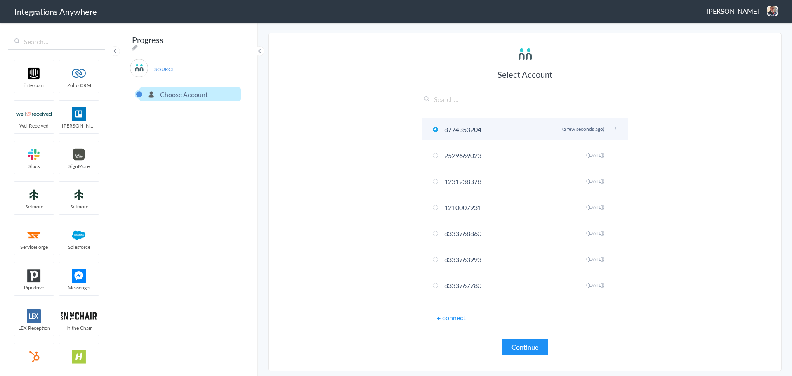
click at [613, 127] on icon at bounding box center [615, 129] width 5 height 5
click at [577, 141] on li "Rename" at bounding box center [598, 145] width 57 height 12
click at [471, 130] on input "8774353204" at bounding box center [485, 130] width 87 height 14
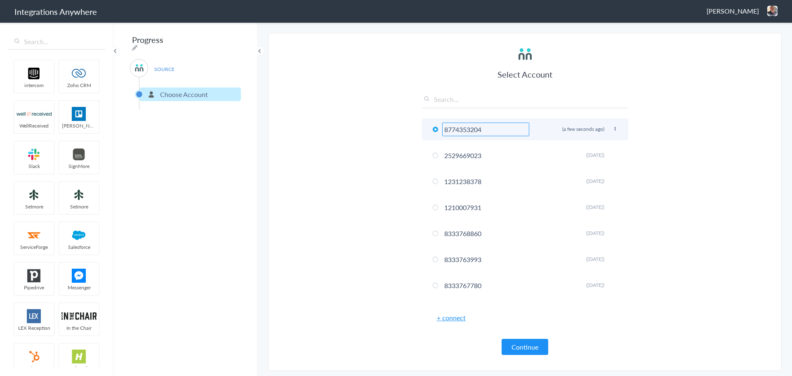
paste input "- Spaulding - AC - SM (Minnesota)"
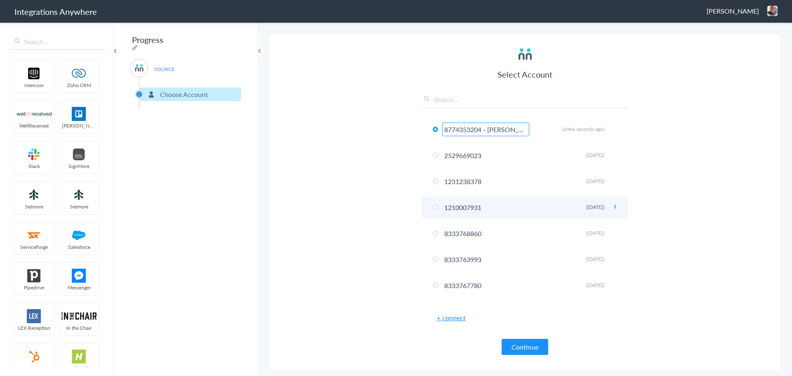
scroll to position [0, 63]
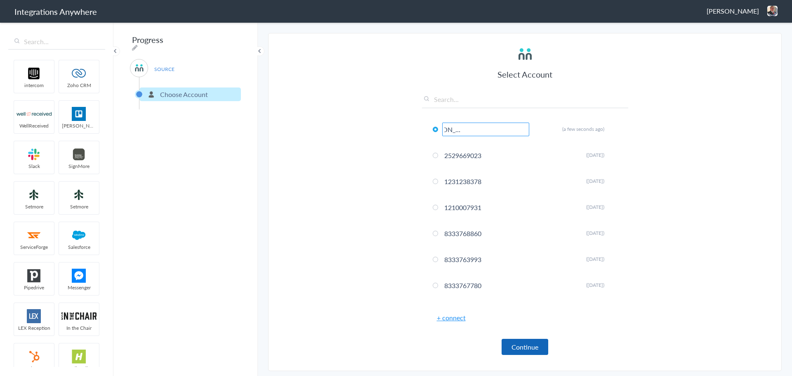
type input "8774353204 - Spaulding - AC - SM (Minnesota)"
click at [519, 345] on button "Continue" at bounding box center [525, 347] width 47 height 16
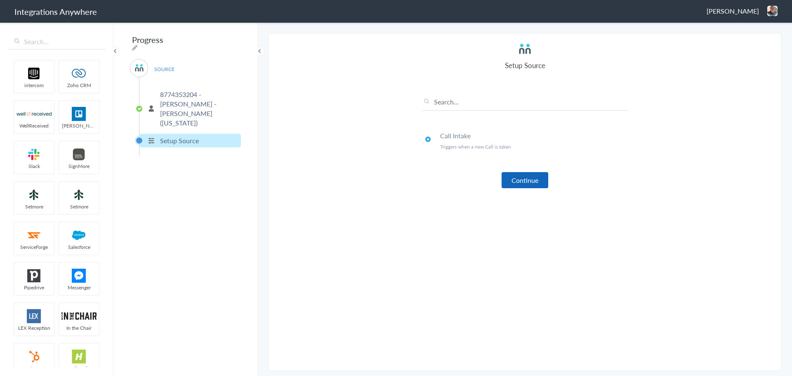
click at [517, 176] on button "Continue" at bounding box center [525, 180] width 47 height 16
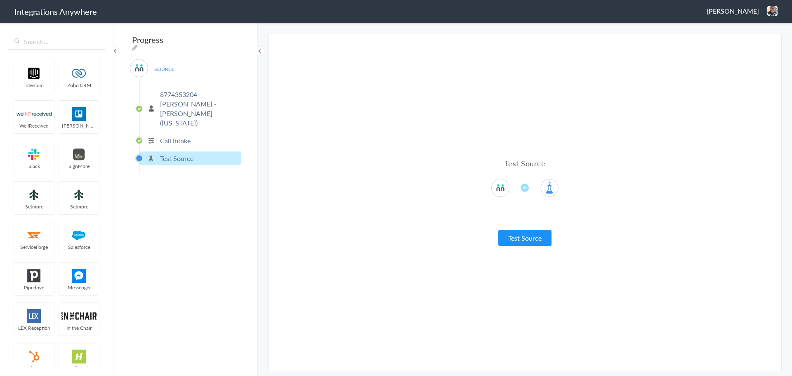
click at [516, 224] on div "Test Source Test Source" at bounding box center [525, 202] width 206 height 88
drag, startPoint x: 523, startPoint y: 247, endPoint x: 549, endPoint y: 232, distance: 29.8
click at [523, 247] on div "Test Source Test Source Test Failed" at bounding box center [525, 202] width 206 height 321
click at [535, 235] on button "Test Source" at bounding box center [524, 238] width 53 height 16
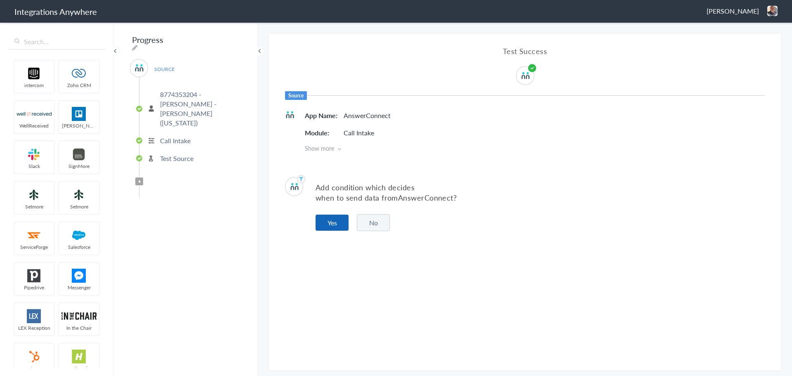
click at [328, 223] on button "Yes" at bounding box center [332, 222] width 33 height 16
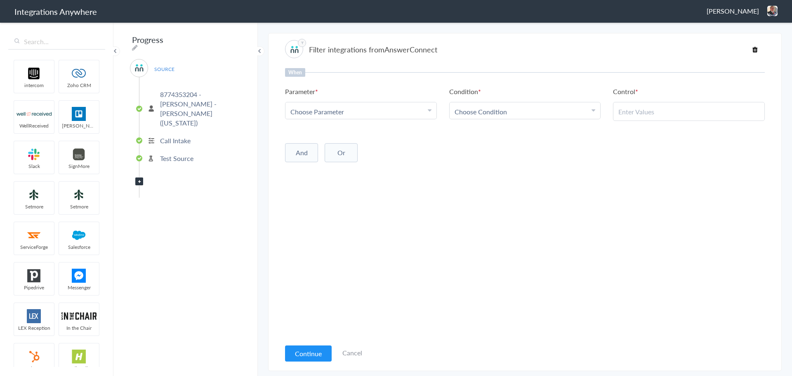
click at [363, 113] on div "Choose Parameter" at bounding box center [360, 111] width 141 height 9
click at [346, 134] on input "text" at bounding box center [360, 134] width 151 height 18
type input "call cl"
click at [336, 150] on link "Call Closing Note" at bounding box center [360, 152] width 151 height 18
click at [506, 107] on span "Choose Condition" at bounding box center [481, 111] width 52 height 9
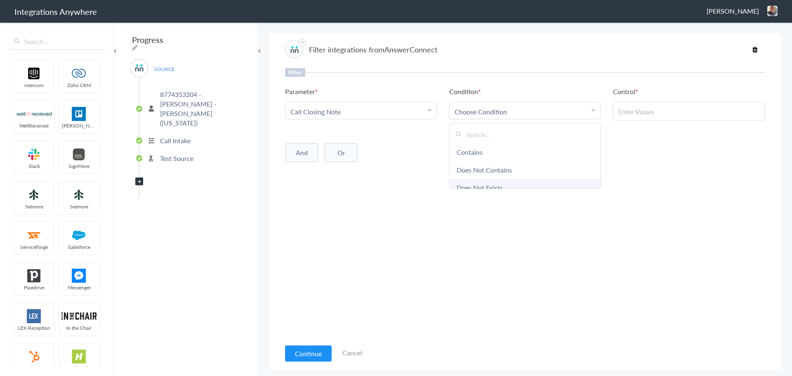
click at [487, 180] on link "Does Not Exists" at bounding box center [525, 188] width 151 height 18
click at [292, 150] on button "And" at bounding box center [301, 150] width 33 height 19
click at [356, 167] on div "Choose Parameter" at bounding box center [360, 167] width 141 height 9
click at [333, 195] on input "text" at bounding box center [360, 191] width 151 height 18
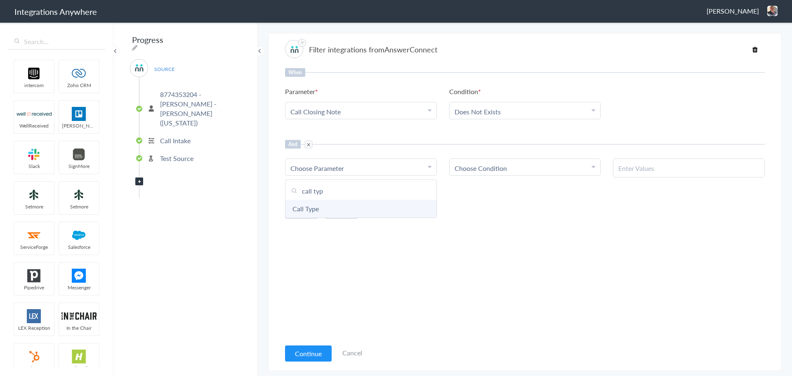
type input "call typ"
click at [351, 212] on link "Call Type" at bounding box center [360, 209] width 151 height 18
drag, startPoint x: 491, startPoint y: 169, endPoint x: 488, endPoint y: 189, distance: 20.4
click at [492, 169] on span "Choose Condition" at bounding box center [481, 167] width 52 height 9
click at [478, 209] on link "Contains" at bounding box center [525, 209] width 151 height 18
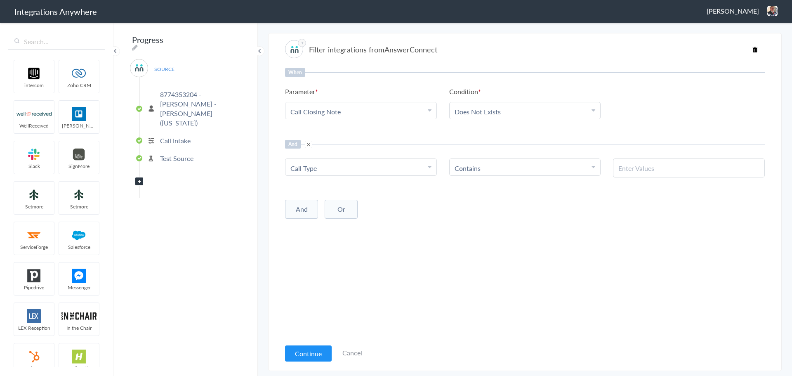
click at [636, 166] on input "text" at bounding box center [688, 167] width 141 height 9
paste input "Cleanup Service / Estimate (Schedule / Cancel Appointment)"
type input "Cleanup Service / Estimate (Schedule / Cancel Appointment)"
click at [300, 212] on button "And" at bounding box center [301, 209] width 33 height 19
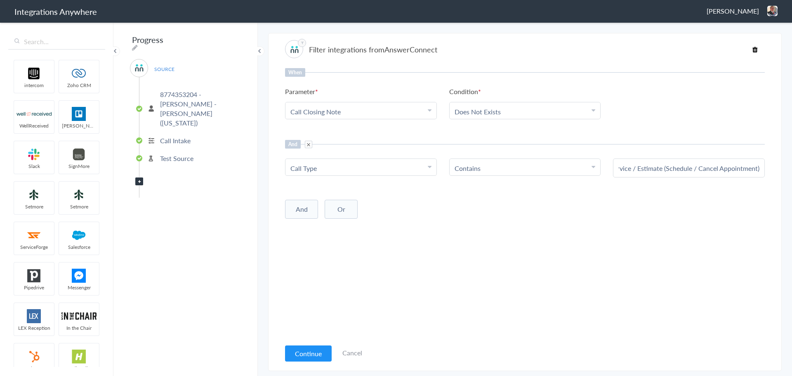
scroll to position [0, 0]
click at [356, 227] on div "Choose Parameter" at bounding box center [360, 226] width 141 height 9
click at [338, 244] on input "text" at bounding box center [360, 249] width 151 height 18
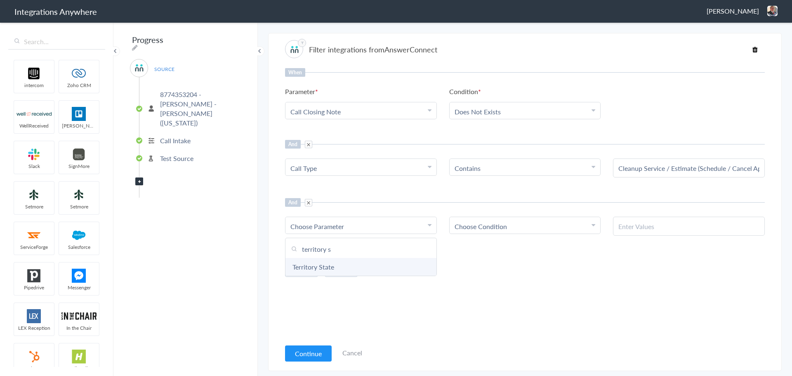
type input "territory s"
click at [333, 266] on link "Territory State" at bounding box center [360, 267] width 151 height 18
click at [479, 227] on span "Choose Condition" at bounding box center [481, 226] width 52 height 9
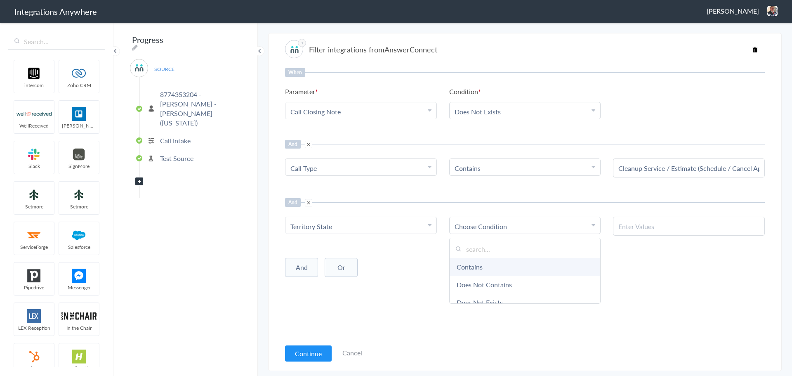
click at [474, 264] on link "Contains" at bounding box center [525, 267] width 151 height 18
click at [636, 222] on input "text" at bounding box center [688, 226] width 141 height 9
paste input "Minnesota"
type input "Minnesota"
click at [570, 275] on div "And Or Add Filter" at bounding box center [525, 266] width 480 height 21
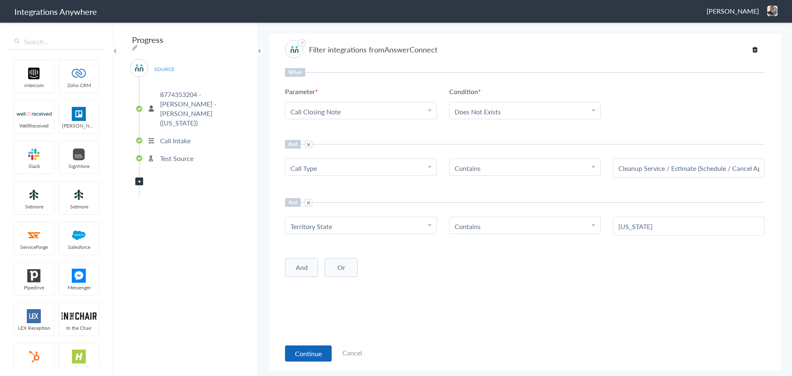
click at [309, 350] on button "Continue" at bounding box center [308, 353] width 47 height 16
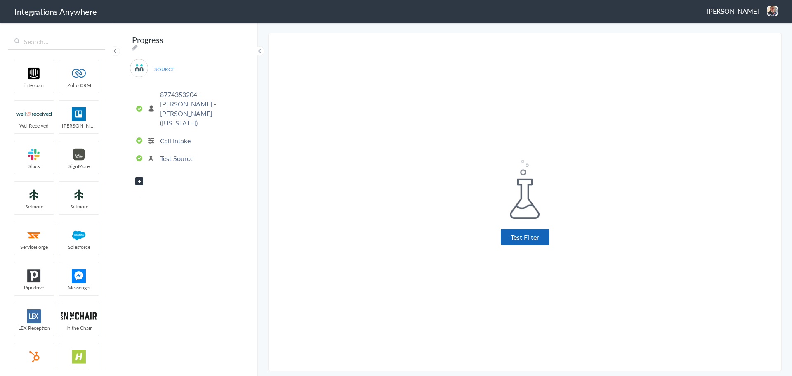
click at [519, 236] on button "Test Filter" at bounding box center [525, 237] width 48 height 16
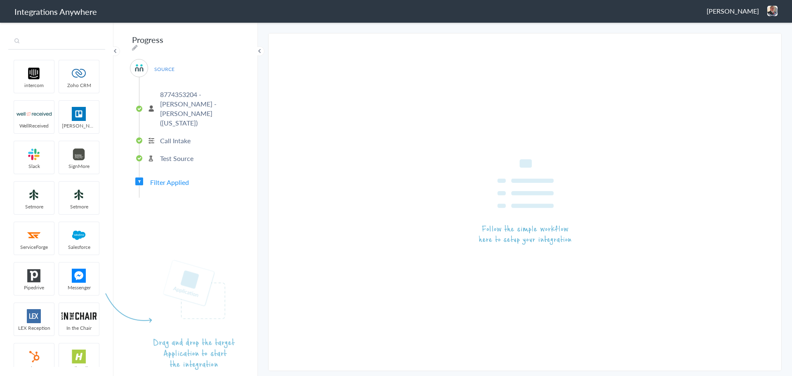
click at [57, 46] on input "text" at bounding box center [56, 42] width 97 height 16
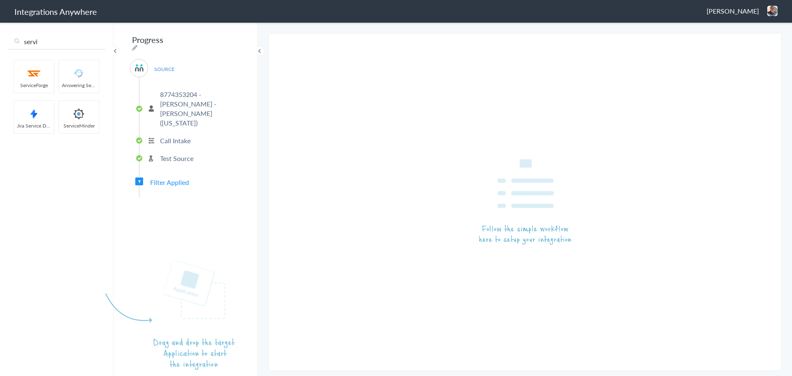
type input "servi"
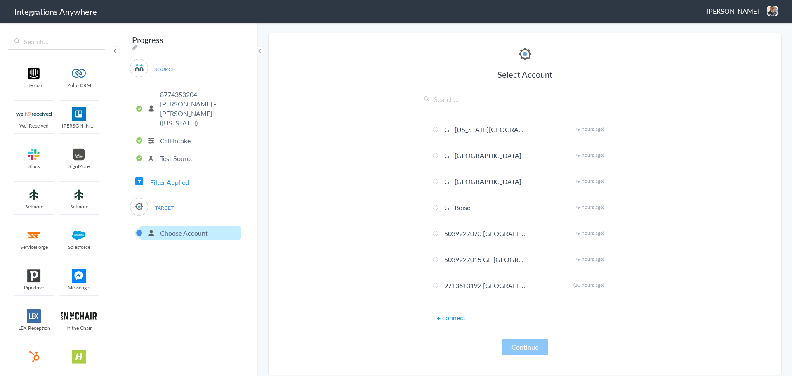
click at [450, 99] on input "text" at bounding box center [525, 101] width 206 height 14
type input "8774353204"
click at [499, 158] on li "8774353204- Miami Beach, FL Rename Delete (2 years ago)" at bounding box center [525, 155] width 206 height 22
click at [524, 347] on button "Continue" at bounding box center [525, 347] width 47 height 16
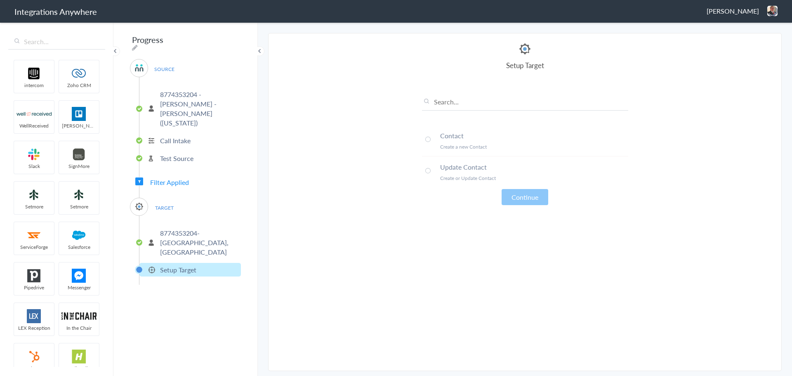
click at [195, 228] on p "8774353204- [GEOGRAPHIC_DATA], [GEOGRAPHIC_DATA]" at bounding box center [199, 242] width 79 height 28
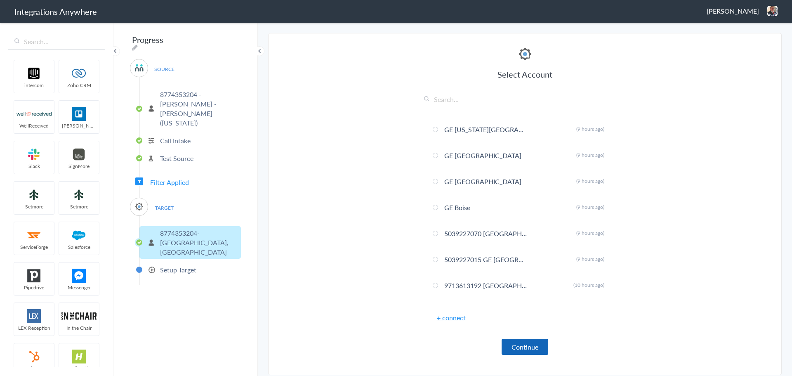
click at [525, 347] on button "Continue" at bounding box center [525, 347] width 47 height 16
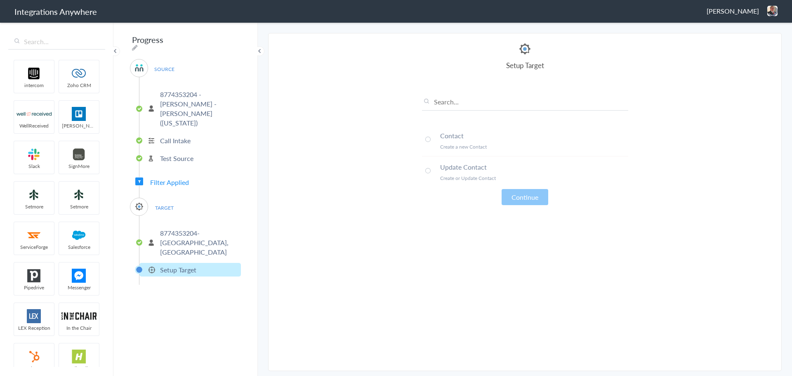
drag, startPoint x: 426, startPoint y: 139, endPoint x: 435, endPoint y: 139, distance: 9.1
click at [426, 139] on span at bounding box center [427, 139] width 5 height 5
click at [526, 193] on button "Continue" at bounding box center [525, 197] width 47 height 16
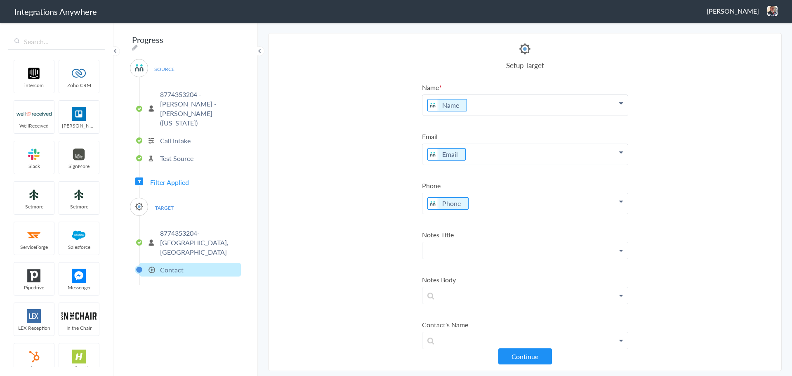
click at [473, 252] on p at bounding box center [524, 250] width 205 height 16
click at [460, 293] on link "Message" at bounding box center [524, 292] width 205 height 18
click at [458, 299] on p at bounding box center [524, 299] width 205 height 16
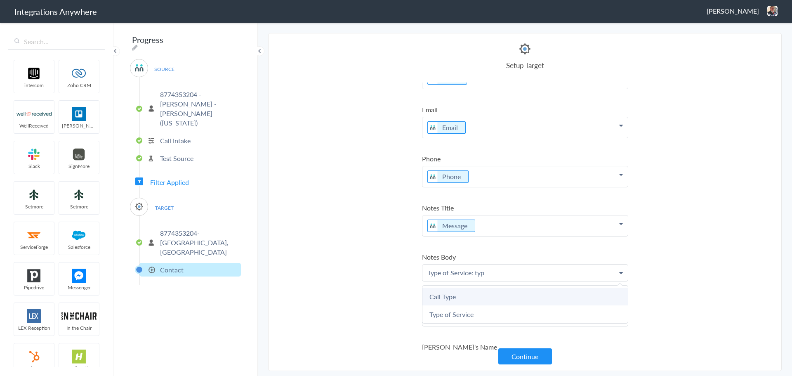
scroll to position [41, 0]
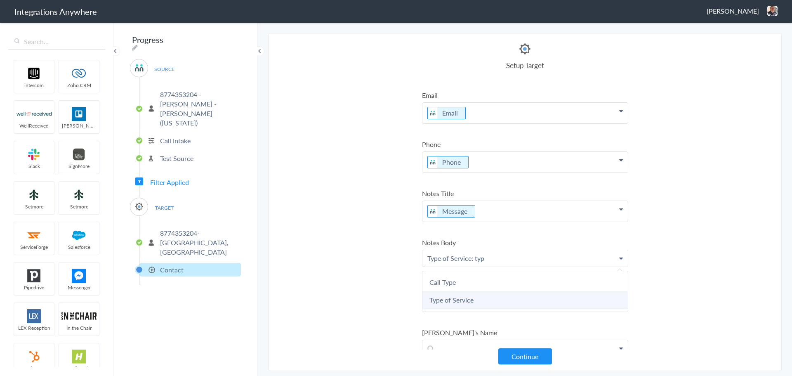
click at [457, 304] on link "Type of Service" at bounding box center [524, 300] width 205 height 18
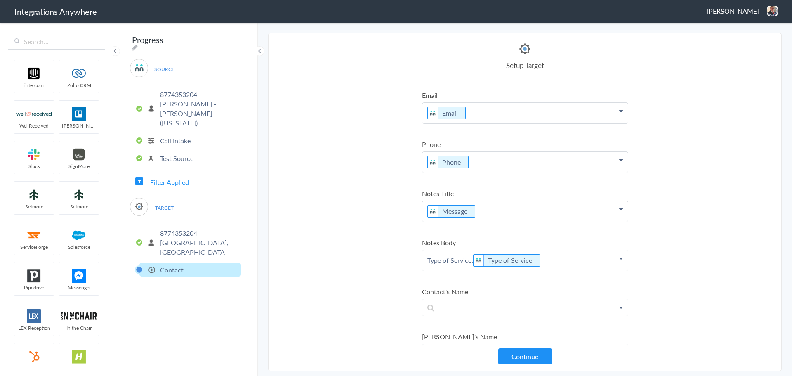
click at [554, 264] on p "Type of Service: Type of Service" at bounding box center [524, 260] width 205 height 21
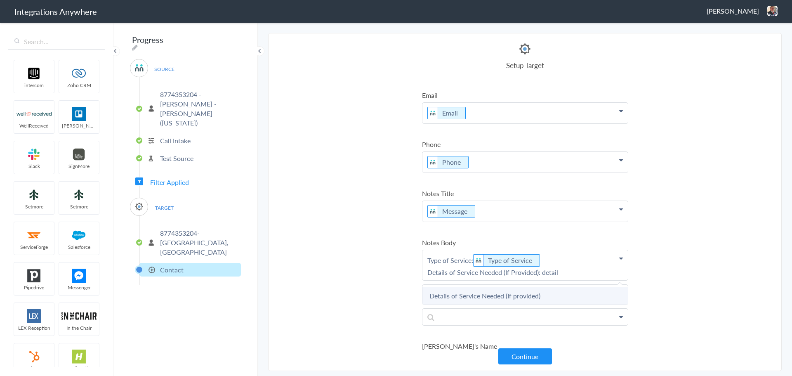
click at [494, 296] on link "Details of Service Needed (If provided)" at bounding box center [524, 296] width 205 height 18
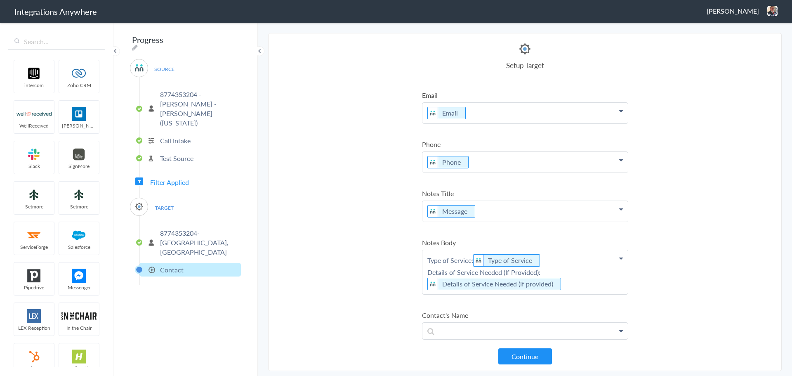
click at [573, 288] on p "Type of Service: Type of Service Details of Service Needed (If Provided): Detai…" at bounding box center [524, 272] width 205 height 44
click at [484, 340] on link "Message" at bounding box center [524, 337] width 205 height 18
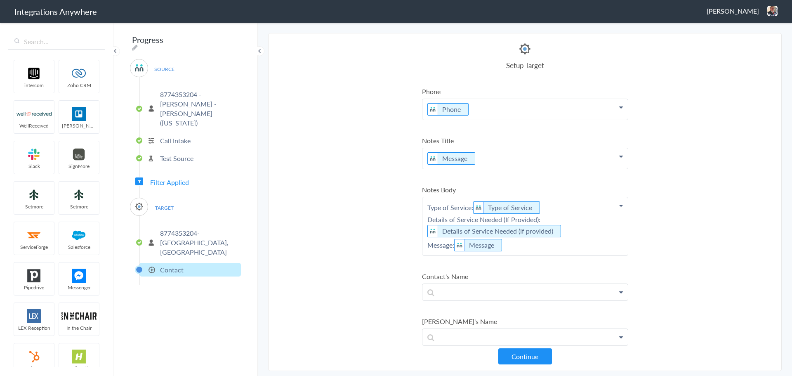
scroll to position [165, 0]
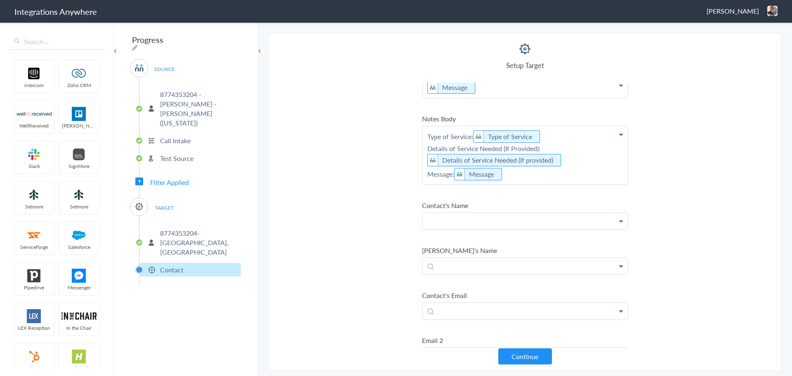
click at [502, 224] on p at bounding box center [524, 221] width 205 height 16
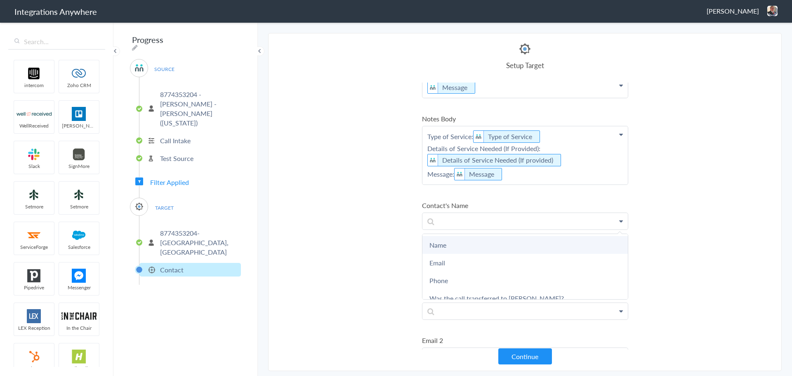
click at [474, 246] on link "Name" at bounding box center [524, 245] width 205 height 18
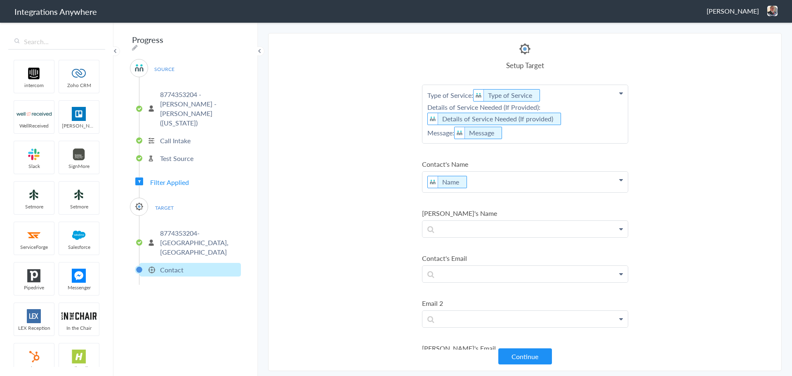
scroll to position [247, 0]
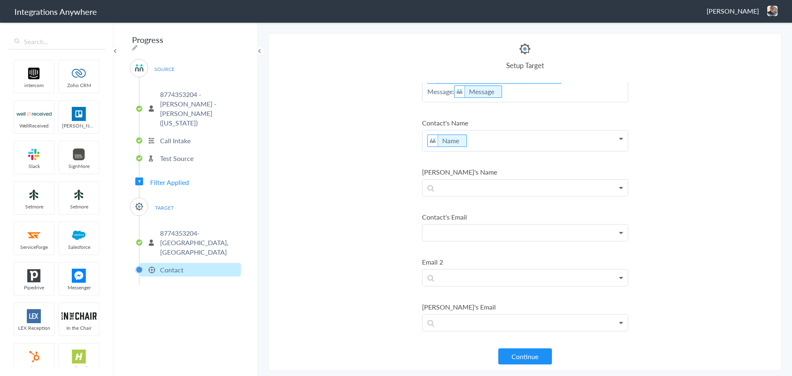
click at [482, 233] on p at bounding box center [524, 232] width 205 height 16
click at [457, 276] on link "Email" at bounding box center [524, 274] width 205 height 18
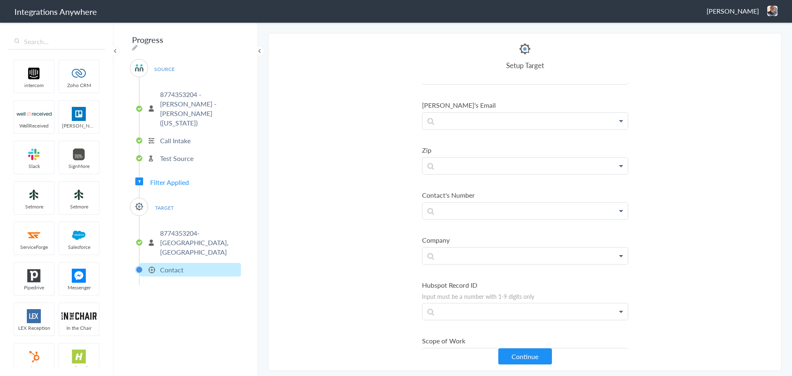
scroll to position [454, 0]
click at [496, 169] on p at bounding box center [524, 165] width 205 height 16
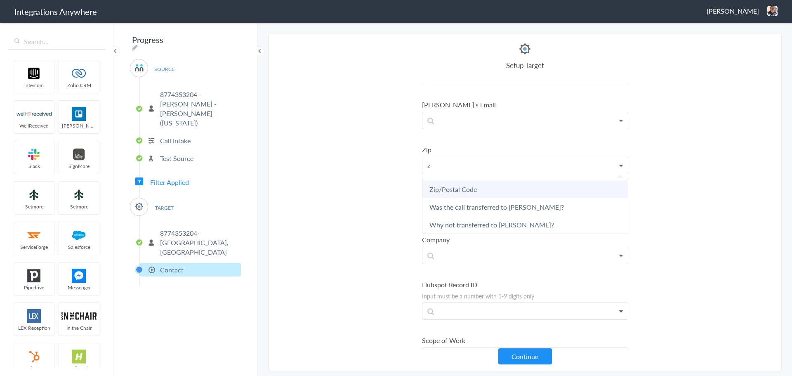
click at [467, 193] on link "Zip/Postal Code" at bounding box center [524, 189] width 205 height 18
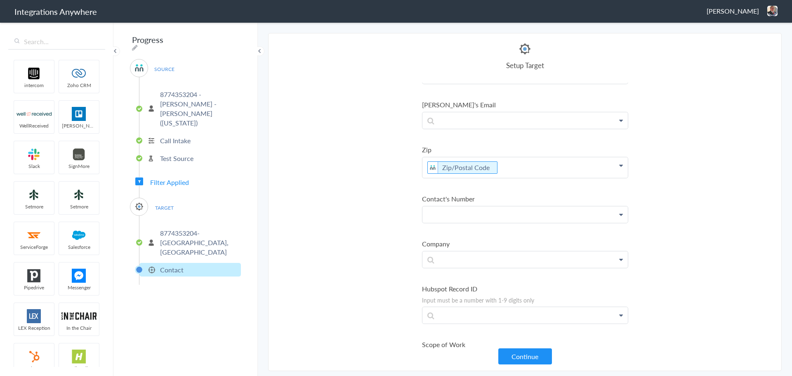
click at [485, 216] on p at bounding box center [524, 214] width 205 height 16
click at [455, 272] on link "Phone" at bounding box center [524, 274] width 205 height 18
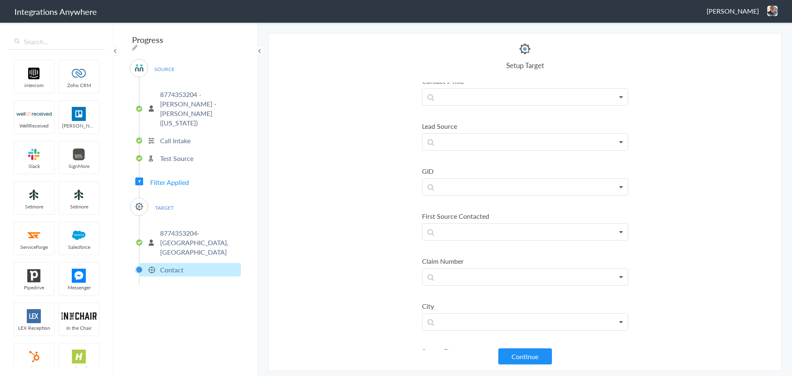
scroll to position [1196, 0]
click at [483, 285] on p at bounding box center [524, 283] width 205 height 16
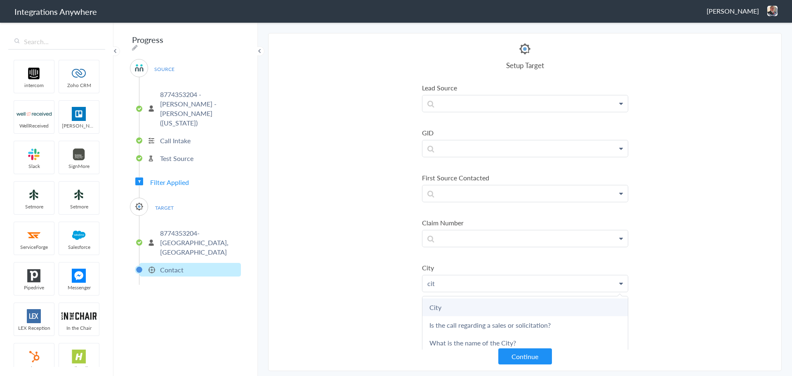
click at [471, 305] on link "City" at bounding box center [524, 307] width 205 height 18
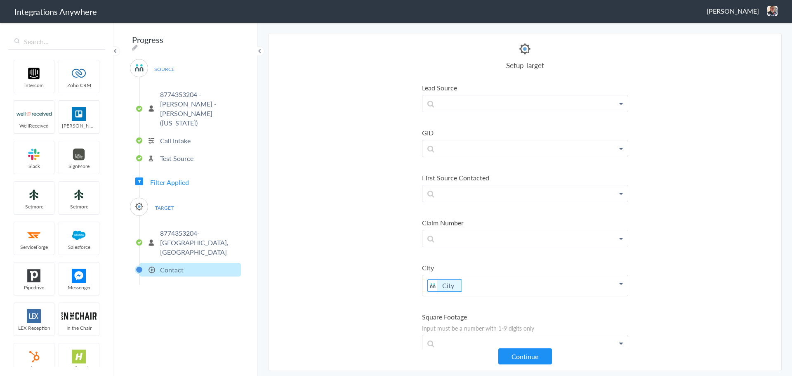
scroll to position [1402, 0]
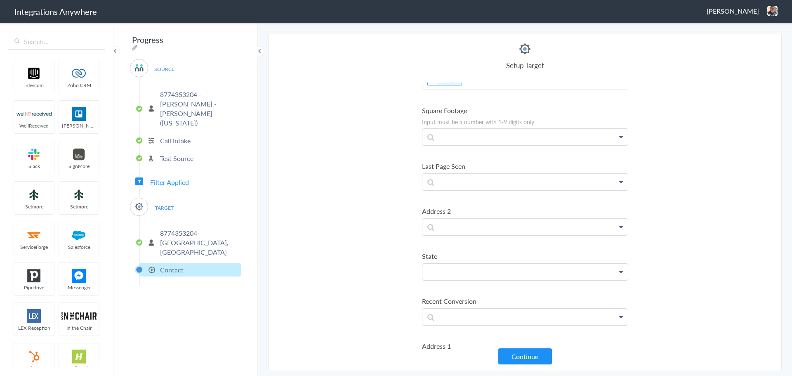
click at [483, 271] on p at bounding box center [524, 272] width 205 height 16
click at [466, 290] on link "State" at bounding box center [524, 296] width 205 height 18
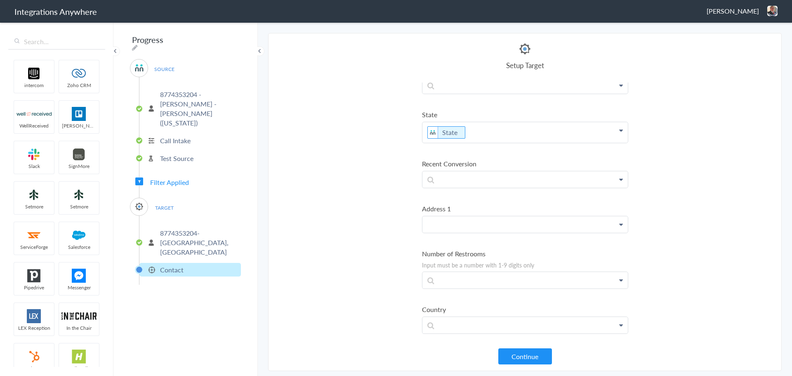
click at [493, 223] on p at bounding box center [524, 224] width 205 height 16
click at [466, 250] on link "Address 1" at bounding box center [524, 248] width 205 height 18
click at [527, 354] on button "Continue" at bounding box center [525, 356] width 54 height 16
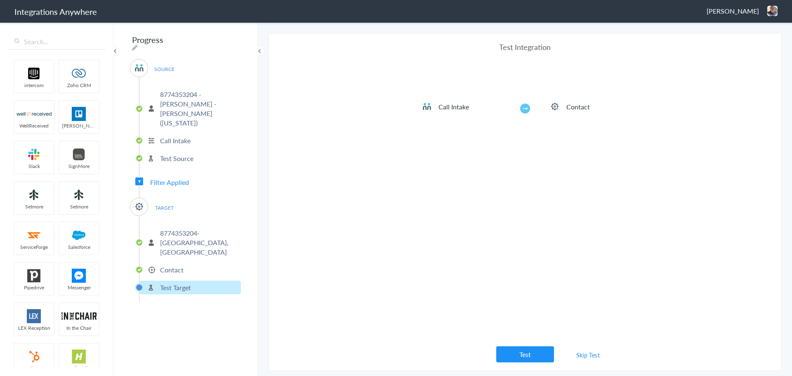
click at [589, 357] on link "Skip Test" at bounding box center [588, 354] width 44 height 15
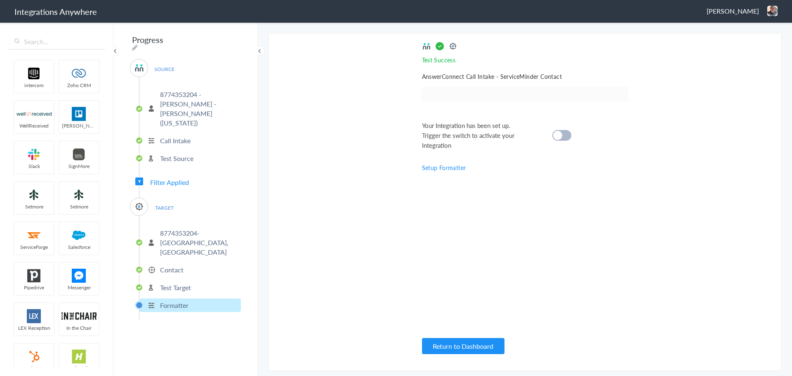
click at [563, 131] on div at bounding box center [561, 135] width 19 height 11
click at [176, 300] on p "Formatter" at bounding box center [174, 304] width 28 height 9
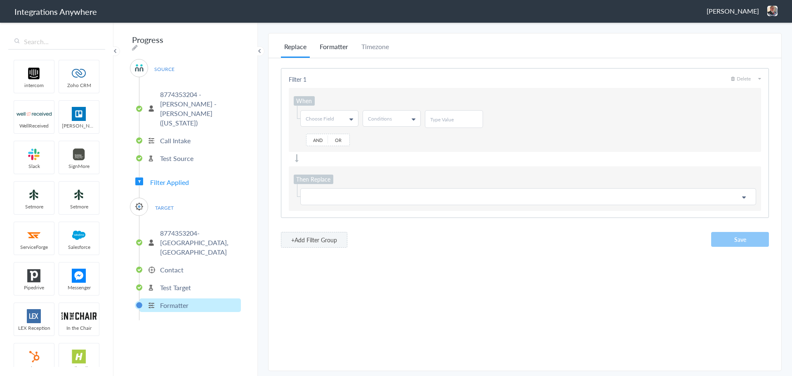
click at [334, 47] on li "Formatter" at bounding box center [333, 50] width 35 height 16
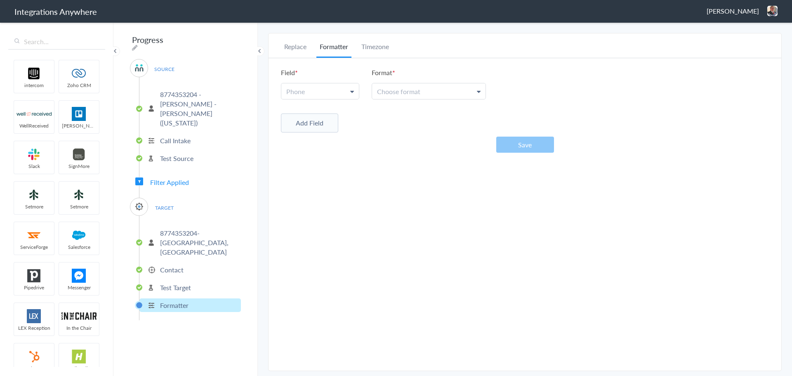
click at [337, 88] on link "Phone" at bounding box center [320, 91] width 78 height 16
drag, startPoint x: 310, startPoint y: 131, endPoint x: 343, endPoint y: 118, distance: 35.2
click at [310, 131] on link "Phone" at bounding box center [319, 129] width 77 height 18
click at [411, 90] on span "Choose format" at bounding box center [398, 91] width 43 height 9
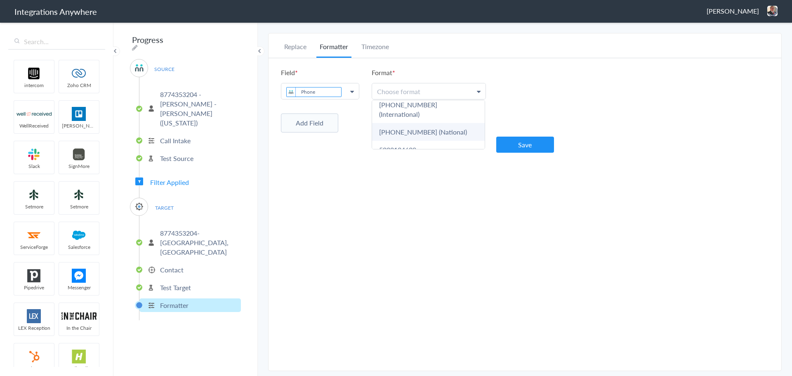
click at [441, 123] on link "[PHONE_NUMBER] (National)" at bounding box center [428, 132] width 113 height 18
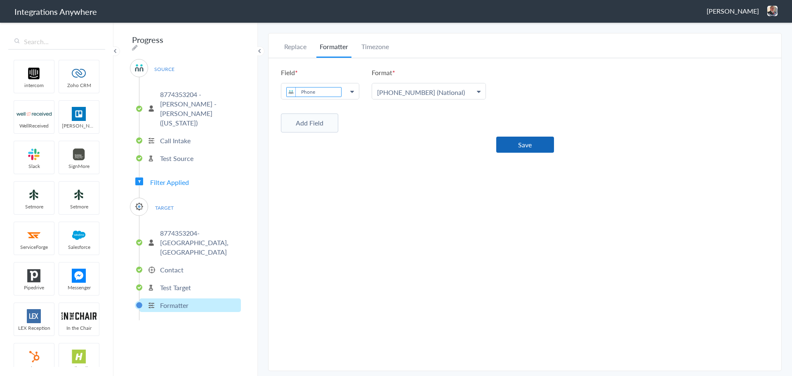
click at [527, 146] on button "Save" at bounding box center [525, 145] width 58 height 16
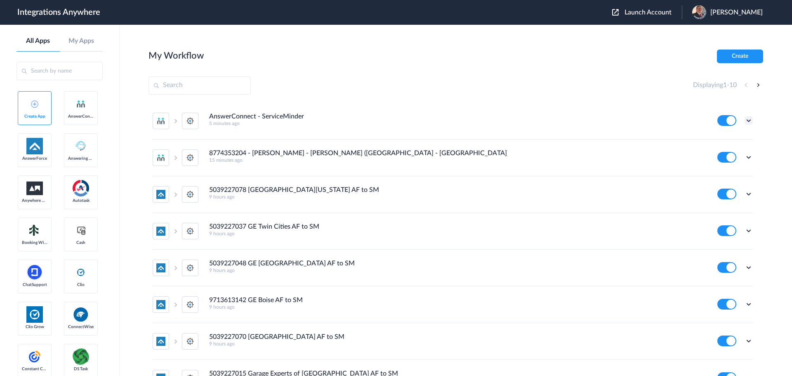
click at [745, 121] on icon at bounding box center [749, 120] width 8 height 8
click at [710, 140] on link "Edit" at bounding box center [715, 140] width 20 height 6
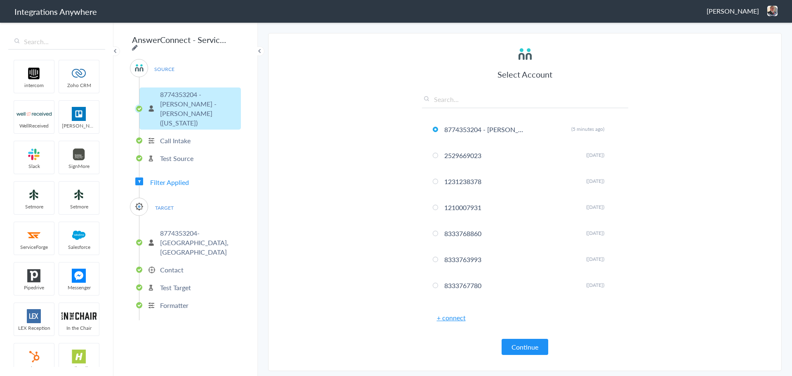
click at [138, 44] on icon at bounding box center [135, 47] width 6 height 7
click at [200, 41] on input "AnswerConnect - ServiceMinder" at bounding box center [181, 40] width 102 height 16
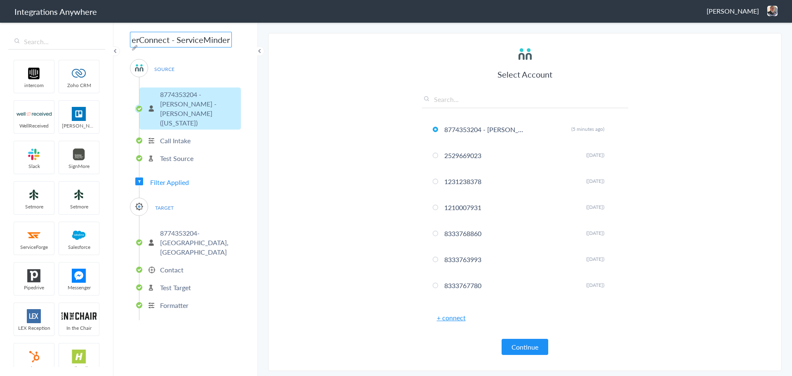
paste input "8774353204 - [PERSON_NAME] - [PERSON_NAME] ([US_STATE])"
type input "8774353204 - [PERSON_NAME] - [PERSON_NAME] ([US_STATE])"
click at [259, 78] on main "The system encountered four errors. Check More Trigger Connect Action Setup Tes…" at bounding box center [525, 198] width 534 height 354
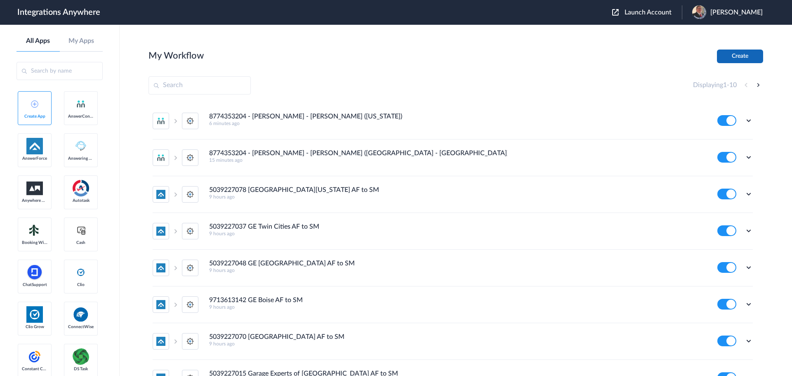
click at [741, 59] on button "Create" at bounding box center [740, 56] width 46 height 14
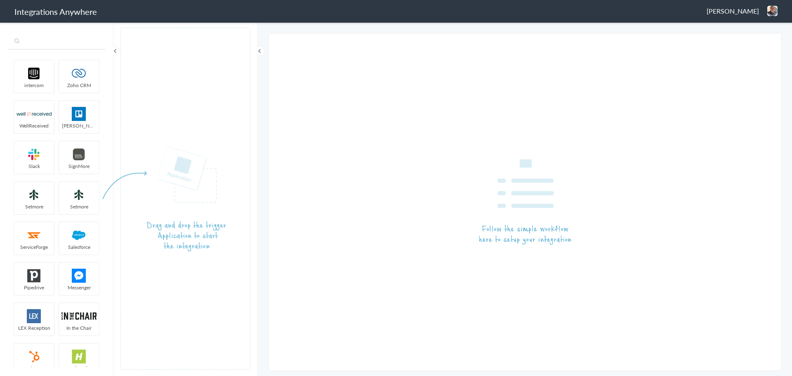
click at [51, 44] on input "text" at bounding box center [56, 42] width 97 height 16
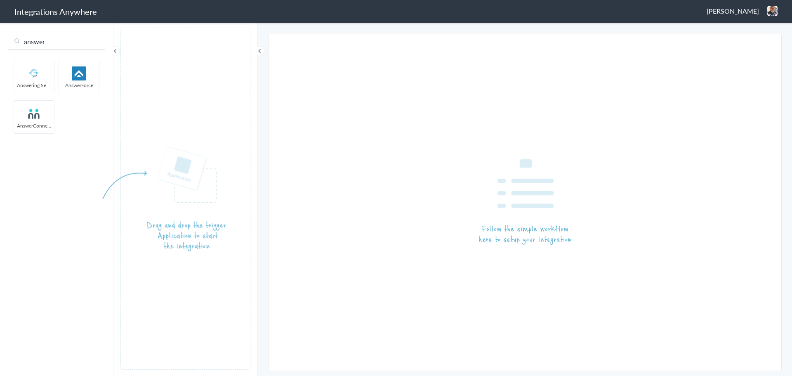
type input "answer"
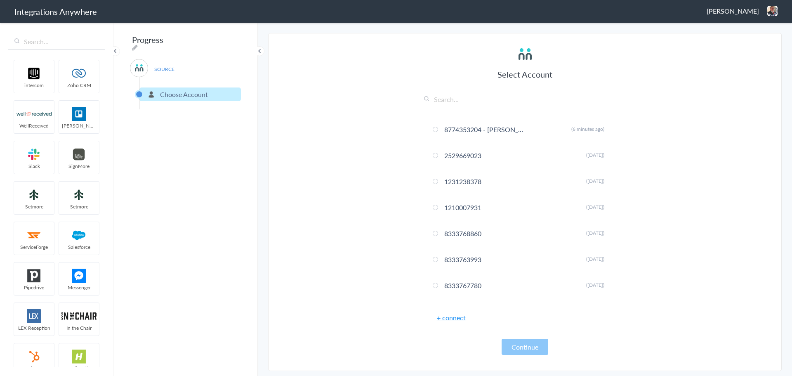
click at [446, 318] on link "+ connect" at bounding box center [451, 317] width 29 height 9
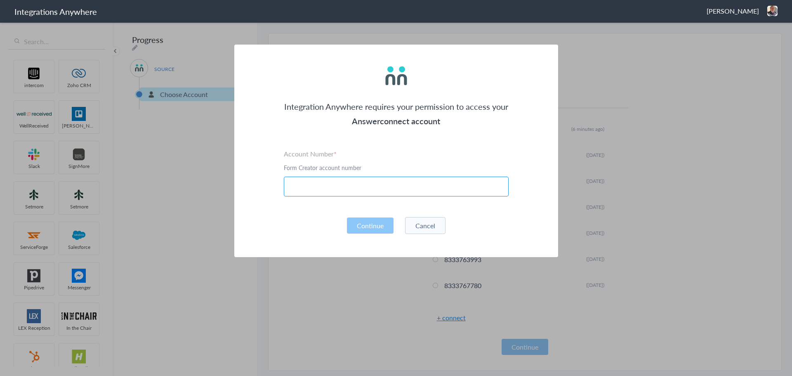
click at [342, 189] on input "text" at bounding box center [396, 187] width 225 height 20
type input "8774353204"
click at [354, 223] on button "Continue" at bounding box center [370, 225] width 47 height 16
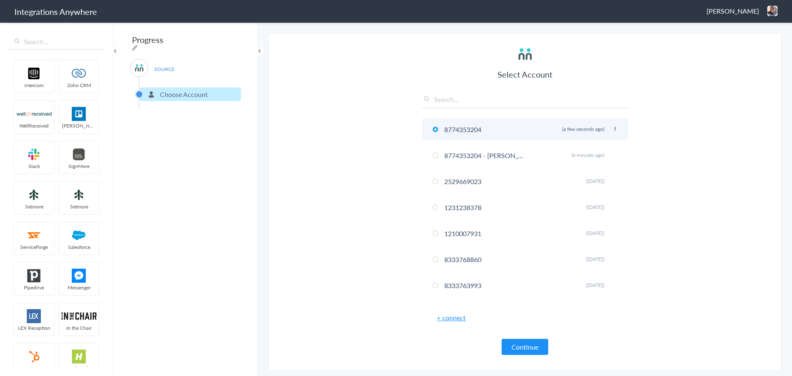
click at [613, 127] on icon at bounding box center [615, 129] width 5 height 5
drag, startPoint x: 581, startPoint y: 145, endPoint x: 549, endPoint y: 139, distance: 32.7
click at [580, 144] on li "Rename" at bounding box center [598, 145] width 57 height 12
click at [472, 131] on input "8774353204" at bounding box center [485, 130] width 87 height 14
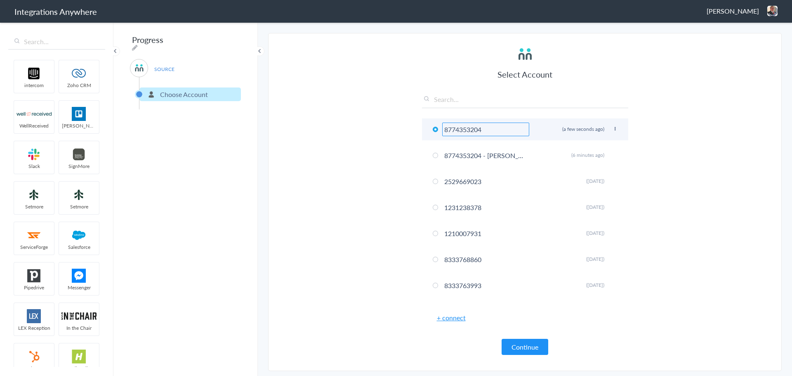
paste input "- [PERSON_NAME] - [PERSON_NAME] ([US_STATE])"
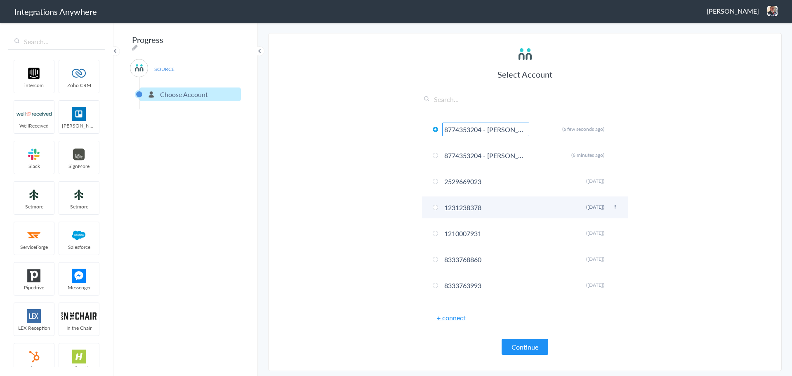
scroll to position [0, 57]
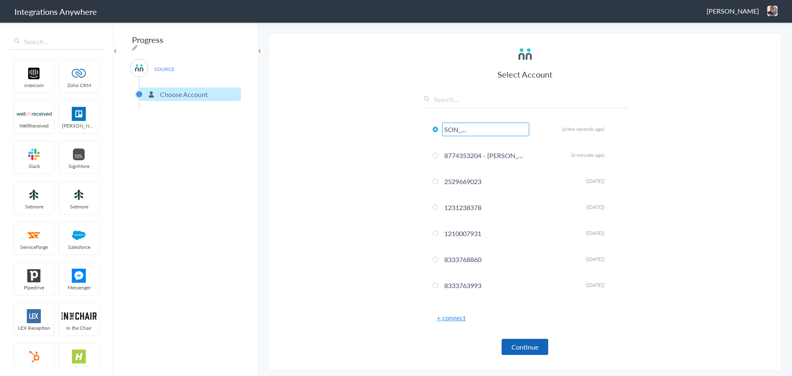
type input "8774353204 - [PERSON_NAME] - [PERSON_NAME] ([US_STATE])"
click at [528, 350] on button "Continue" at bounding box center [525, 347] width 47 height 16
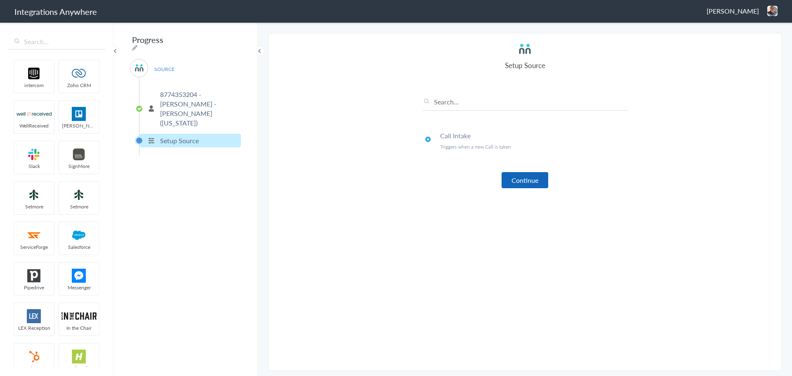
click at [518, 184] on button "Continue" at bounding box center [525, 180] width 47 height 16
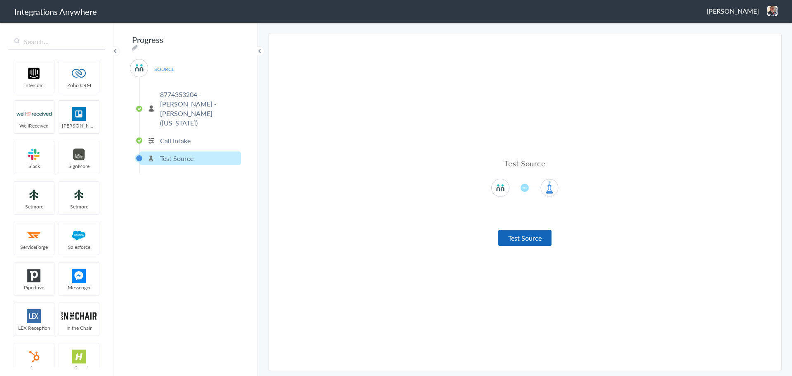
click at [539, 241] on button "Test Source" at bounding box center [524, 238] width 53 height 16
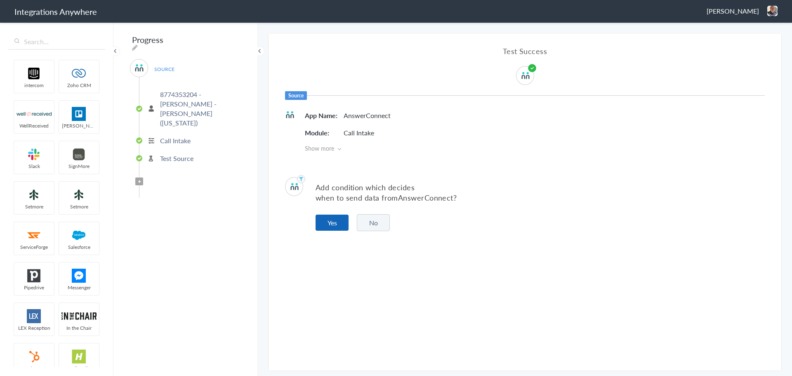
click at [332, 227] on button "Yes" at bounding box center [332, 222] width 33 height 16
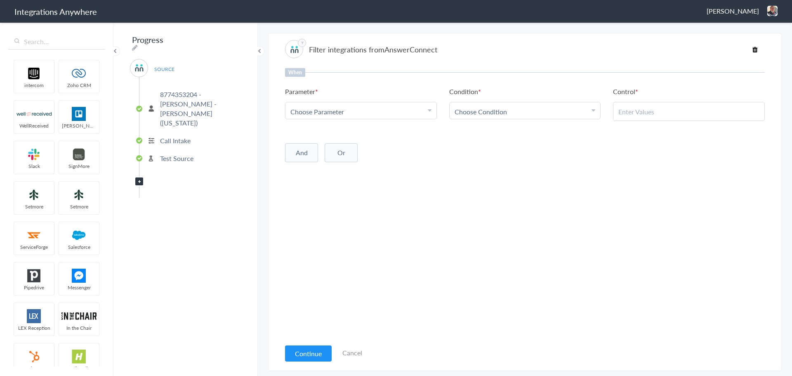
click at [372, 109] on div "Choose Parameter" at bounding box center [360, 111] width 141 height 9
click at [363, 134] on input "text" at bounding box center [360, 134] width 151 height 18
type input "call cl"
click at [360, 153] on link "Call Closing Note" at bounding box center [360, 152] width 151 height 18
drag, startPoint x: 493, startPoint y: 120, endPoint x: 497, endPoint y: 118, distance: 4.6
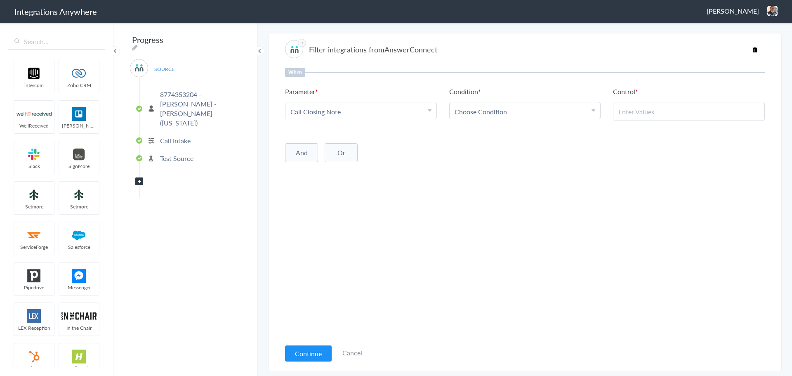
click at [494, 119] on ul "Parameter Choose Parameter Call Closing Note Name Email Phone Was the call tran…" at bounding box center [525, 104] width 480 height 34
click at [500, 116] on link "Choose Condition" at bounding box center [525, 110] width 151 height 16
click at [508, 188] on link "Does Not Exists" at bounding box center [525, 188] width 151 height 18
click at [302, 153] on button "And" at bounding box center [301, 150] width 33 height 19
click at [326, 170] on span "Choose Parameter" at bounding box center [317, 167] width 54 height 9
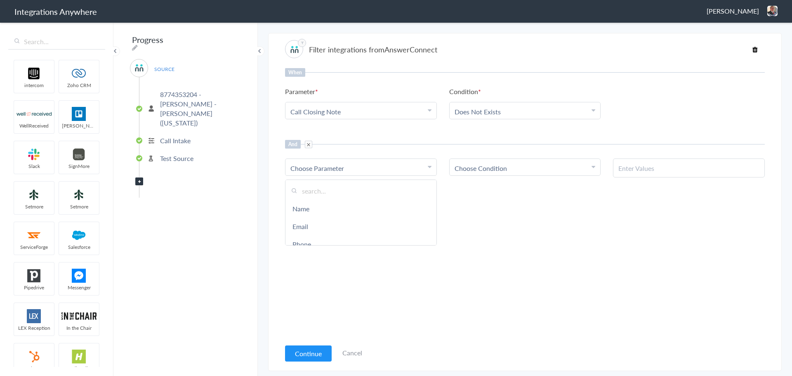
click at [231, 40] on div "Progress SOURCE 8774353204 - [PERSON_NAME] - [PERSON_NAME] ([US_STATE]) Call In…" at bounding box center [185, 198] width 144 height 354
click at [138, 44] on icon at bounding box center [135, 47] width 6 height 7
click at [181, 44] on input "Progress" at bounding box center [181, 40] width 102 height 16
click at [180, 44] on input "Progress" at bounding box center [181, 40] width 102 height 16
paste input "8774353204 - [PERSON_NAME] - [PERSON_NAME] ([US_STATE])"
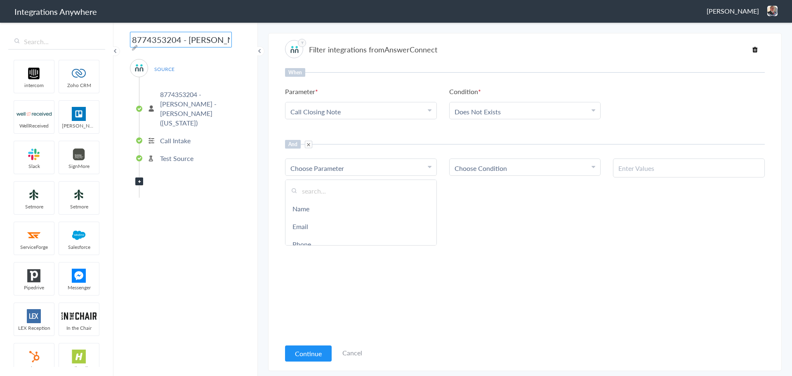
scroll to position [0, 71]
type input "8774353204 - [PERSON_NAME] - [PERSON_NAME] ([US_STATE])"
click at [255, 113] on div "8774353204 - [PERSON_NAME] - [PERSON_NAME] ([US_STATE]) SOURCE 8774353204 - [PE…" at bounding box center [185, 198] width 144 height 354
click at [337, 186] on input "text" at bounding box center [360, 191] width 151 height 18
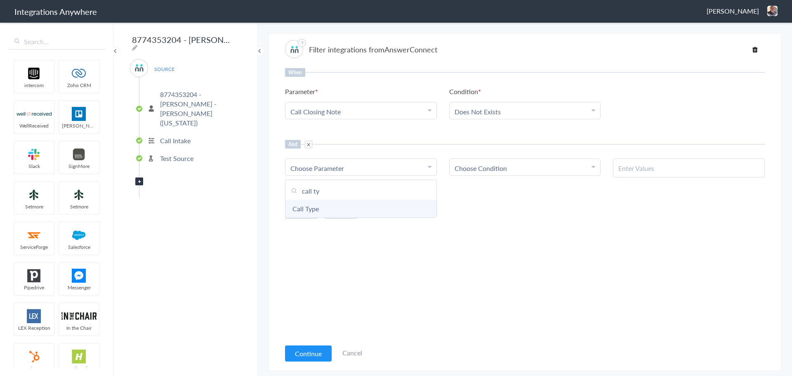
type input "call ty"
drag, startPoint x: 334, startPoint y: 210, endPoint x: 430, endPoint y: 184, distance: 100.2
click at [334, 210] on link "Call Type" at bounding box center [360, 209] width 151 height 18
click at [496, 170] on span "Choose Condition" at bounding box center [481, 167] width 52 height 9
click at [483, 200] on link "Contains" at bounding box center [525, 209] width 151 height 18
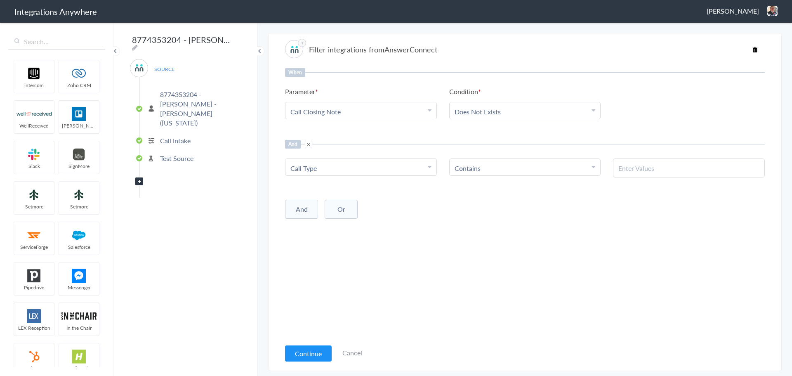
click at [660, 170] on input "text" at bounding box center [688, 167] width 141 height 9
paste input "Cleanup Service / Estimate (Schedule / Cancel Appointment)"
type input "Cleanup Service / Estimate (Schedule / Cancel Appointment)"
drag, startPoint x: 628, startPoint y: 252, endPoint x: 453, endPoint y: 256, distance: 175.3
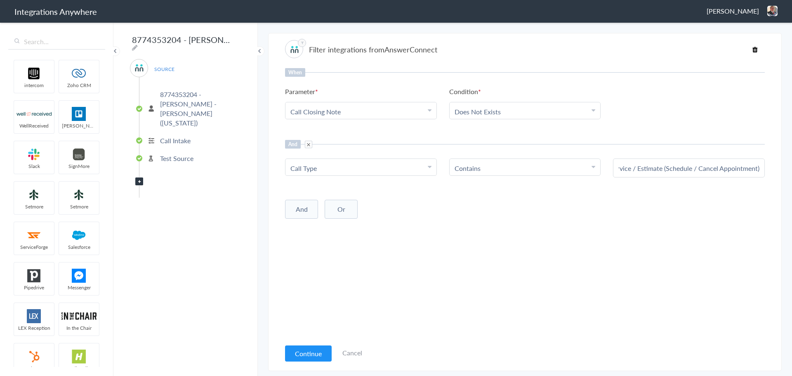
click at [627, 252] on div "When Parameter Choose Parameter Call Closing Note Name Email Phone Was the call…" at bounding box center [525, 203] width 480 height 271
click at [300, 213] on button "And" at bounding box center [301, 209] width 33 height 19
click at [345, 230] on div "Choose Parameter" at bounding box center [360, 226] width 141 height 9
click at [336, 245] on input "text" at bounding box center [360, 249] width 151 height 18
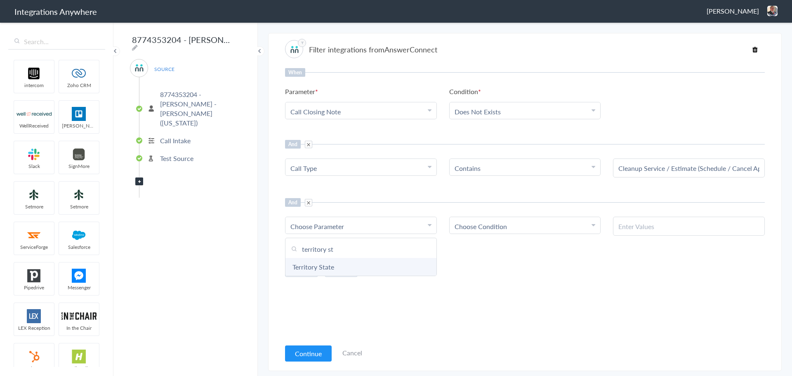
type input "territory st"
click at [403, 263] on link "Territory State" at bounding box center [360, 267] width 151 height 18
click at [506, 224] on span "Choose Condition" at bounding box center [481, 226] width 52 height 9
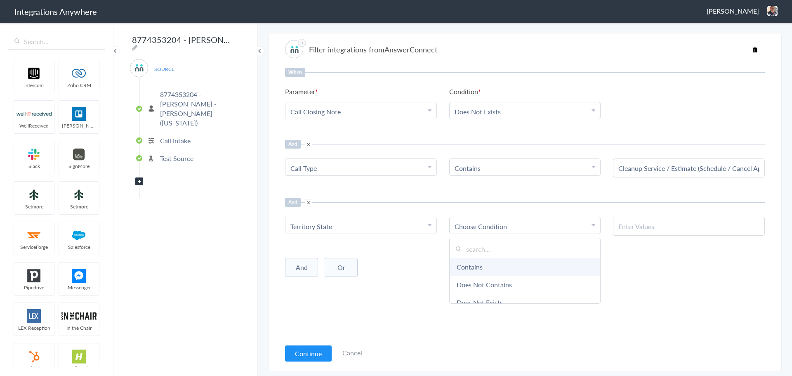
click at [501, 264] on link "Contains" at bounding box center [525, 267] width 151 height 18
click at [692, 223] on input "text" at bounding box center [688, 226] width 141 height 9
paste input "[US_STATE]"
type input "[US_STATE]"
click at [607, 260] on div "And Or Add Filter" at bounding box center [525, 266] width 480 height 21
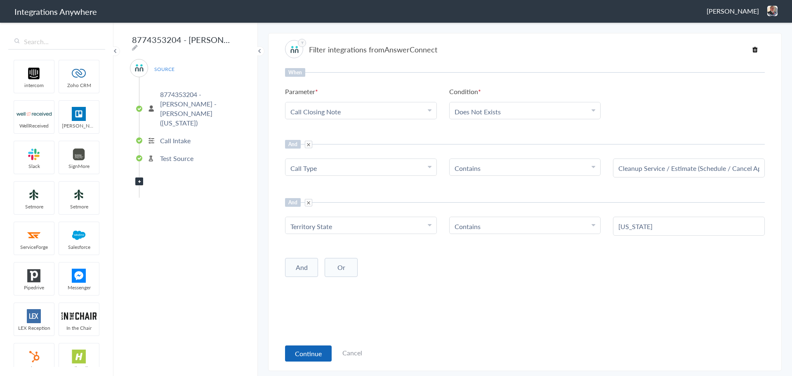
click at [311, 352] on button "Continue" at bounding box center [308, 353] width 47 height 16
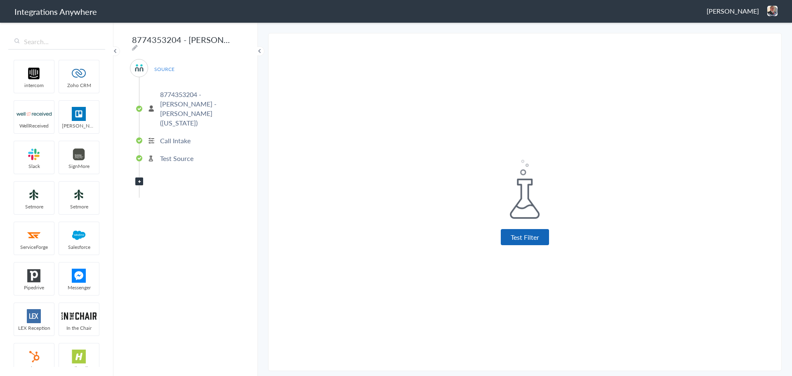
click at [530, 237] on button "Test Filter" at bounding box center [525, 237] width 48 height 16
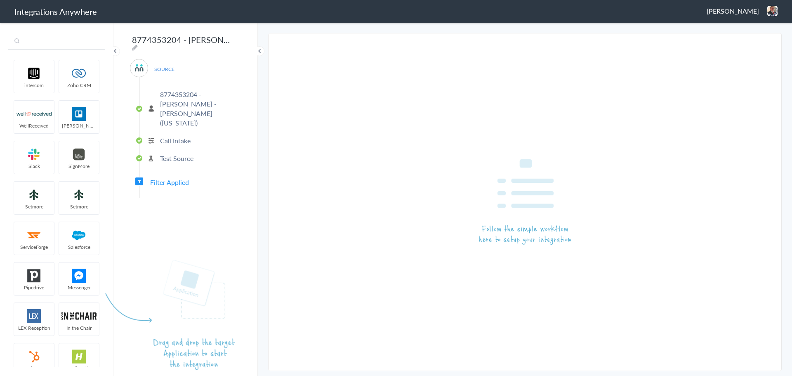
click at [47, 45] on input "text" at bounding box center [56, 42] width 97 height 16
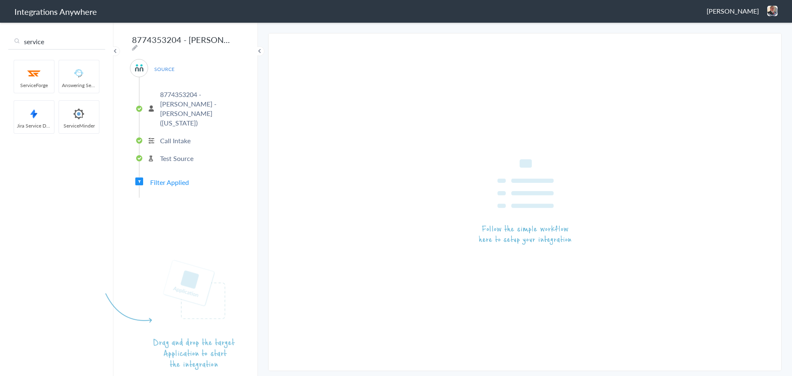
type input "service"
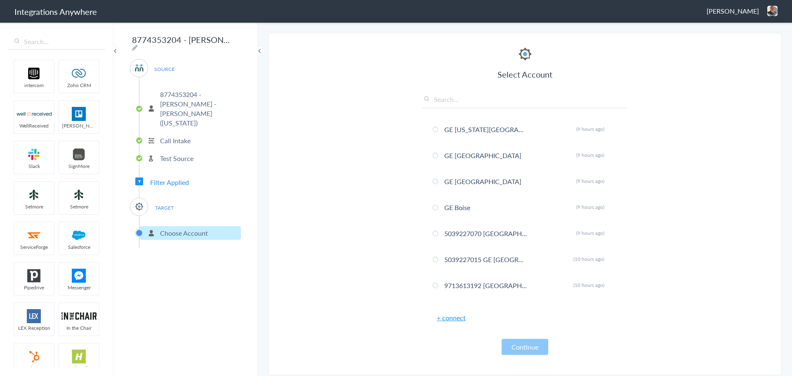
click at [464, 103] on input "text" at bounding box center [525, 101] width 206 height 14
type input "877435"
click at [435, 153] on span at bounding box center [435, 155] width 5 height 5
click at [518, 346] on button "Continue" at bounding box center [525, 347] width 47 height 16
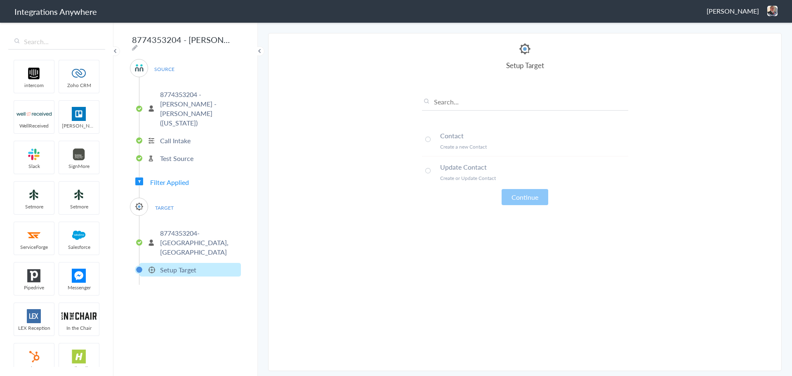
click at [428, 140] on span at bounding box center [427, 139] width 5 height 5
click at [536, 199] on button "Continue" at bounding box center [525, 197] width 47 height 16
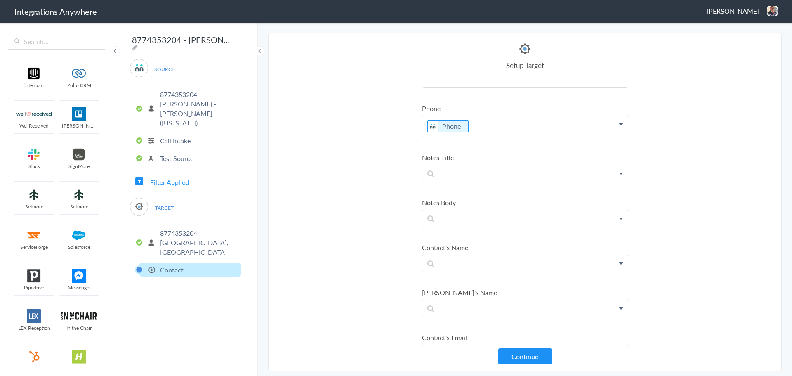
scroll to position [124, 0]
click at [504, 125] on p at bounding box center [524, 126] width 205 height 16
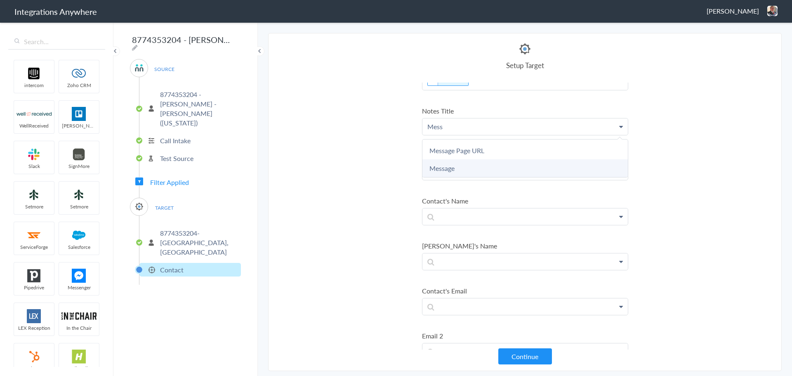
click at [445, 173] on link "Message" at bounding box center [524, 168] width 205 height 18
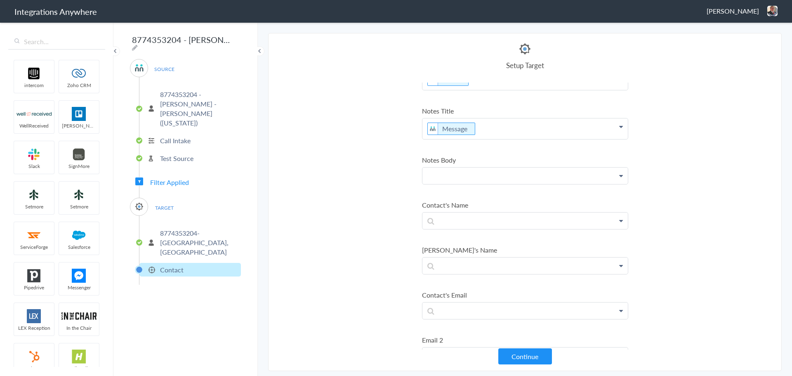
click at [460, 172] on p at bounding box center [524, 175] width 205 height 16
click at [450, 218] on link "Type of Service" at bounding box center [524, 217] width 205 height 18
click at [561, 180] on p "Type of Service: Type of Service" at bounding box center [524, 177] width 205 height 21
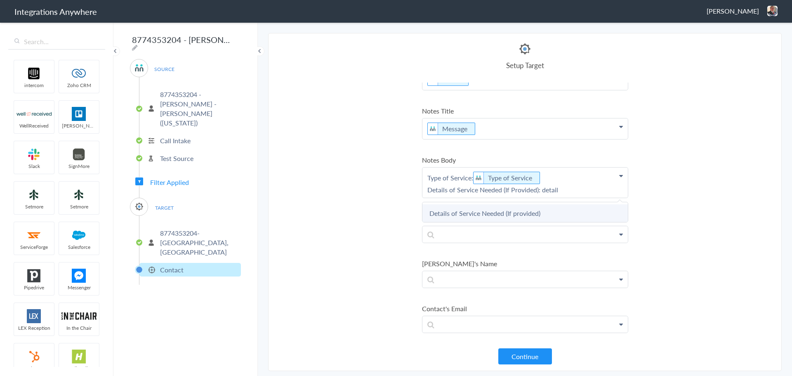
click at [507, 215] on link "Details of Service Needed (If provided)" at bounding box center [524, 213] width 205 height 18
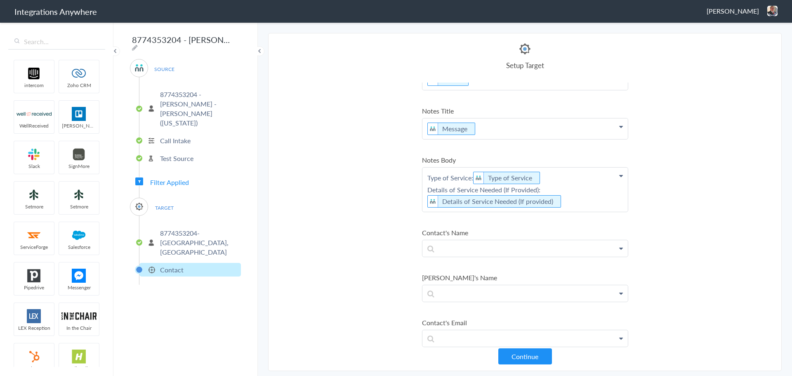
click at [569, 205] on p "Type of Service: Type of Service Details of Service Needed (If Provided): Detai…" at bounding box center [524, 189] width 205 height 44
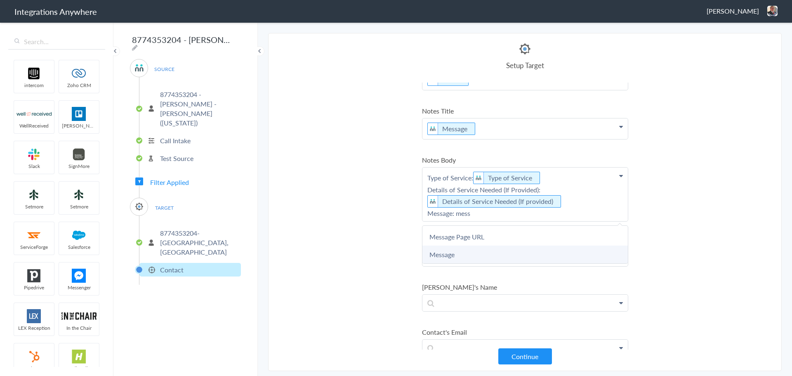
click at [447, 253] on link "Message" at bounding box center [524, 254] width 205 height 18
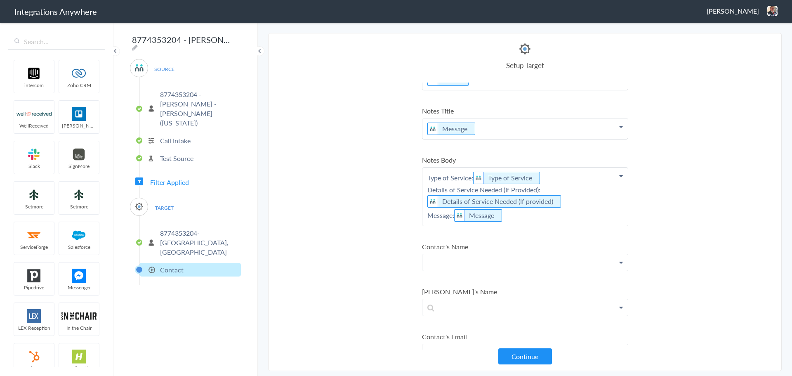
click at [464, 259] on p at bounding box center [524, 262] width 205 height 16
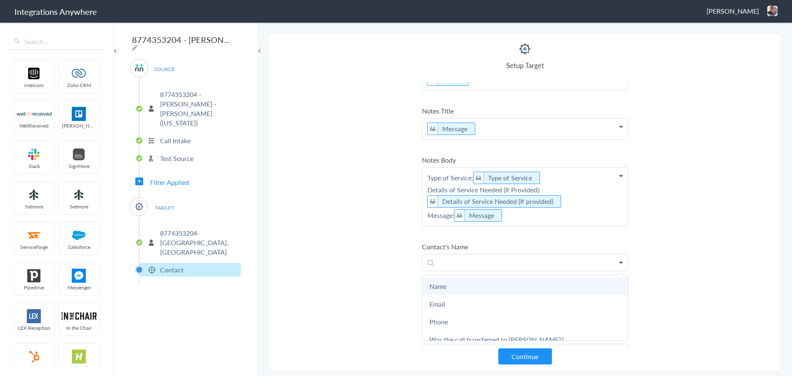
click at [471, 288] on link "Name" at bounding box center [524, 286] width 205 height 18
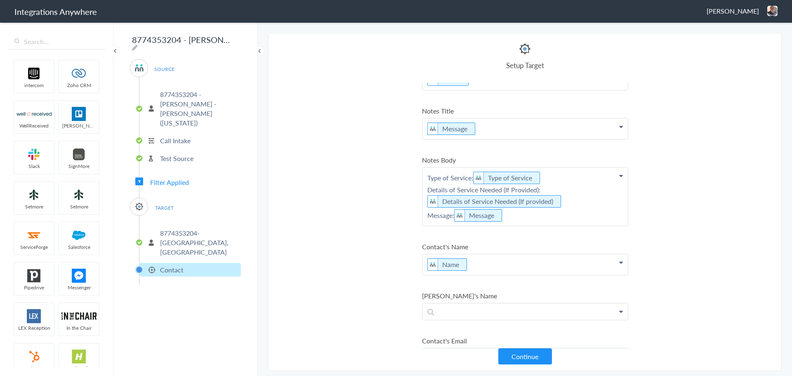
scroll to position [206, 0]
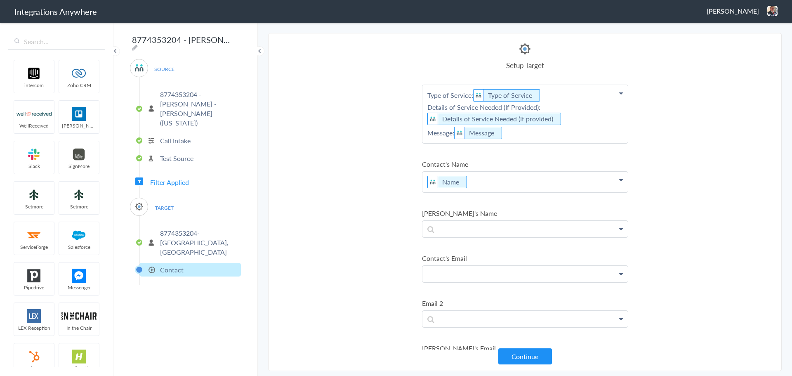
click at [477, 279] on p at bounding box center [524, 274] width 205 height 16
click at [458, 313] on link "Email" at bounding box center [524, 315] width 205 height 18
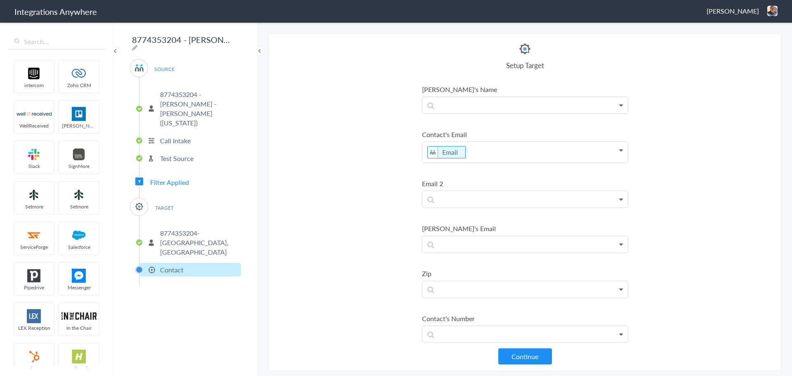
scroll to position [454, 0]
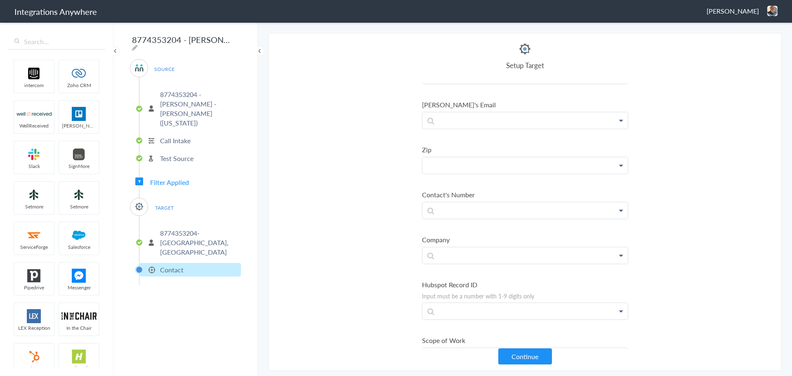
click at [479, 162] on p at bounding box center [524, 165] width 205 height 16
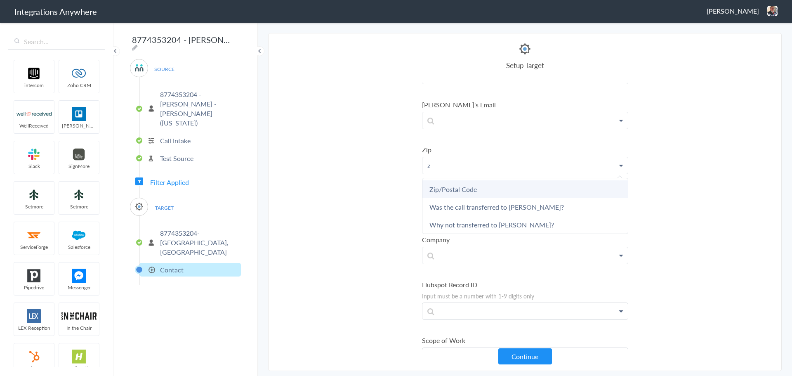
click at [466, 187] on link "Zip/Postal Code" at bounding box center [524, 189] width 205 height 18
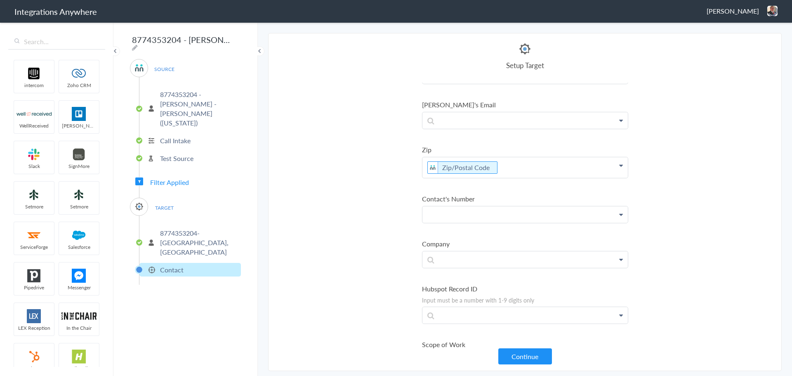
click at [459, 217] on p at bounding box center [524, 214] width 205 height 16
click at [448, 273] on link "Phone" at bounding box center [524, 274] width 205 height 18
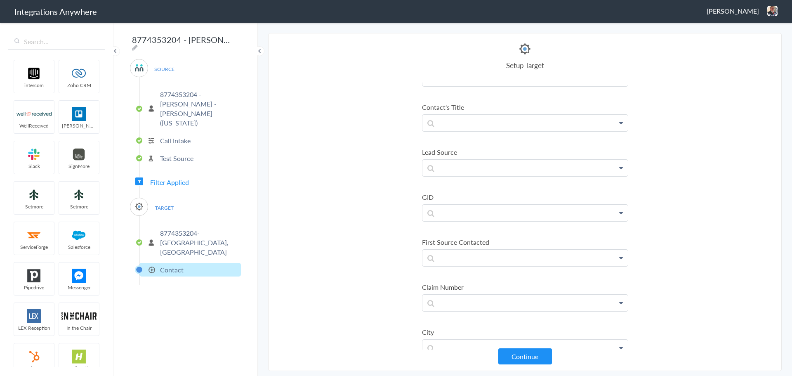
scroll to position [1196, 0]
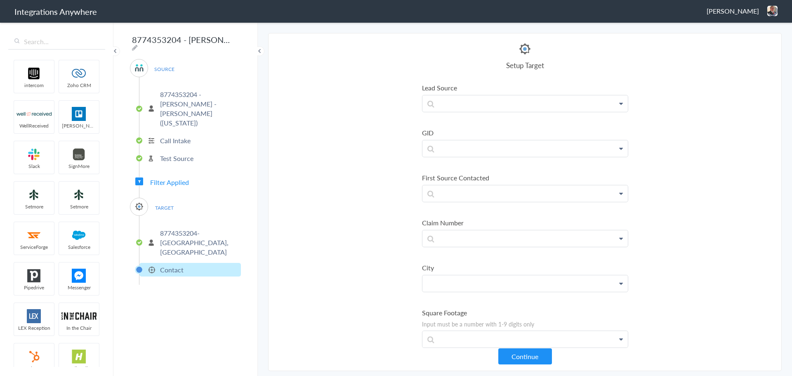
click at [473, 283] on p at bounding box center [524, 283] width 205 height 16
click at [470, 303] on link "City" at bounding box center [524, 307] width 205 height 18
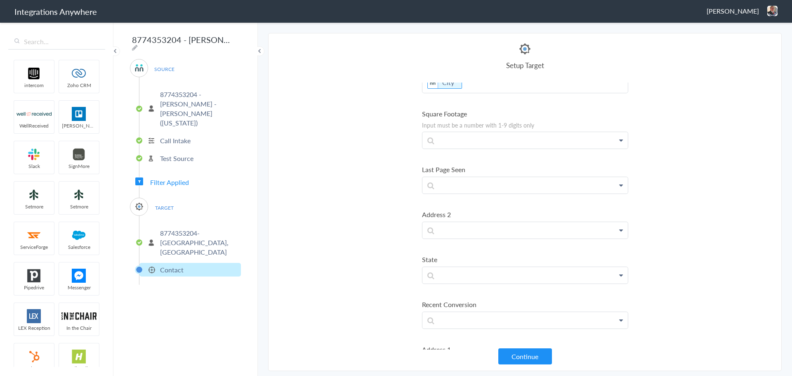
scroll to position [1402, 0]
click at [474, 269] on p at bounding box center [524, 272] width 205 height 16
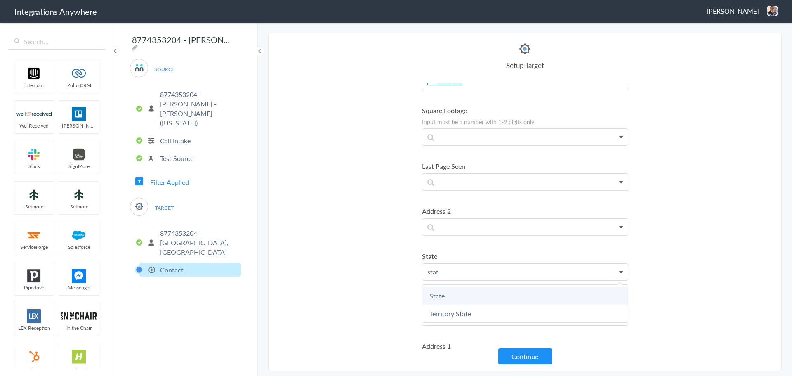
click at [460, 295] on link "State" at bounding box center [524, 296] width 205 height 18
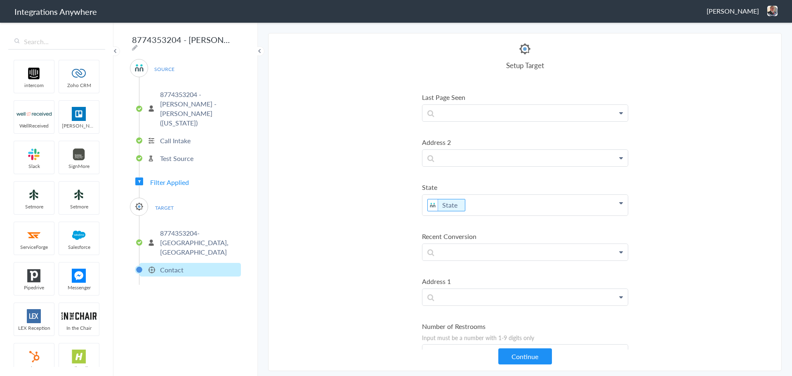
scroll to position [1526, 0]
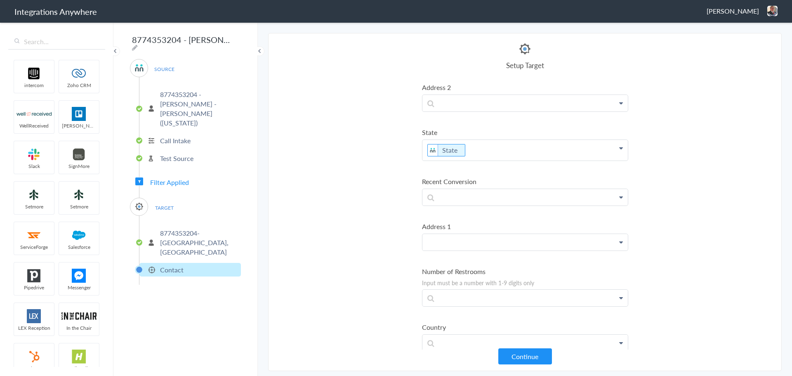
click at [490, 239] on p at bounding box center [524, 242] width 205 height 16
click at [474, 269] on link "Address 1" at bounding box center [524, 266] width 205 height 18
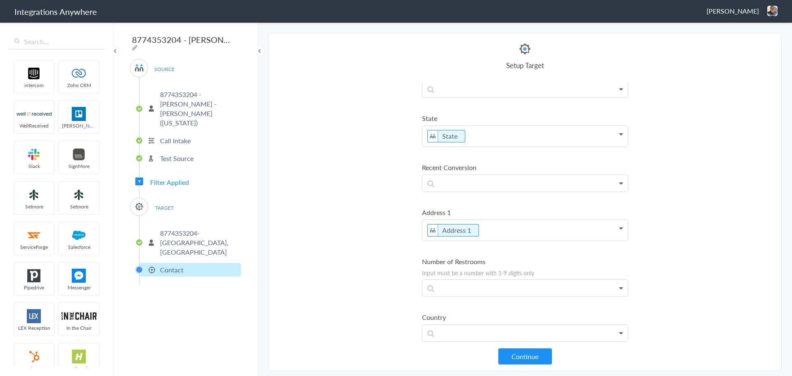
scroll to position [1548, 0]
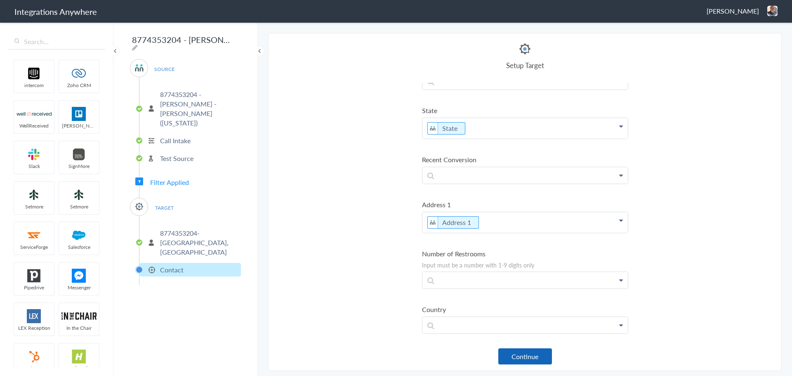
click at [520, 357] on button "Continue" at bounding box center [525, 356] width 54 height 16
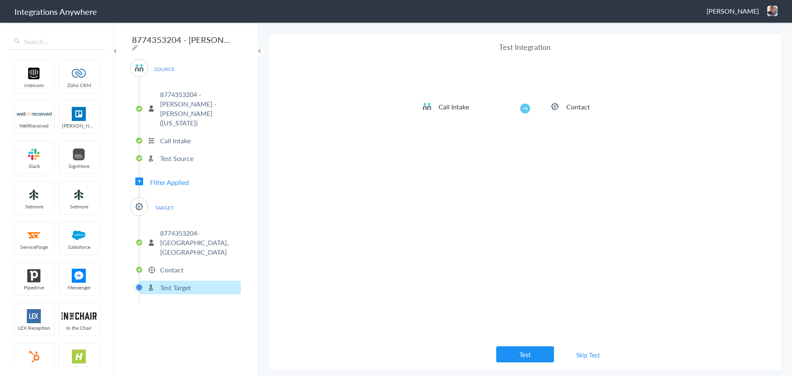
click at [595, 352] on link "Skip Test" at bounding box center [588, 354] width 44 height 15
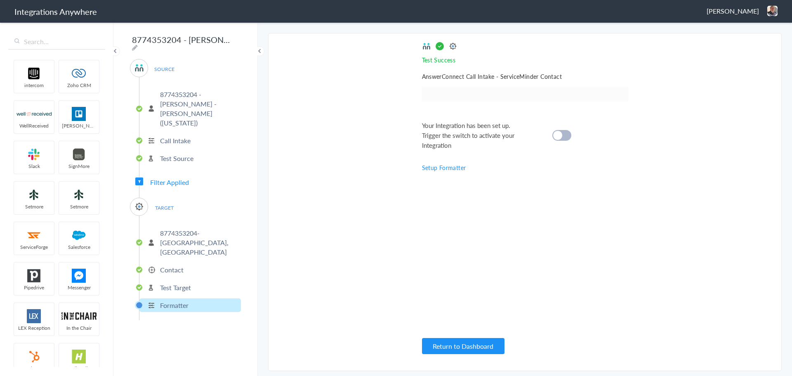
click at [565, 129] on div "Your Integration has been set up. Trigger the switch to activate your Integrati…" at bounding box center [515, 135] width 186 height 30
click at [556, 139] on cite at bounding box center [557, 135] width 9 height 9
click at [180, 300] on p "Formatter" at bounding box center [174, 304] width 28 height 9
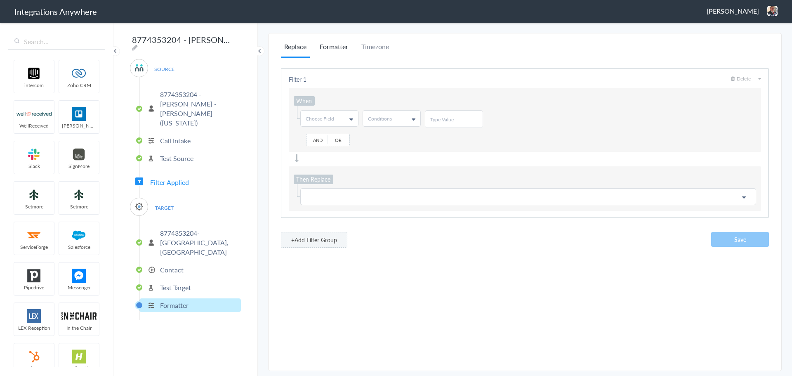
click at [332, 46] on li "Formatter" at bounding box center [333, 50] width 35 height 16
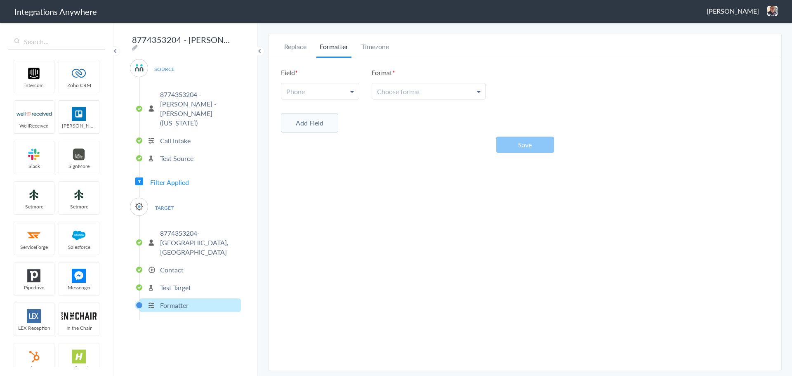
click at [323, 86] on link "Phone" at bounding box center [320, 91] width 78 height 16
drag, startPoint x: 326, startPoint y: 130, endPoint x: 365, endPoint y: 112, distance: 43.0
click at [326, 130] on link "Phone" at bounding box center [319, 129] width 77 height 18
click at [435, 89] on link "Choose format" at bounding box center [428, 91] width 113 height 16
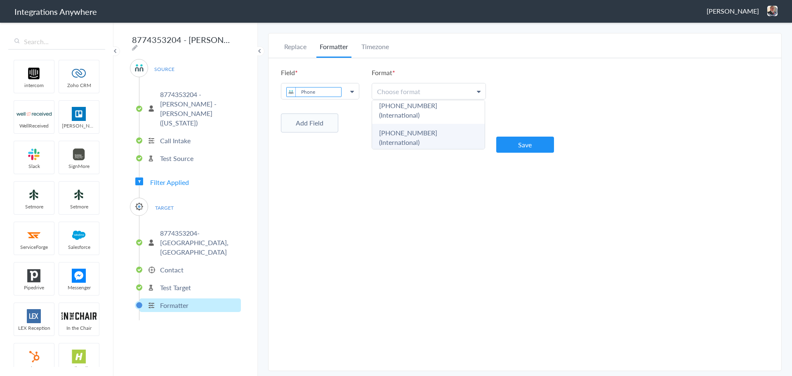
scroll to position [69, 0]
click at [443, 124] on link "503-213-4639 (National)" at bounding box center [428, 132] width 113 height 18
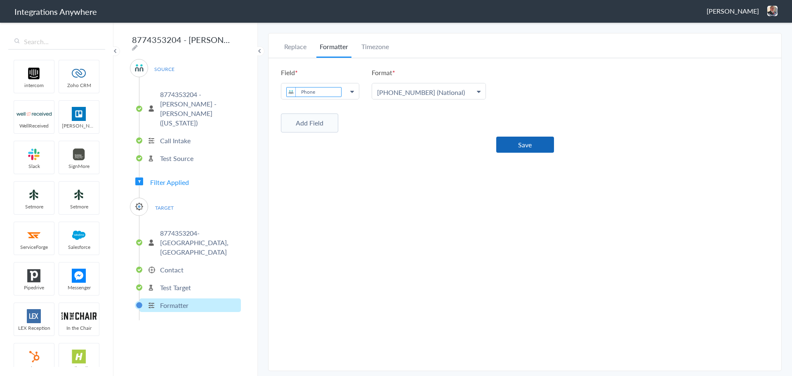
click at [504, 139] on button "Save" at bounding box center [525, 145] width 58 height 16
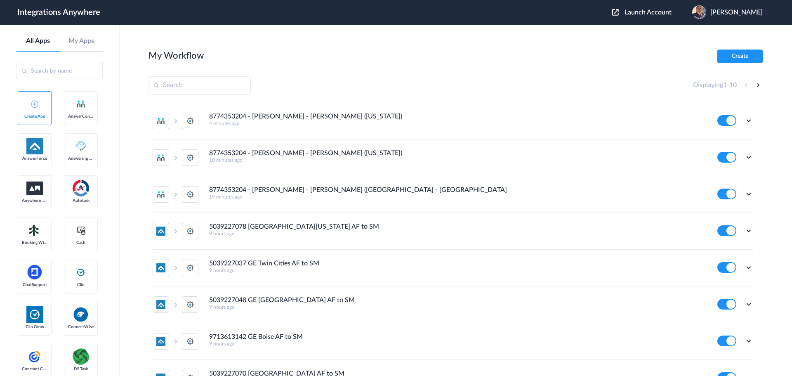
click at [653, 12] on span "Launch Account" at bounding box center [648, 12] width 47 height 7
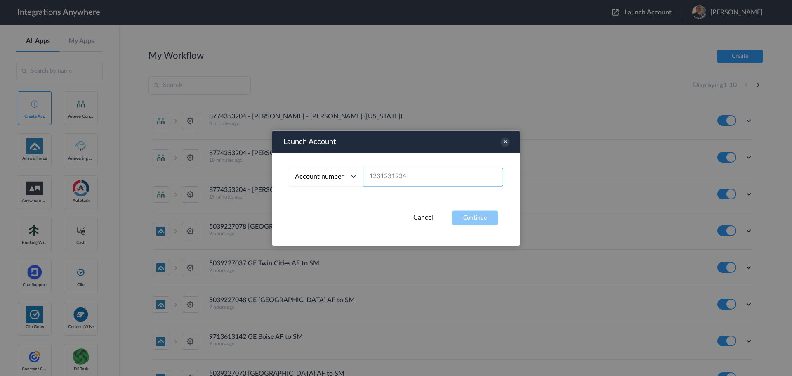
click at [446, 177] on input "text" at bounding box center [433, 176] width 140 height 19
type input "8774353204"
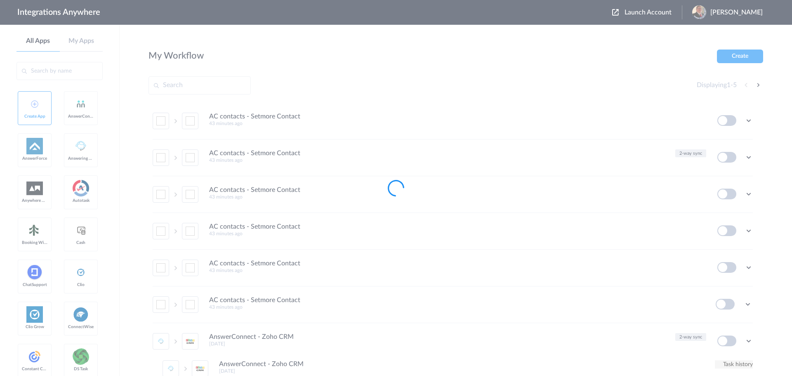
click at [653, 9] on div at bounding box center [396, 188] width 792 height 376
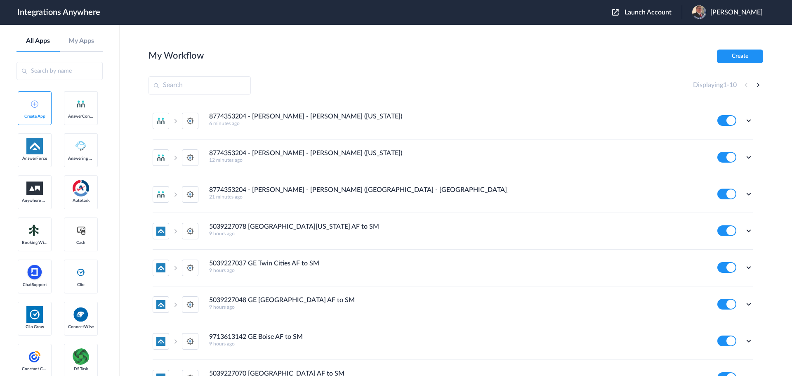
click at [652, 10] on span "Launch Account" at bounding box center [648, 12] width 47 height 7
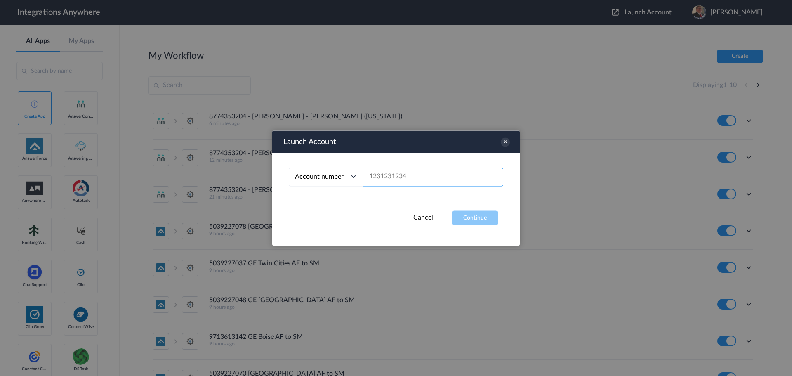
click at [407, 173] on input "text" at bounding box center [433, 176] width 140 height 19
paste input "8774353204"
type input "8774353204"
click at [477, 217] on button "Continue" at bounding box center [475, 217] width 47 height 14
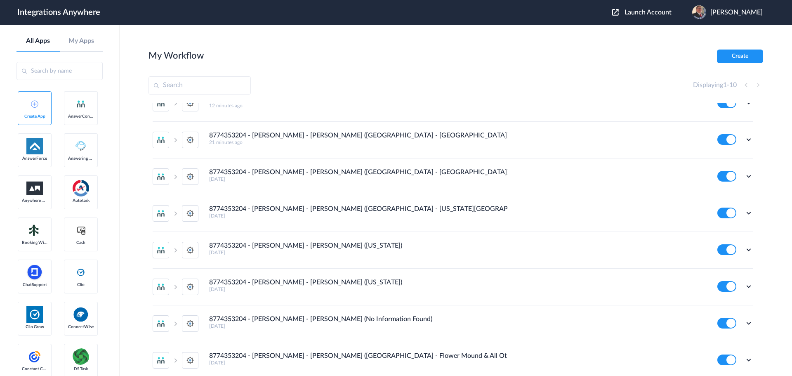
scroll to position [125, 0]
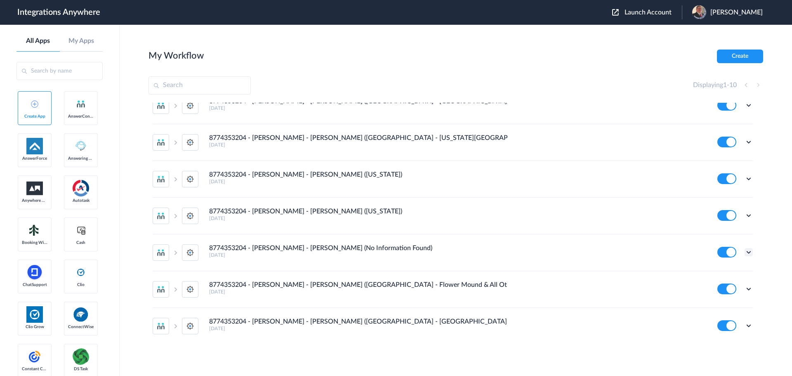
click at [745, 249] on icon at bounding box center [749, 252] width 8 height 8
click at [724, 268] on li "Edit" at bounding box center [726, 271] width 54 height 15
click at [717, 252] on button at bounding box center [726, 252] width 19 height 11
click at [745, 323] on icon at bounding box center [749, 325] width 8 height 8
click at [733, 292] on link "Task history" at bounding box center [725, 290] width 40 height 6
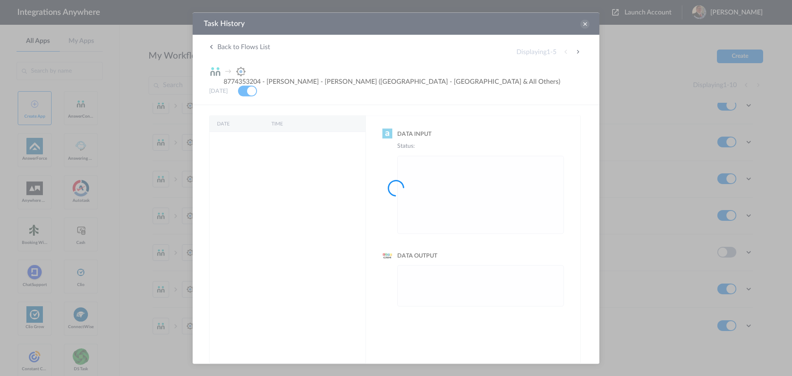
scroll to position [0, 0]
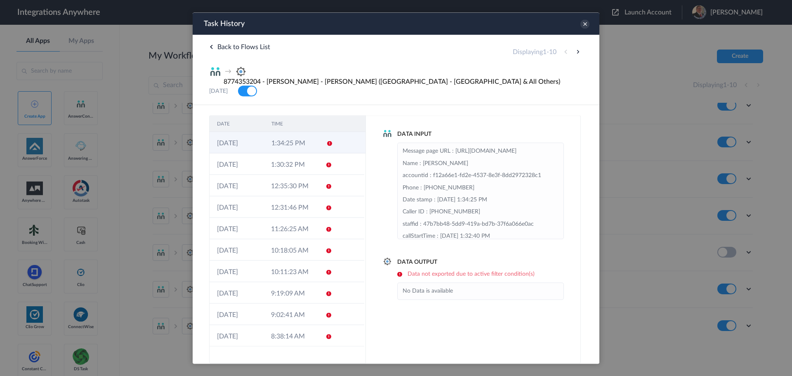
click at [330, 140] on icon at bounding box center [329, 143] width 7 height 7
click at [586, 25] on icon at bounding box center [584, 23] width 9 height 9
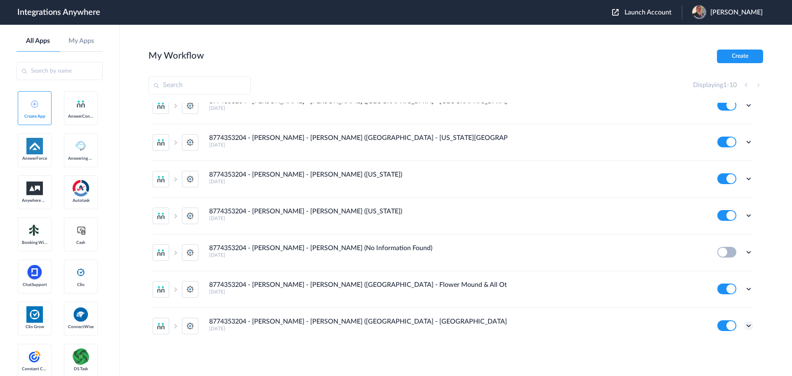
click at [745, 325] on icon at bounding box center [749, 325] width 8 height 8
click at [538, 73] on section "My Workflow Create Displaying 1 - 10 8774353204 - [PERSON_NAME] - [PERSON_NAME]…" at bounding box center [455, 224] width 615 height 351
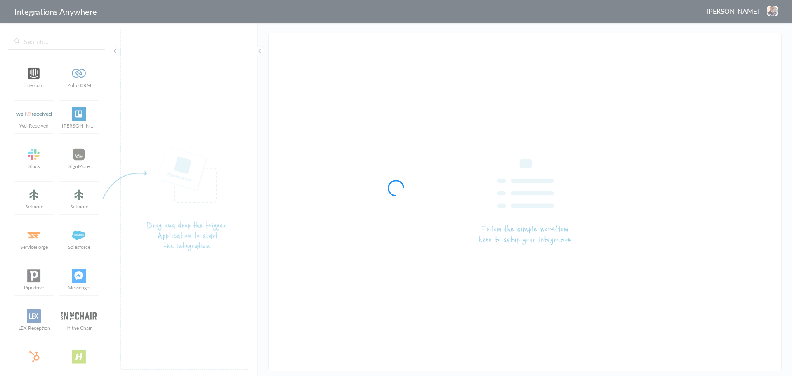
type input "8774353204 - [PERSON_NAME] - [PERSON_NAME] (No Information Found)"
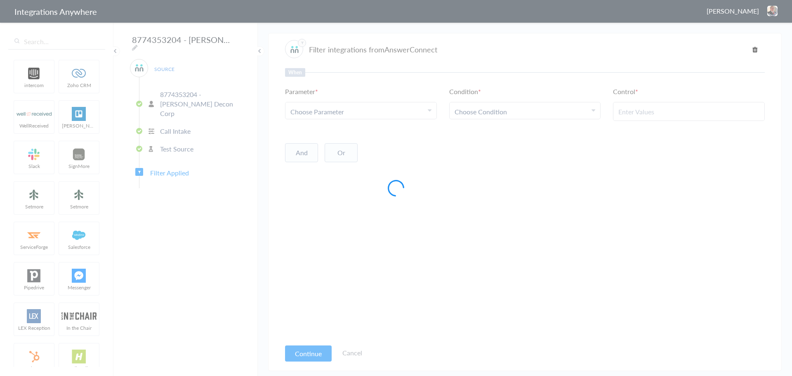
type input "Cleanup Service / Estimate (Schedule / Cancel Appointment)"
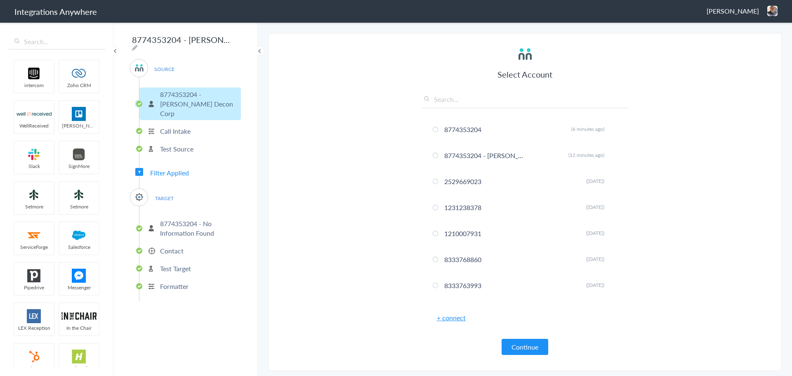
click at [167, 168] on span "Filter Applied" at bounding box center [169, 172] width 39 height 9
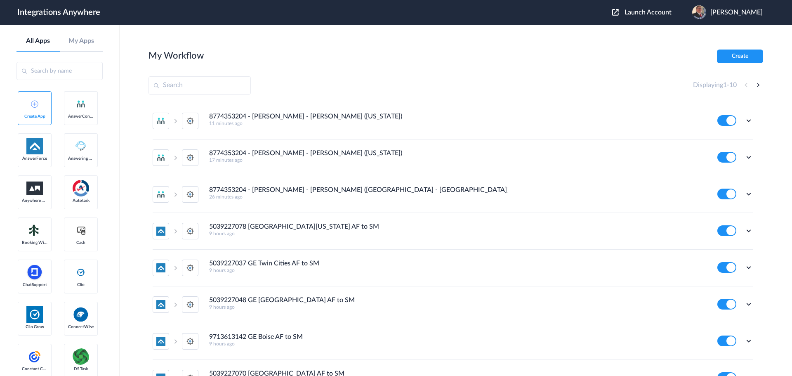
click at [647, 11] on span "Launch Account" at bounding box center [648, 12] width 47 height 7
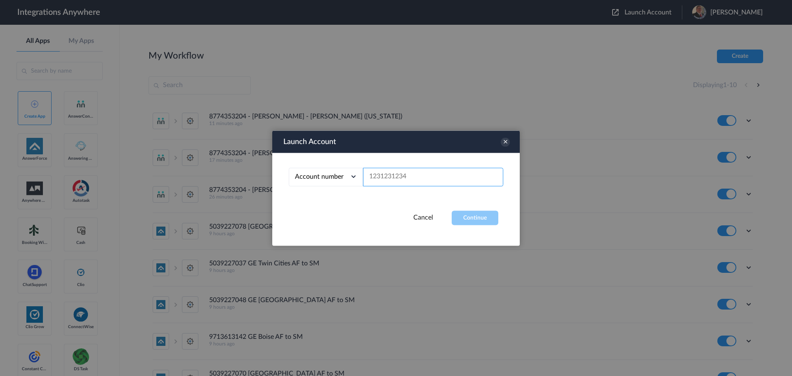
click at [389, 171] on input "text" at bounding box center [433, 176] width 140 height 19
type input "8774353204"
click at [475, 219] on button "Continue" at bounding box center [475, 217] width 47 height 14
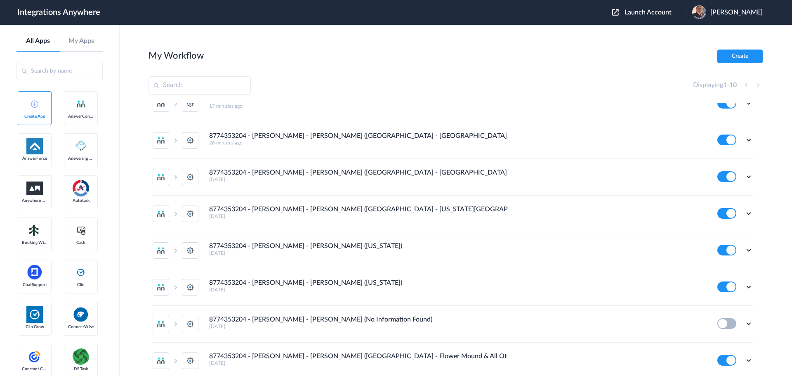
scroll to position [125, 0]
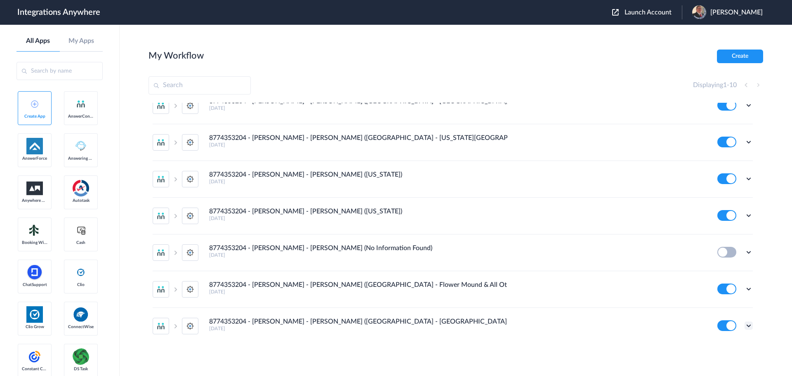
click at [745, 323] on icon at bounding box center [749, 325] width 8 height 8
click at [715, 293] on li "Task history" at bounding box center [726, 290] width 54 height 15
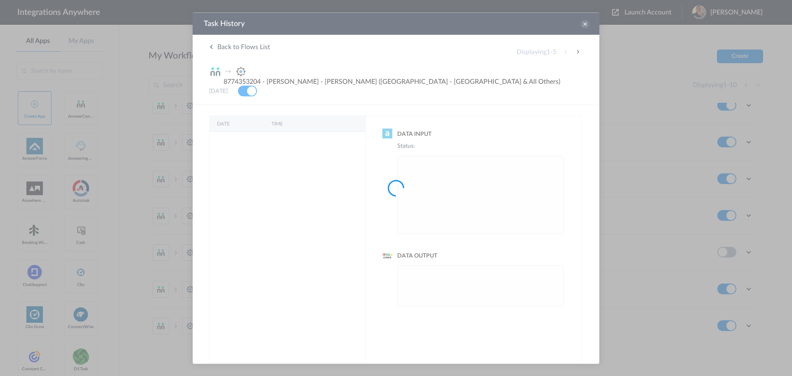
scroll to position [0, 0]
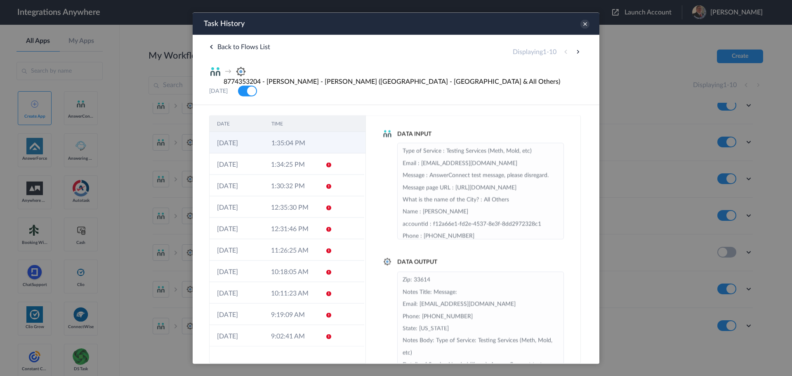
click at [310, 132] on td "1:35:04 PM" at bounding box center [291, 142] width 54 height 21
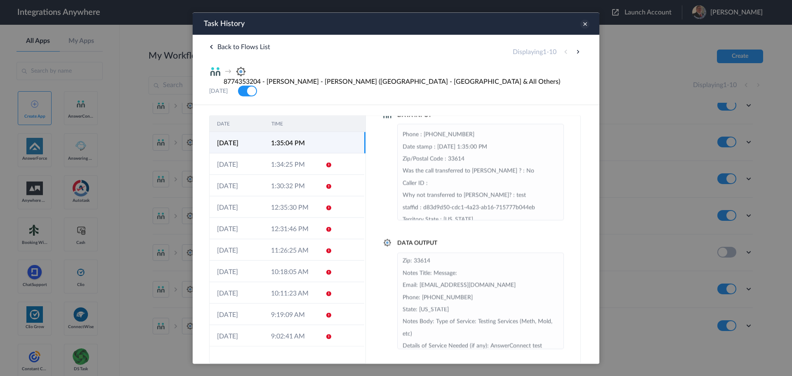
click at [584, 22] on icon at bounding box center [584, 23] width 9 height 9
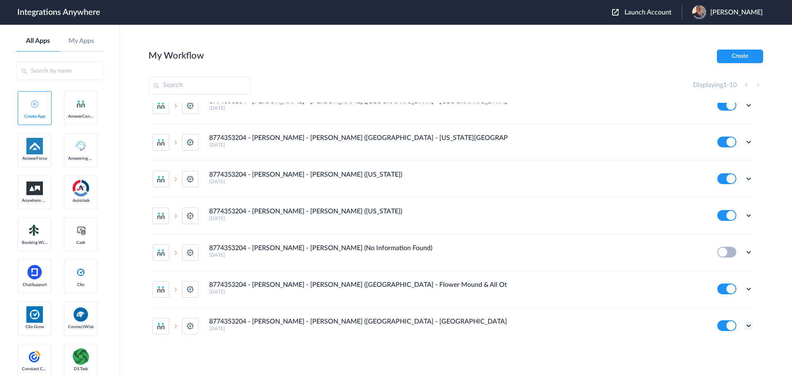
click at [745, 326] on icon at bounding box center [749, 325] width 8 height 8
click at [775, 274] on main "My Workflow Create Displaying 1 - 10 8774353204 - Spaulding - AC - SM (Missouri…" at bounding box center [456, 200] width 672 height 351
click at [745, 250] on icon at bounding box center [749, 252] width 8 height 8
click at [710, 271] on link "Edit" at bounding box center [715, 271] width 20 height 6
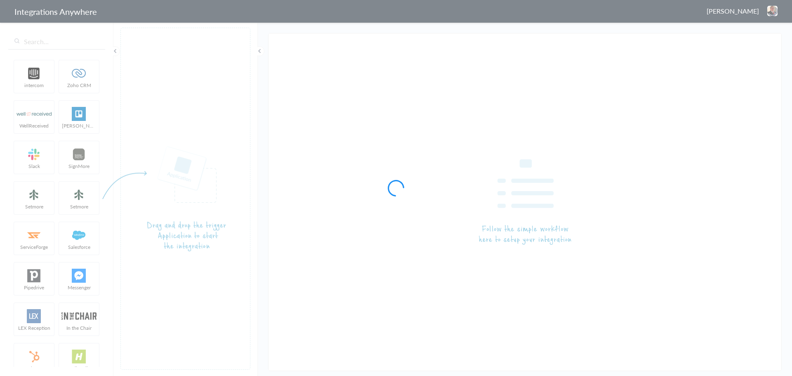
type input "8774353204 - [PERSON_NAME] - [PERSON_NAME] (No Information Found)"
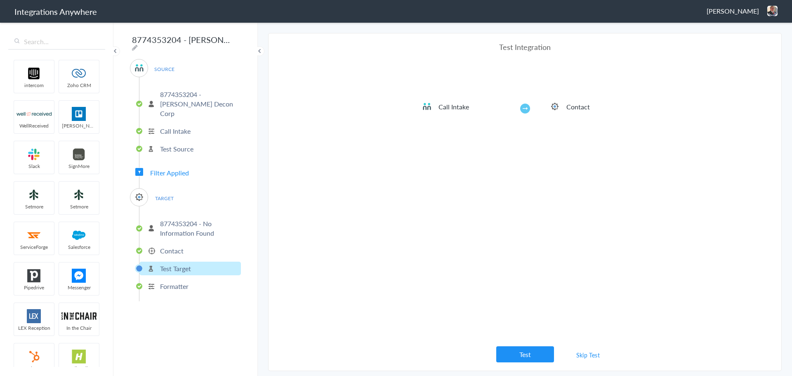
click at [595, 356] on link "Skip Test" at bounding box center [588, 354] width 44 height 15
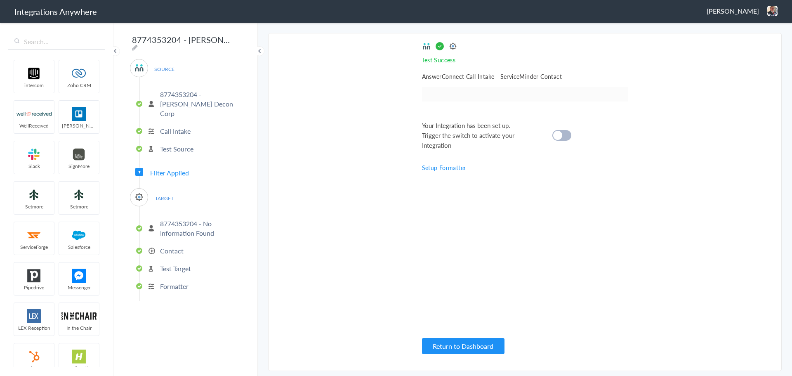
click at [169, 246] on p "Contact" at bounding box center [172, 250] width 24 height 9
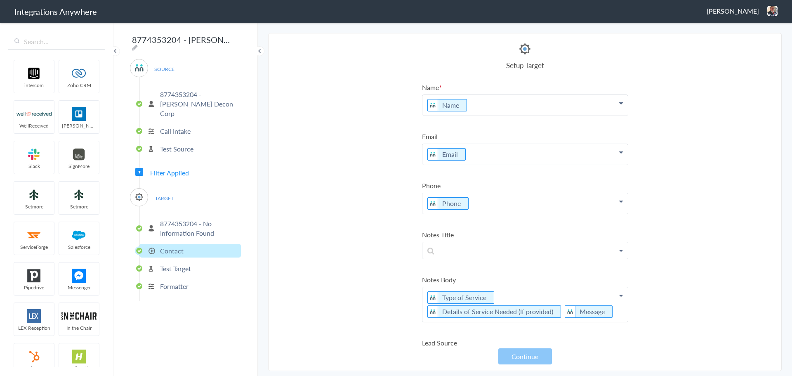
click at [177, 219] on p "8774353204 - No Information Found" at bounding box center [199, 228] width 79 height 19
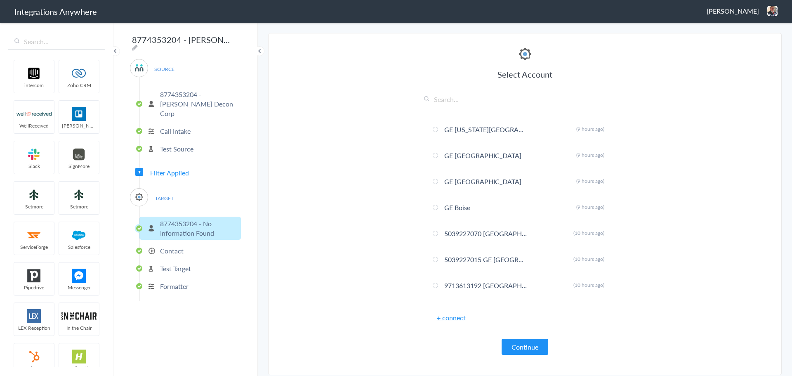
click at [163, 168] on span "Filter Applied" at bounding box center [169, 172] width 39 height 9
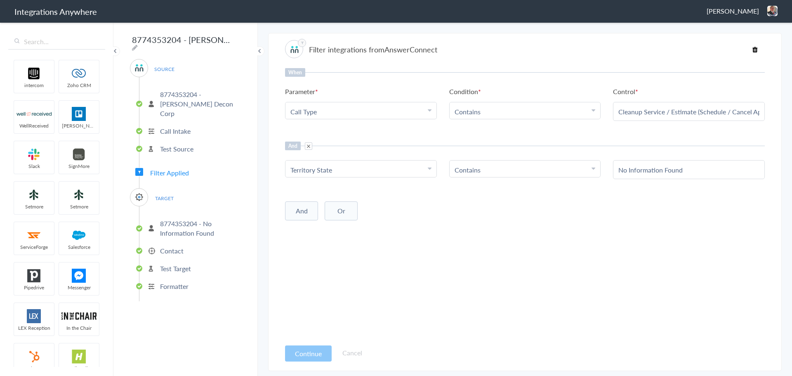
click at [166, 246] on p "Contact" at bounding box center [172, 250] width 24 height 9
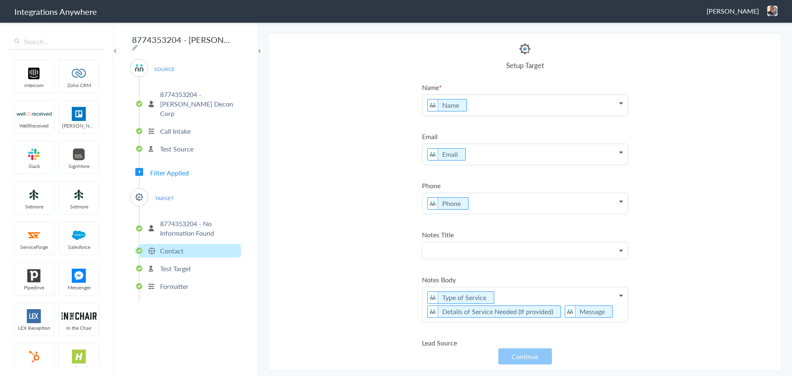
click at [545, 249] on p at bounding box center [524, 250] width 205 height 16
click at [449, 298] on link "Message" at bounding box center [524, 292] width 205 height 18
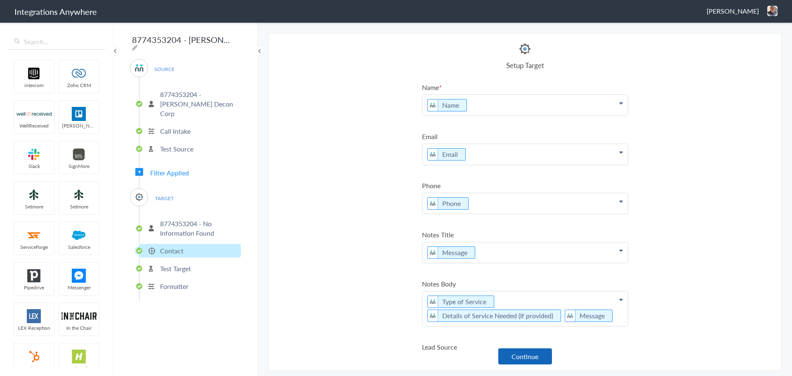
click at [520, 355] on button "Continue" at bounding box center [525, 356] width 54 height 16
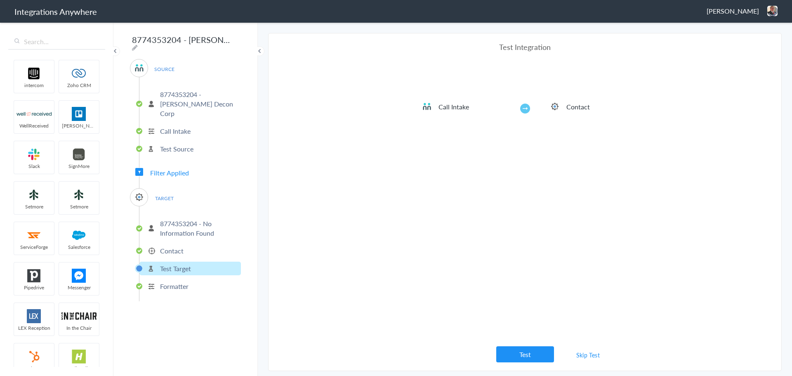
click at [586, 355] on link "Skip Test" at bounding box center [588, 354] width 44 height 15
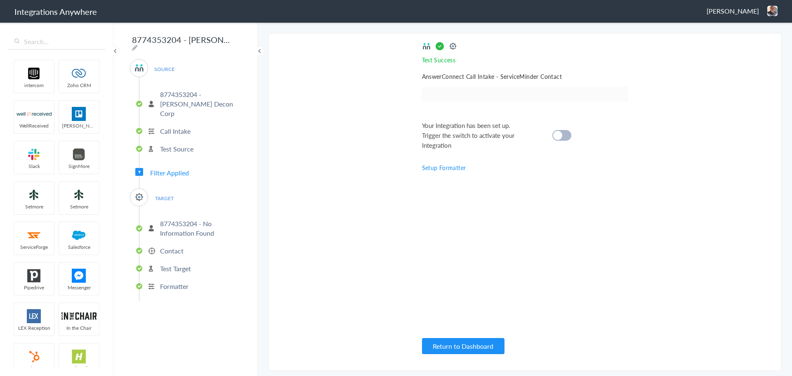
click at [559, 137] on cite at bounding box center [557, 135] width 9 height 9
drag, startPoint x: 377, startPoint y: 3, endPoint x: 613, endPoint y: 181, distance: 295.8
click at [612, 181] on div "Test Success Invalid data for email AnswerConnect Call Intake - ServiceMinder C…" at bounding box center [525, 202] width 206 height 321
click at [460, 341] on button "Return to Dashboard" at bounding box center [463, 346] width 82 height 16
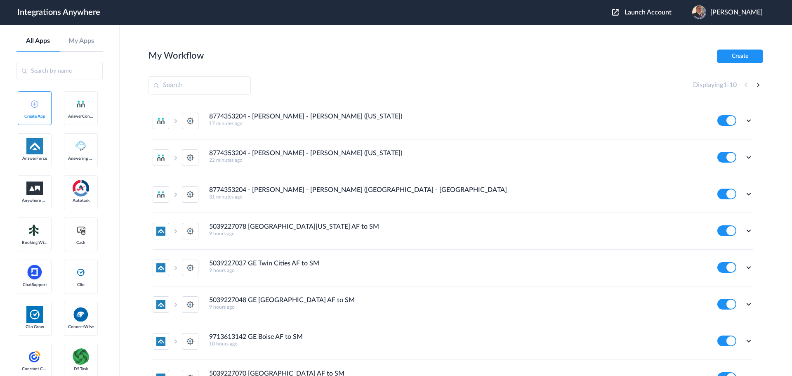
click at [647, 14] on span "Launch Account" at bounding box center [648, 12] width 47 height 7
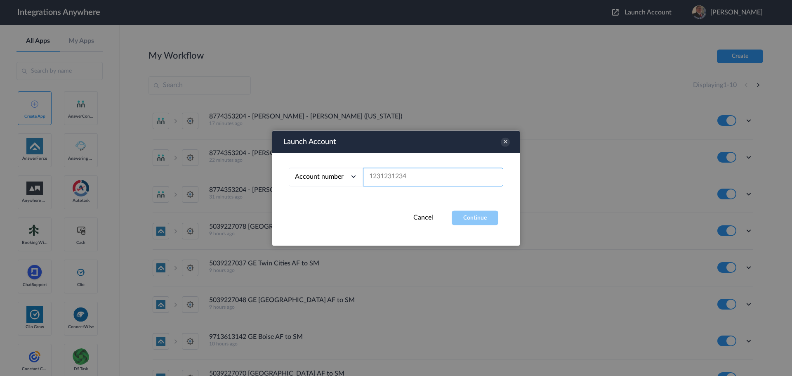
click at [436, 178] on input "text" at bounding box center [433, 176] width 140 height 19
type input "8774353204"
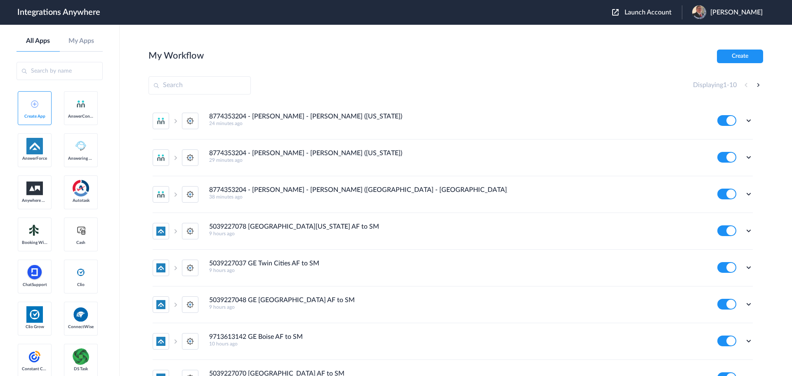
click at [645, 12] on span "Launch Account" at bounding box center [648, 12] width 47 height 7
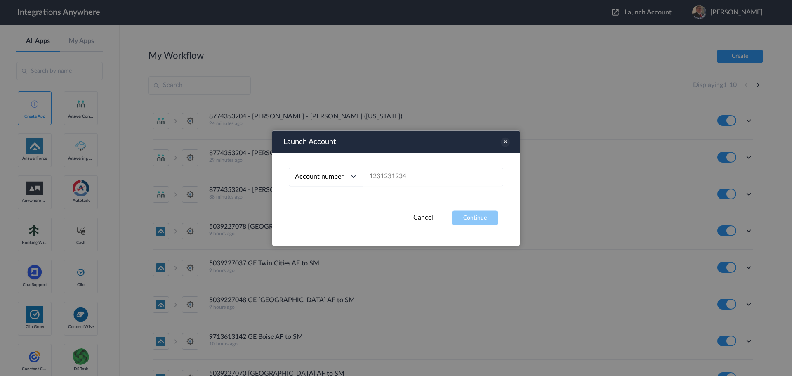
click at [504, 142] on icon at bounding box center [505, 141] width 9 height 9
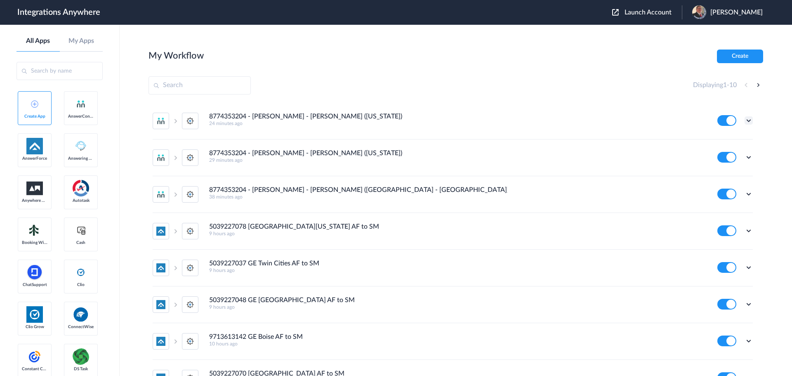
click at [745, 119] on icon at bounding box center [749, 120] width 8 height 8
click at [719, 155] on link "Task history" at bounding box center [725, 155] width 40 height 6
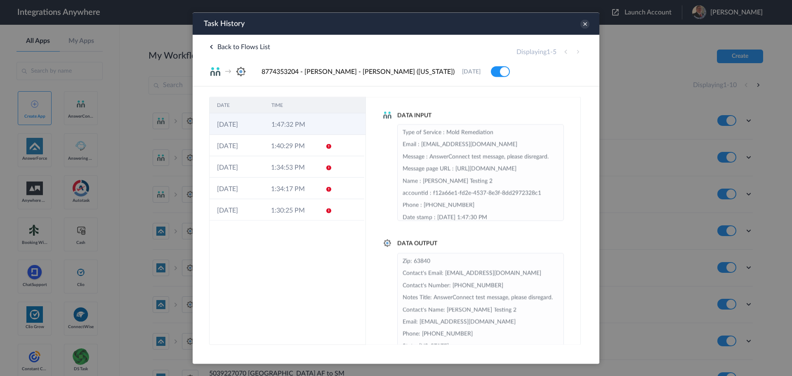
click at [309, 124] on td "1:47:32 PM" at bounding box center [291, 123] width 54 height 21
click at [585, 25] on icon at bounding box center [584, 23] width 9 height 9
